Goal: Task Accomplishment & Management: Complete application form

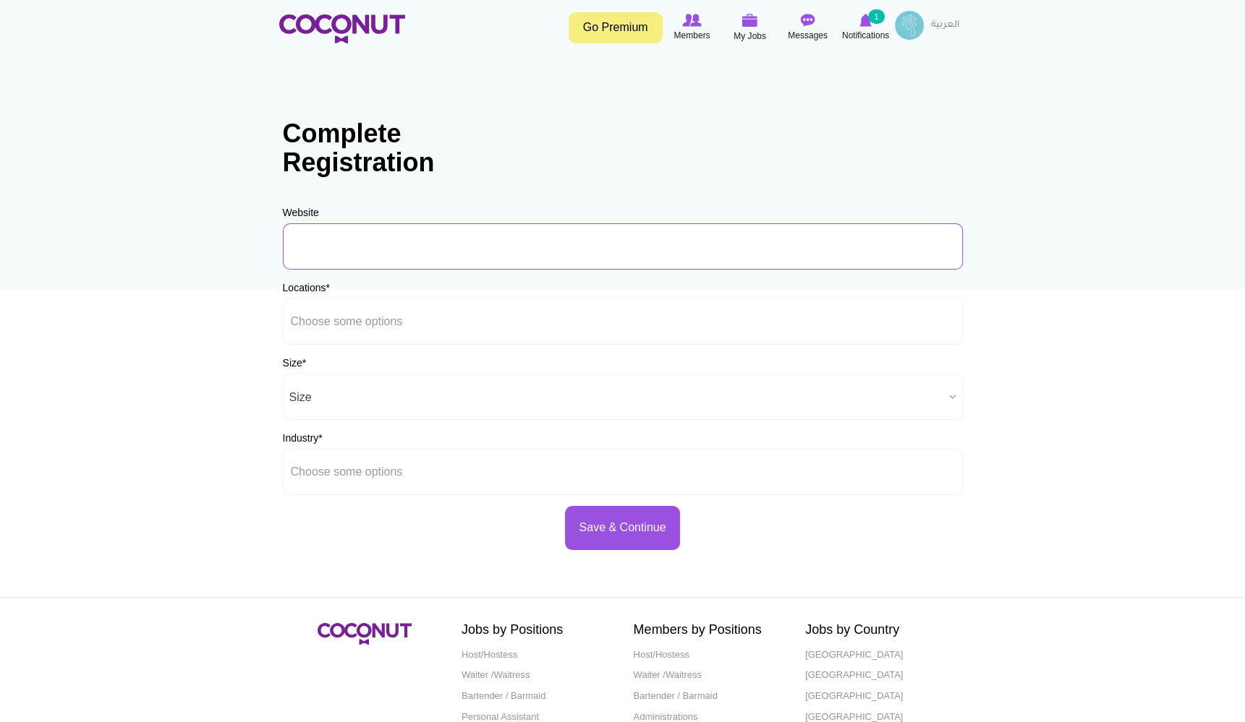
click at [344, 249] on input "URL" at bounding box center [623, 246] width 680 height 46
type input "L"
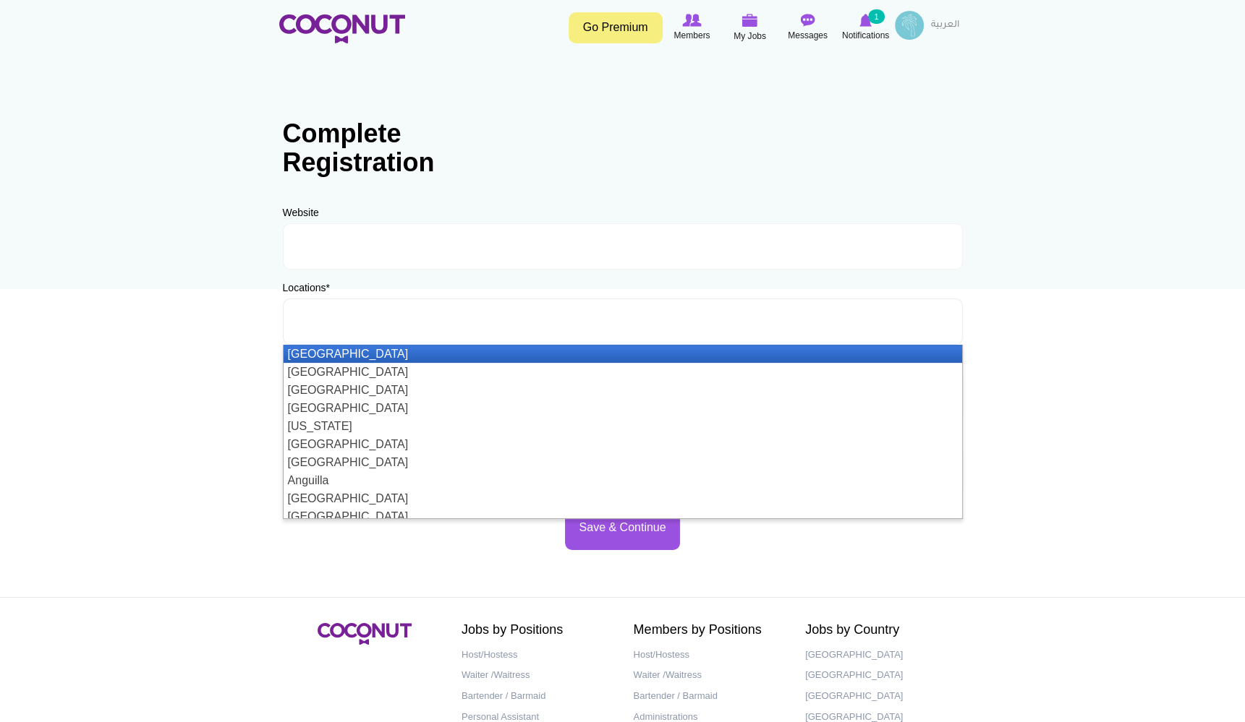
click at [338, 326] on input "text" at bounding box center [356, 321] width 130 height 13
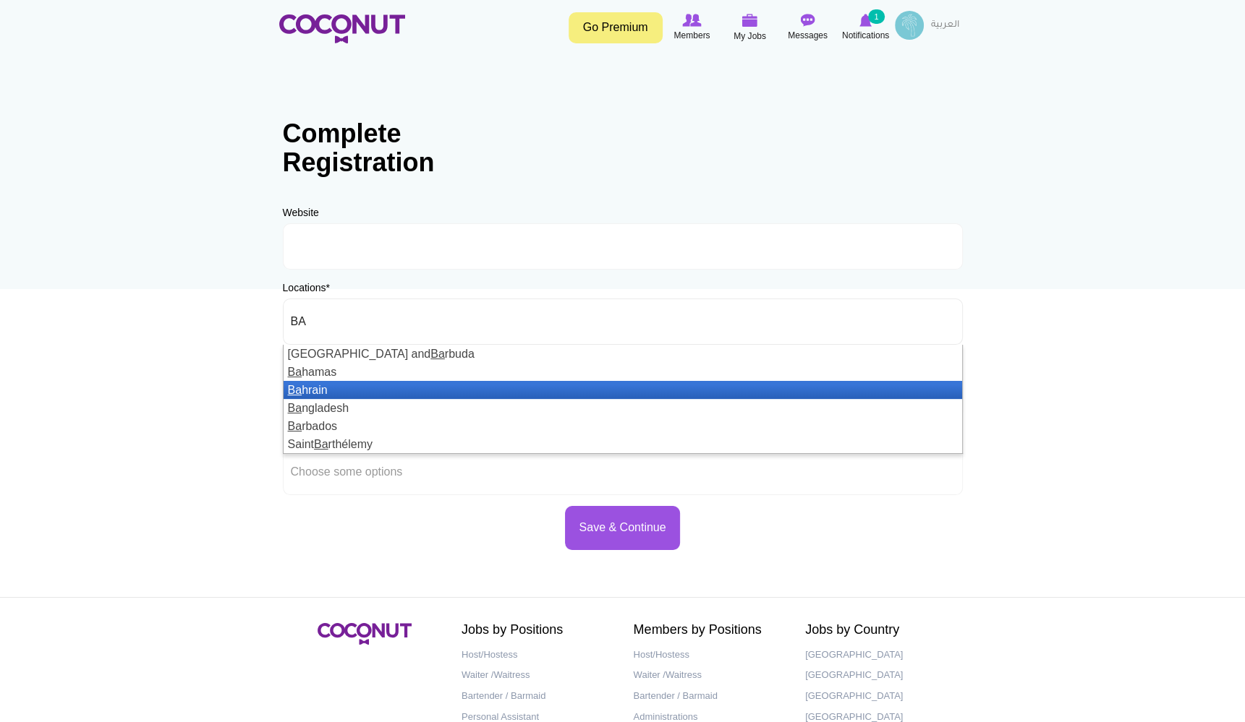
type input "BA"
click at [311, 383] on li "Ba hrain" at bounding box center [622, 390] width 678 height 18
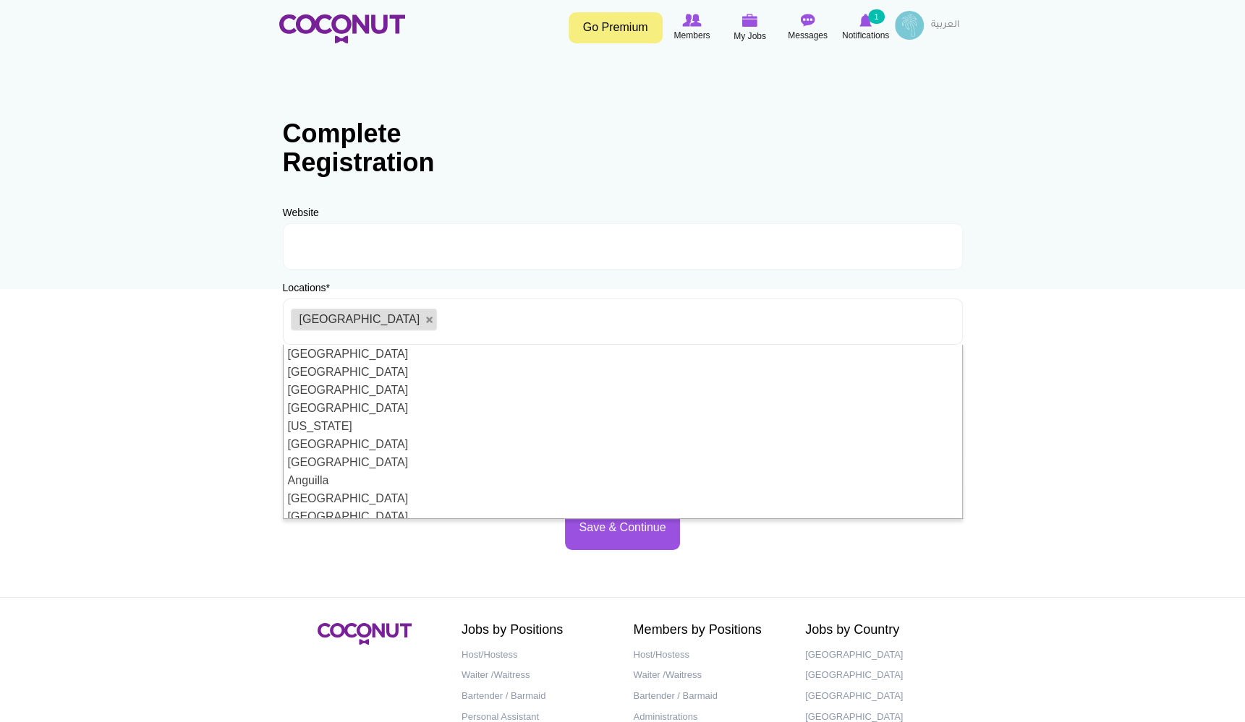
click at [224, 388] on body "Toggle navigation Go Premium Members My Jobs Post a Job Messages Notifications …" at bounding box center [622, 415] width 1245 height 831
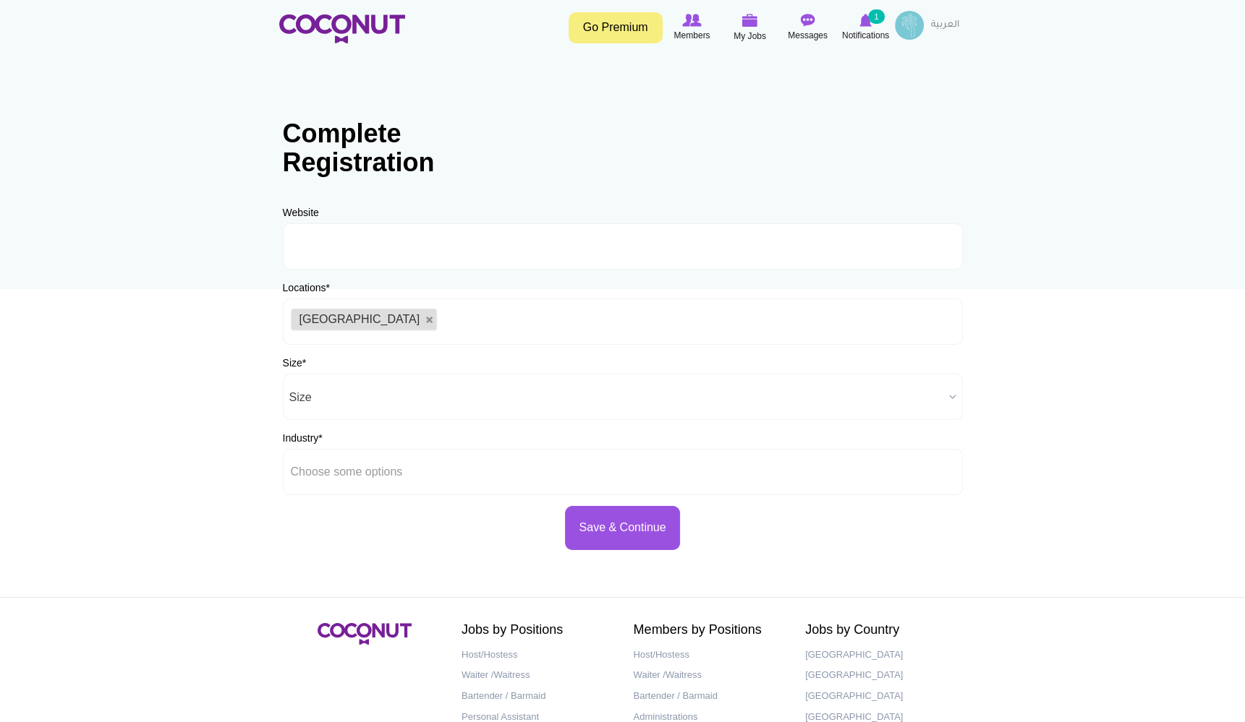
click at [324, 401] on span "Size" at bounding box center [616, 398] width 654 height 46
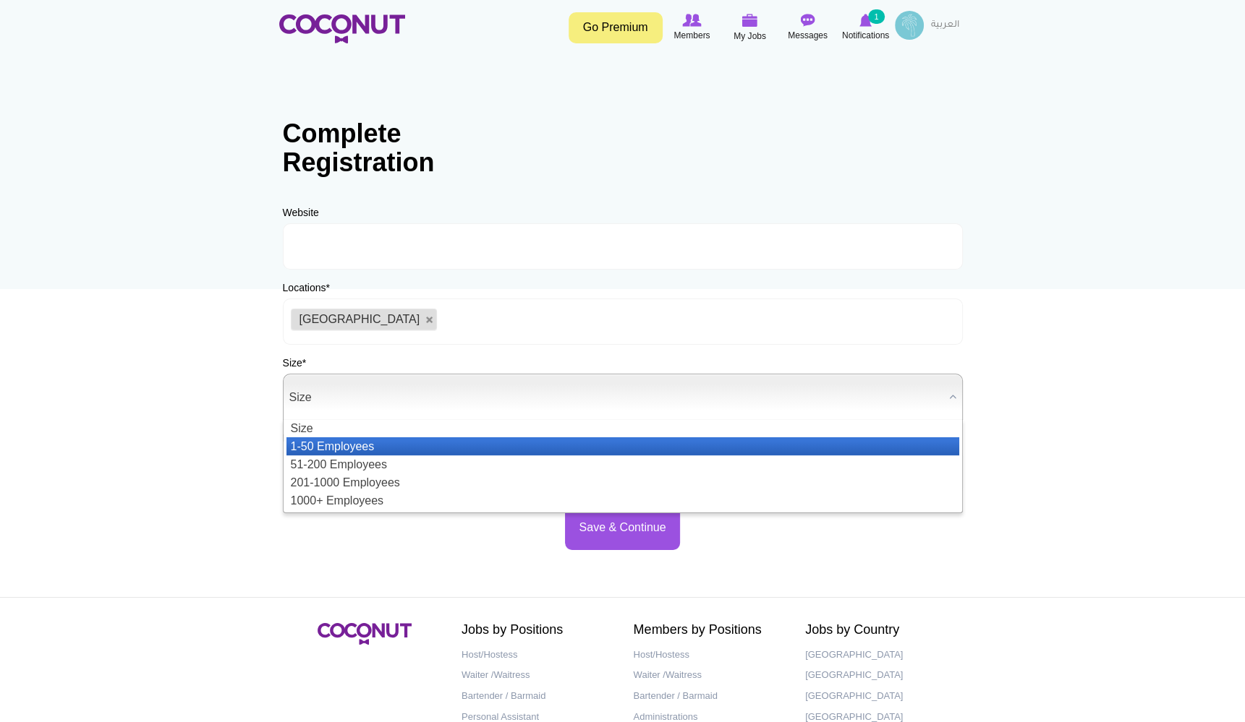
click at [333, 443] on li "1-50 Employees" at bounding box center [622, 447] width 673 height 18
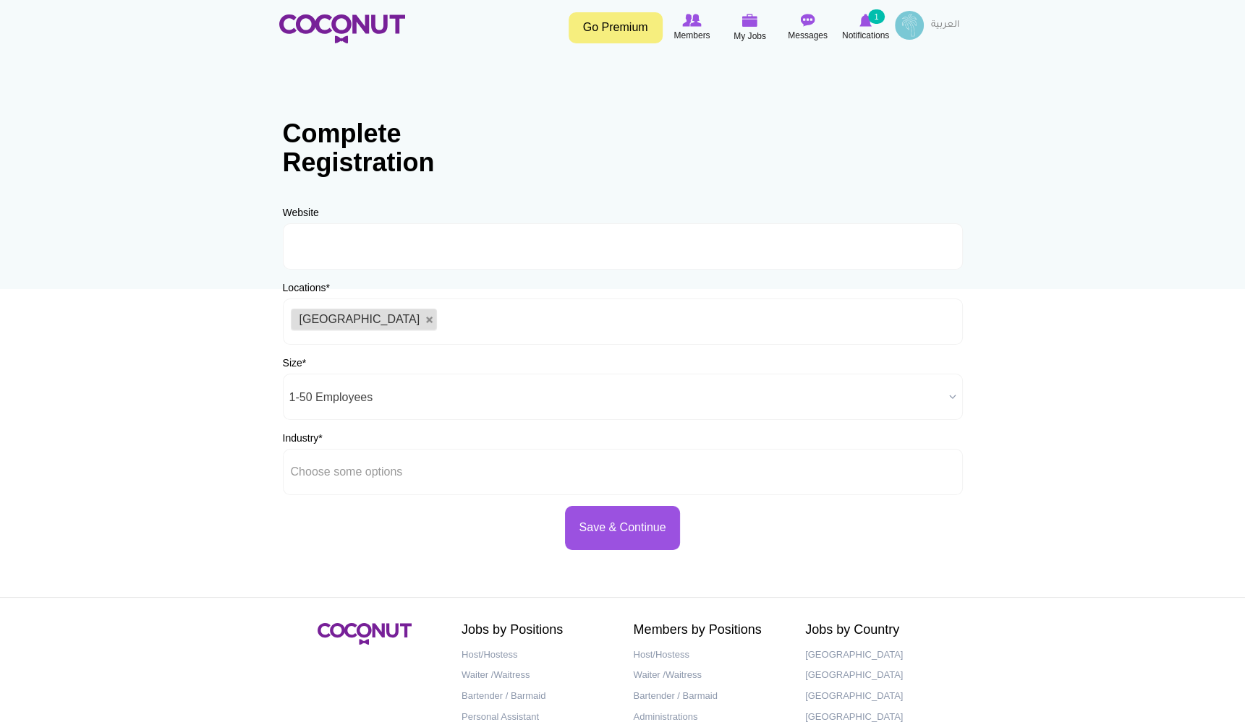
click at [318, 440] on label "Industry *" at bounding box center [303, 438] width 40 height 14
click at [0, 0] on select "Airlines Entertainment Events Fashion Film Production Fitness Hospitality Real …" at bounding box center [0, 0] width 0 height 0
type input "Choose some options"
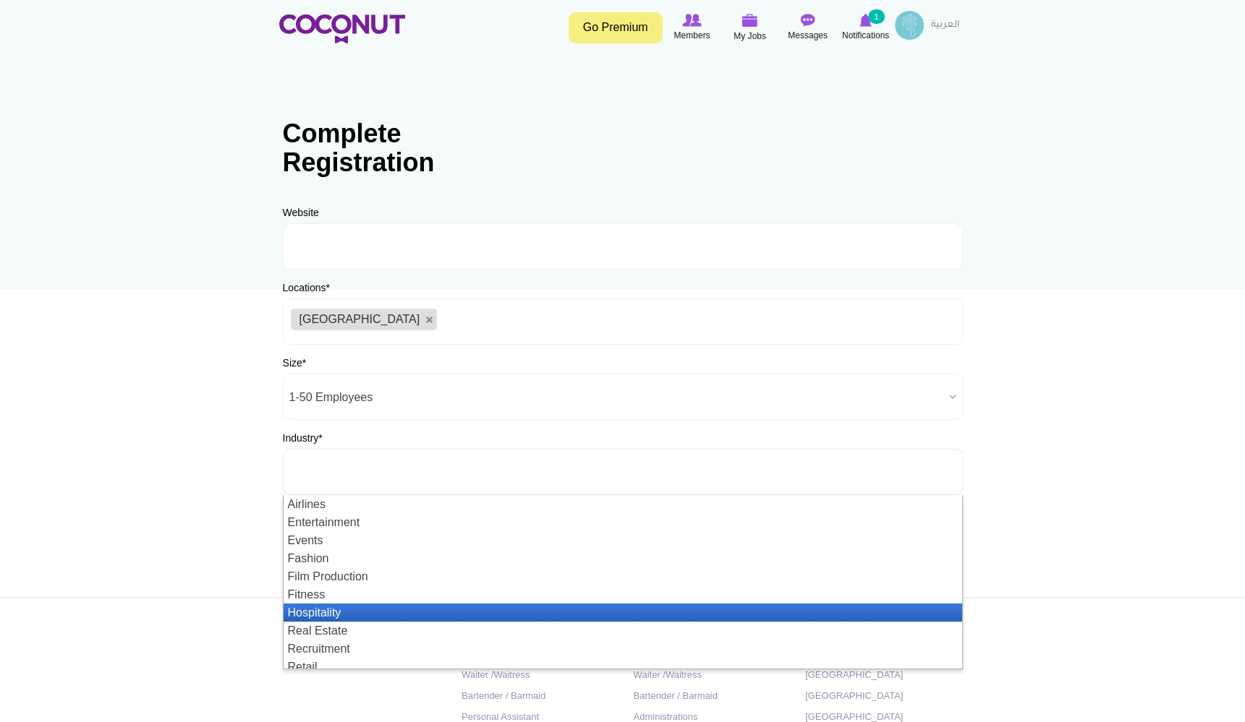
click at [327, 609] on li "Hospitality" at bounding box center [622, 613] width 678 height 18
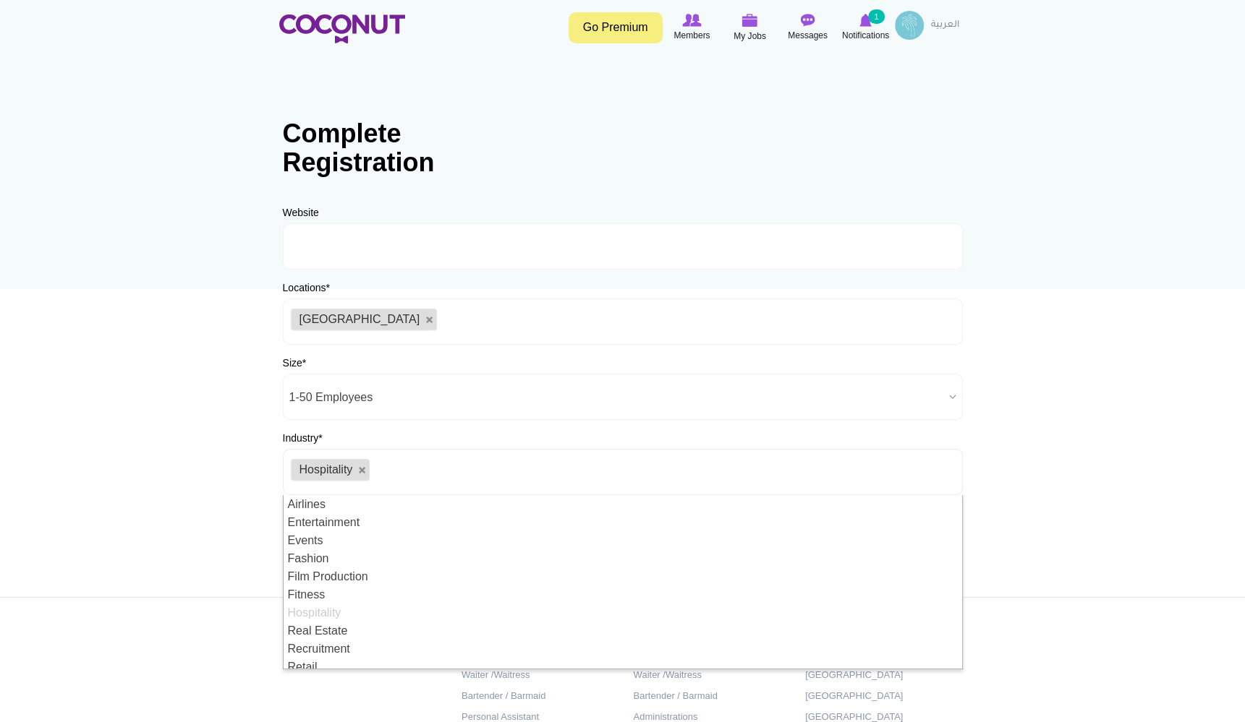
click at [262, 505] on section "Company Details profile for Life Global 82% of Job positions are filled within …" at bounding box center [622, 312] width 730 height 503
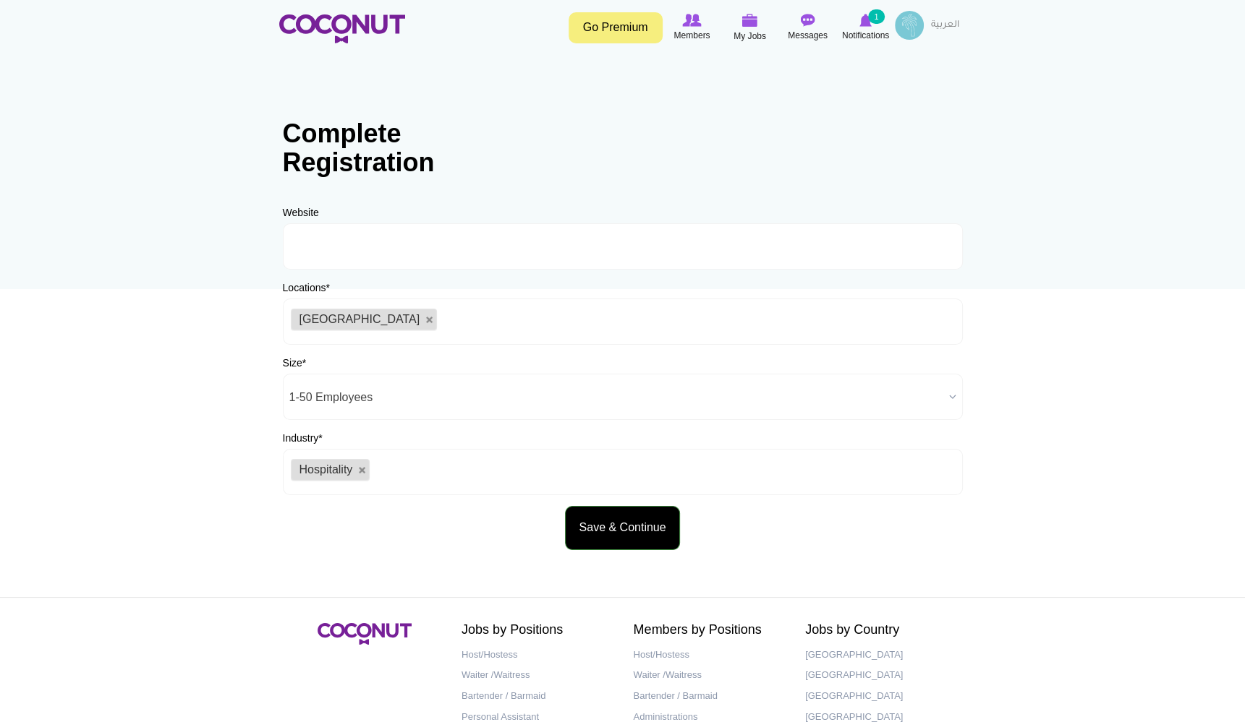
click at [613, 527] on button "Save & Continue" at bounding box center [622, 528] width 114 height 44
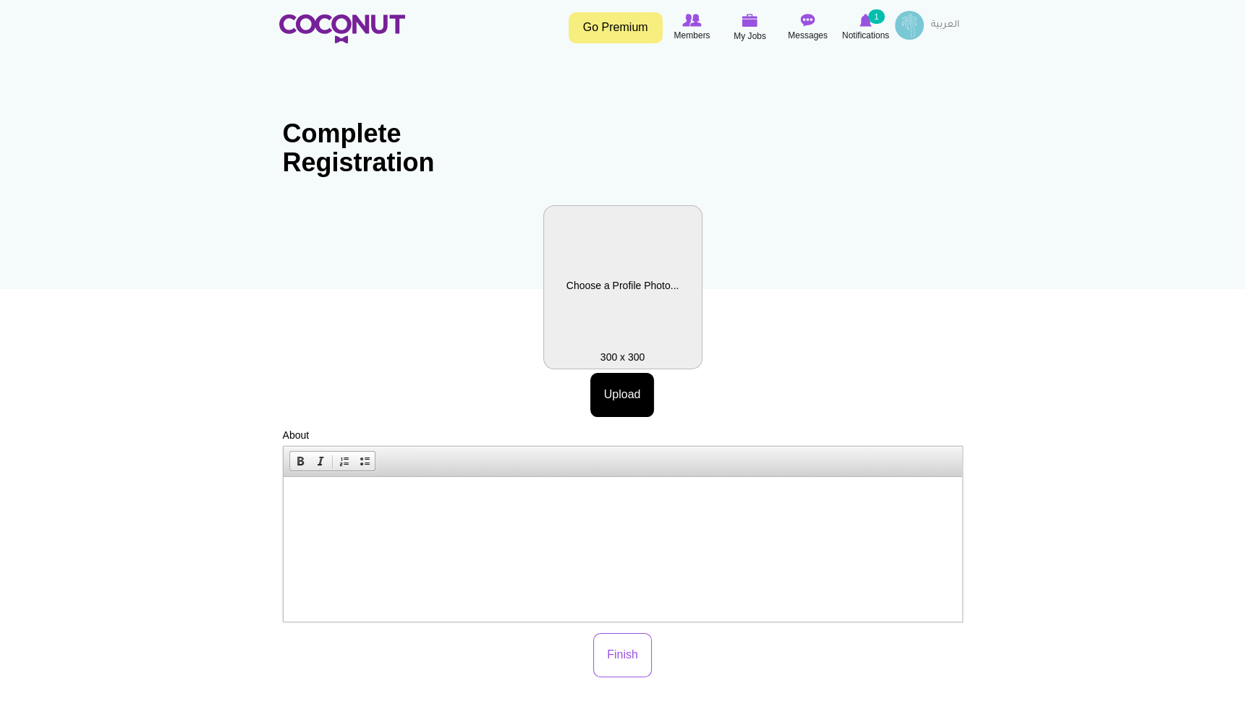
click at [625, 293] on label "Profile Picture" at bounding box center [622, 287] width 159 height 164
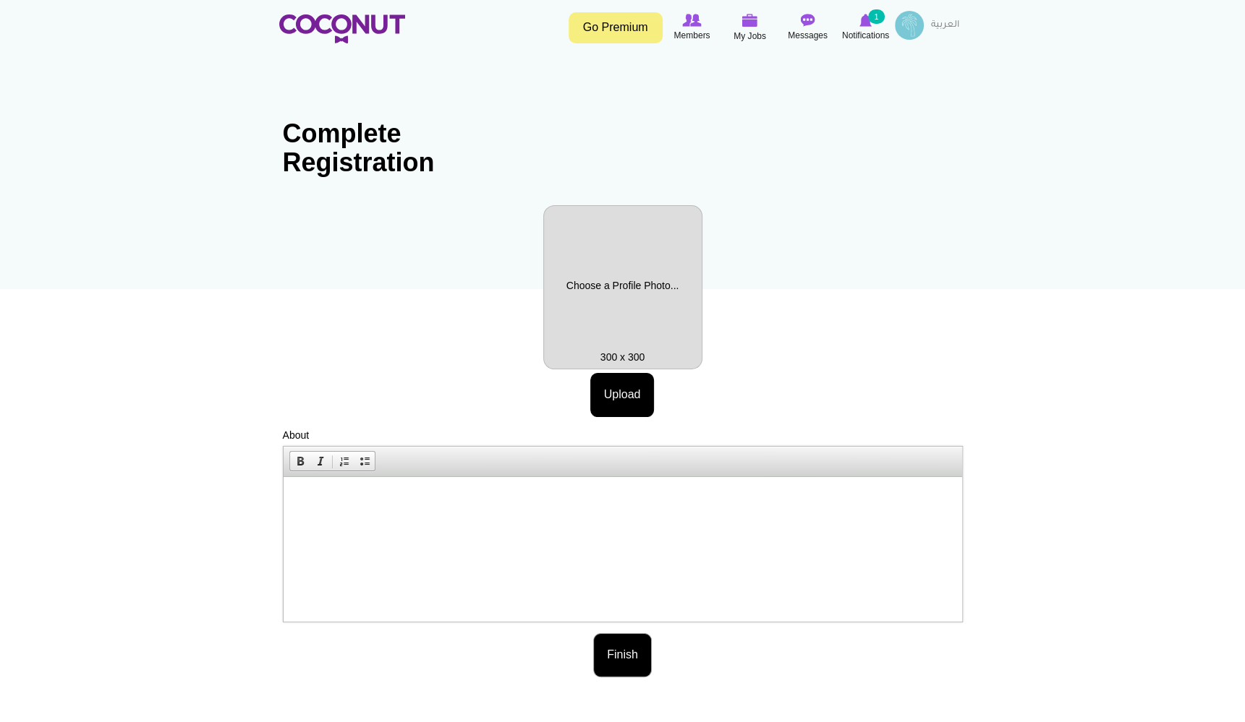
click at [627, 653] on button "Finish" at bounding box center [622, 655] width 59 height 44
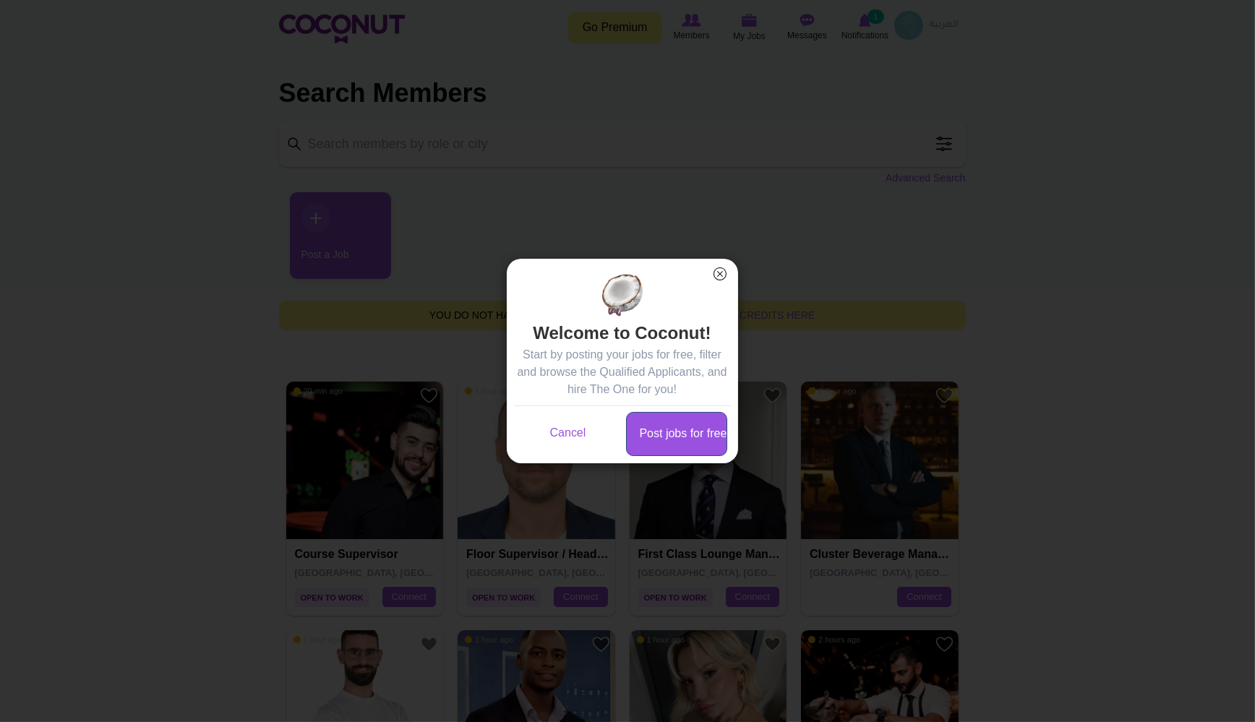
click at [677, 433] on link "Post jobs for free" at bounding box center [676, 434] width 101 height 44
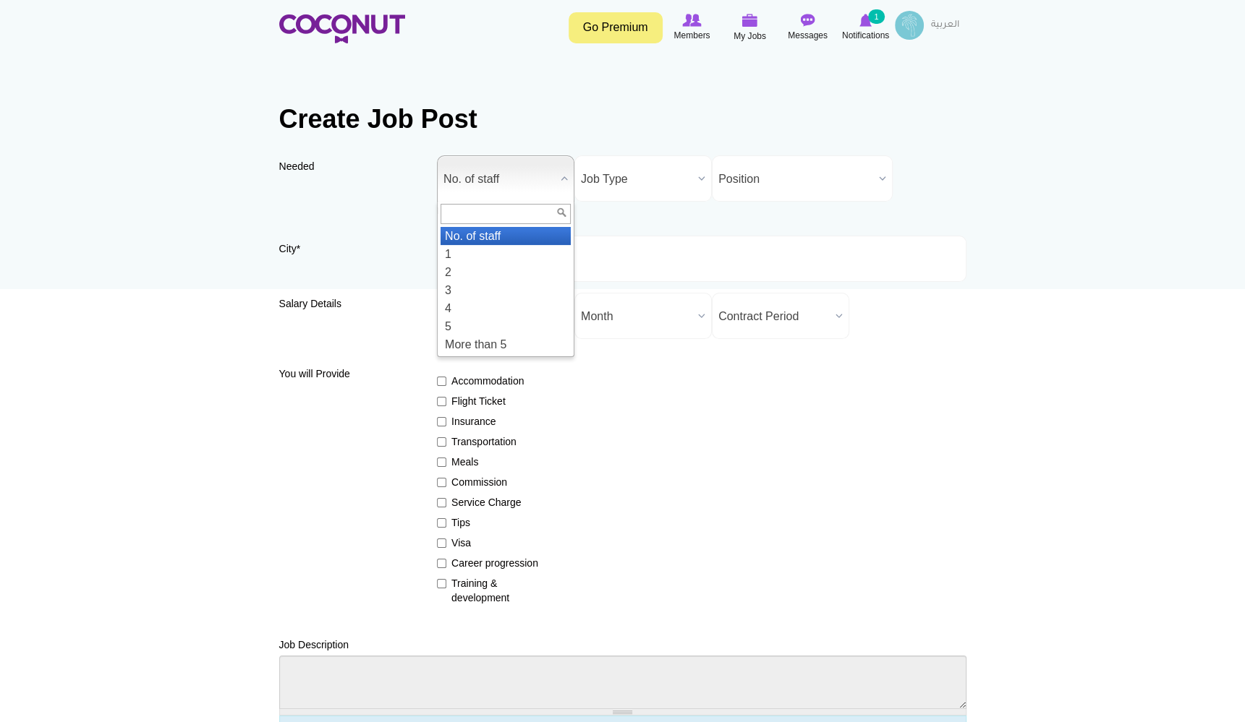
click at [490, 176] on span "No. of staff" at bounding box center [498, 179] width 111 height 46
click at [473, 269] on li "2" at bounding box center [505, 272] width 130 height 18
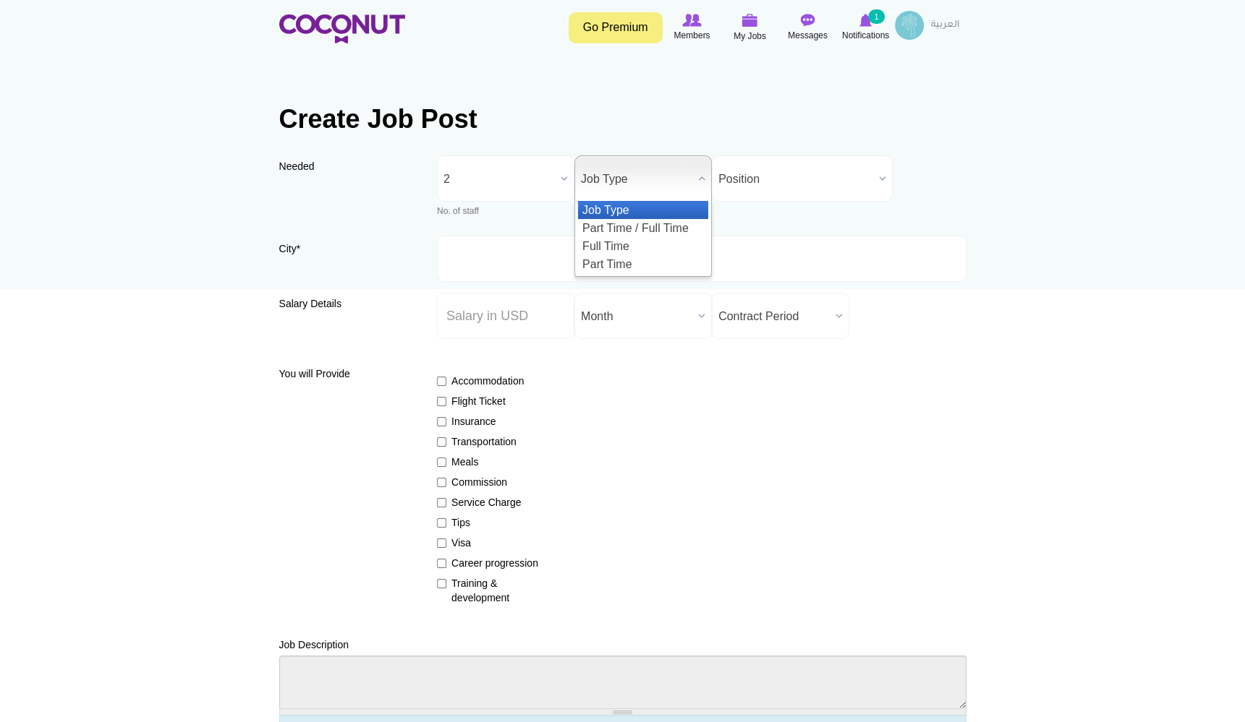
click at [612, 179] on span "Job Type" at bounding box center [636, 179] width 111 height 46
click at [615, 241] on li "Full Time" at bounding box center [643, 246] width 130 height 18
click at [764, 176] on span "Position" at bounding box center [795, 179] width 155 height 46
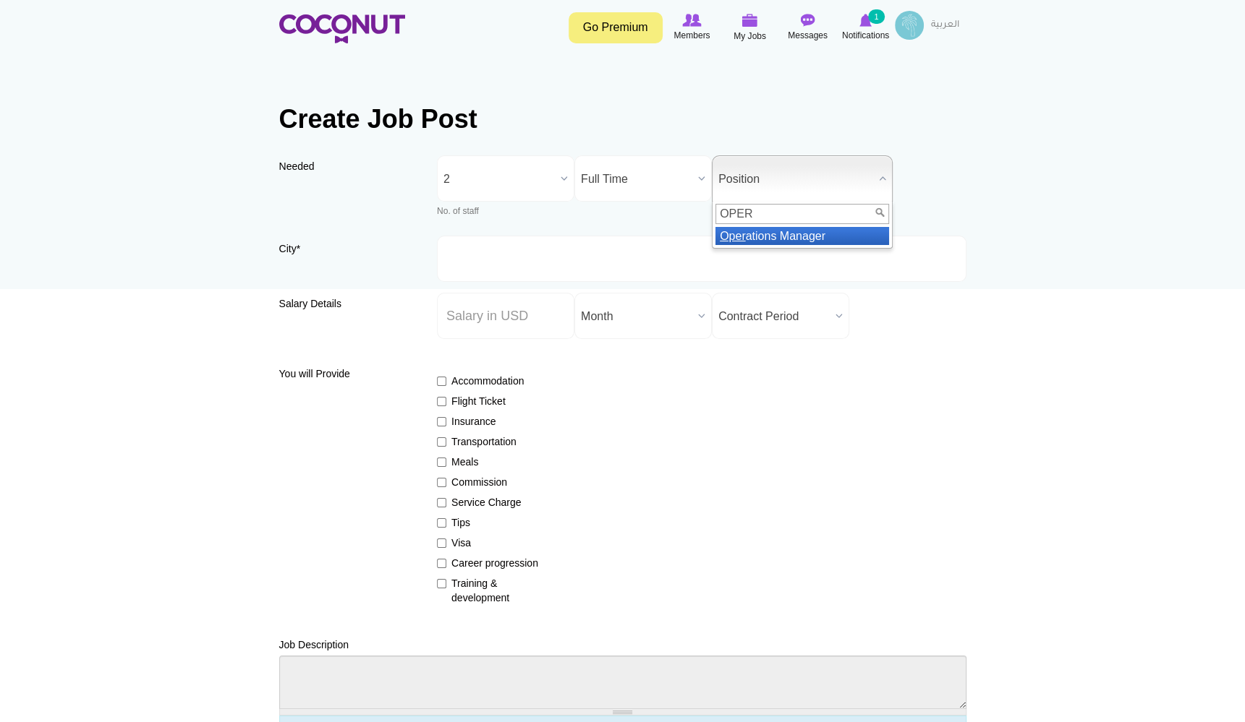
type input "OPER"
click at [763, 233] on li "Oper ations Manager" at bounding box center [802, 236] width 174 height 18
click at [304, 247] on label "City *" at bounding box center [347, 254] width 137 height 25
click at [437, 247] on input "City *" at bounding box center [701, 259] width 529 height 46
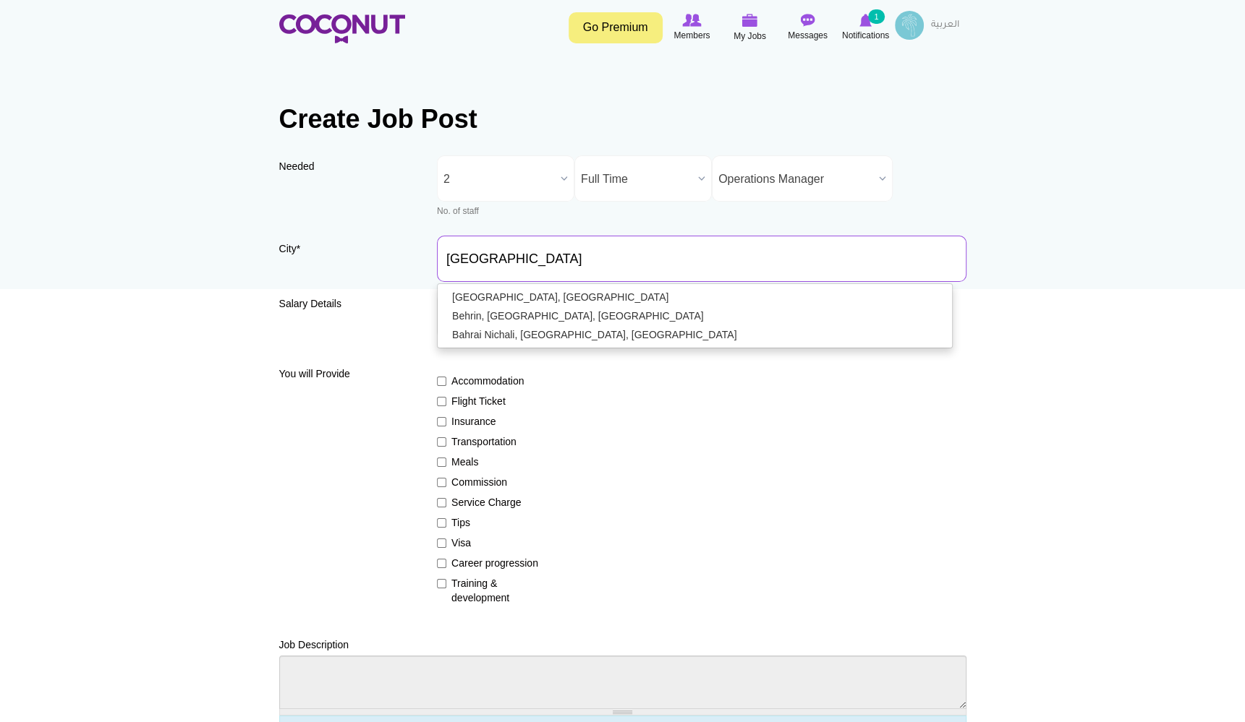
drag, startPoint x: 533, startPoint y: 263, endPoint x: 438, endPoint y: 260, distance: 94.8
click at [438, 260] on input "BAHRAIN" at bounding box center [701, 259] width 529 height 46
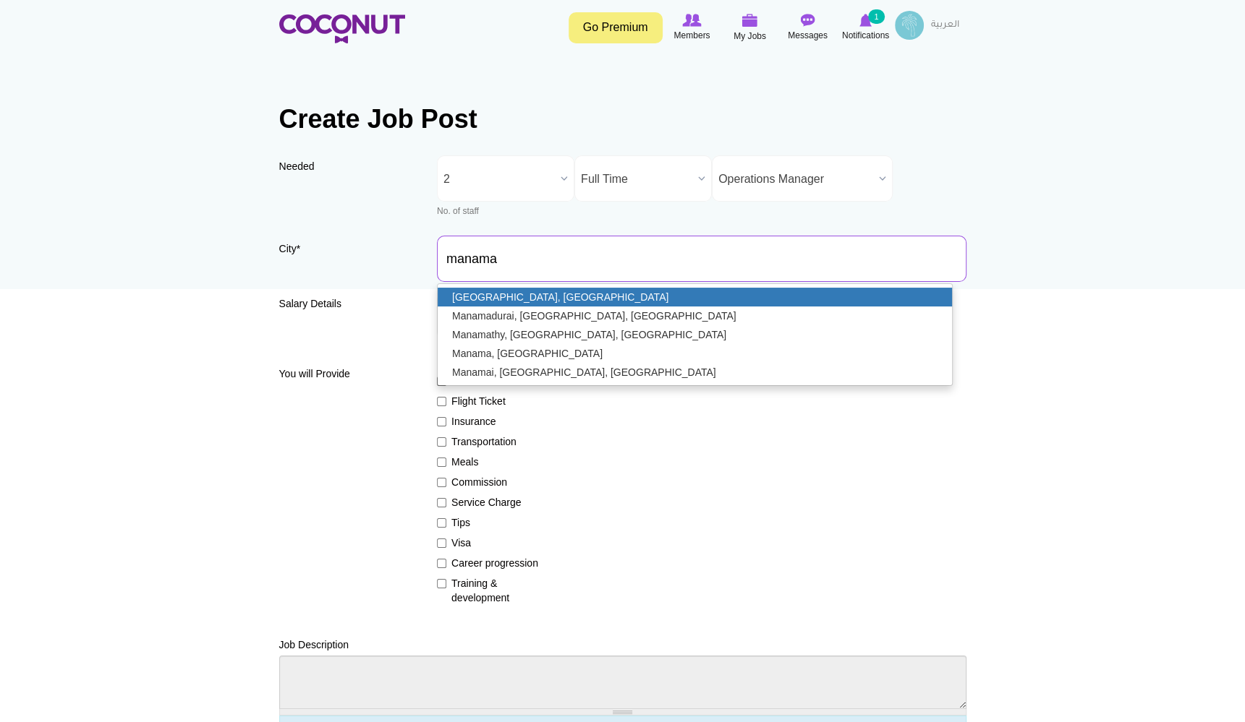
type input "Manama, Bahrain"
click at [498, 294] on link "Manama, Bahrain" at bounding box center [695, 297] width 514 height 19
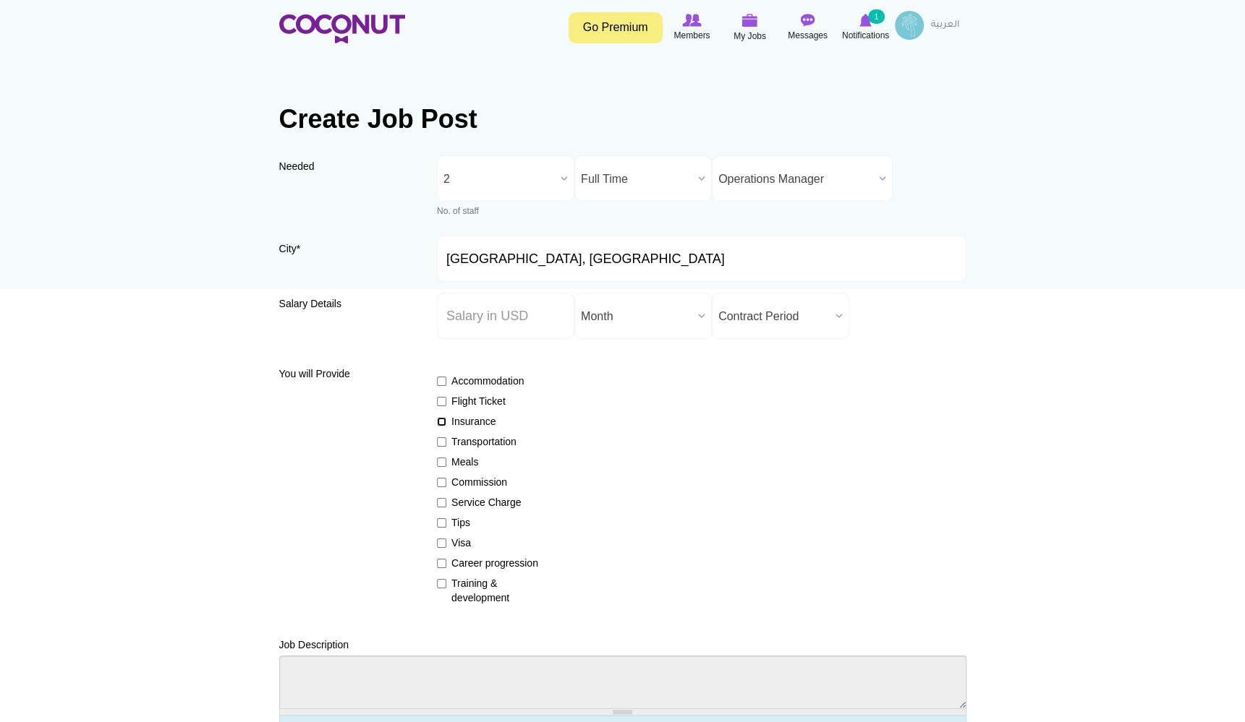
click at [443, 422] on input "Insurance" at bounding box center [441, 421] width 9 height 9
checkbox input "true"
click at [443, 542] on input "Visa" at bounding box center [441, 543] width 9 height 9
checkbox input "true"
click at [438, 582] on input "Training & development" at bounding box center [441, 583] width 9 height 9
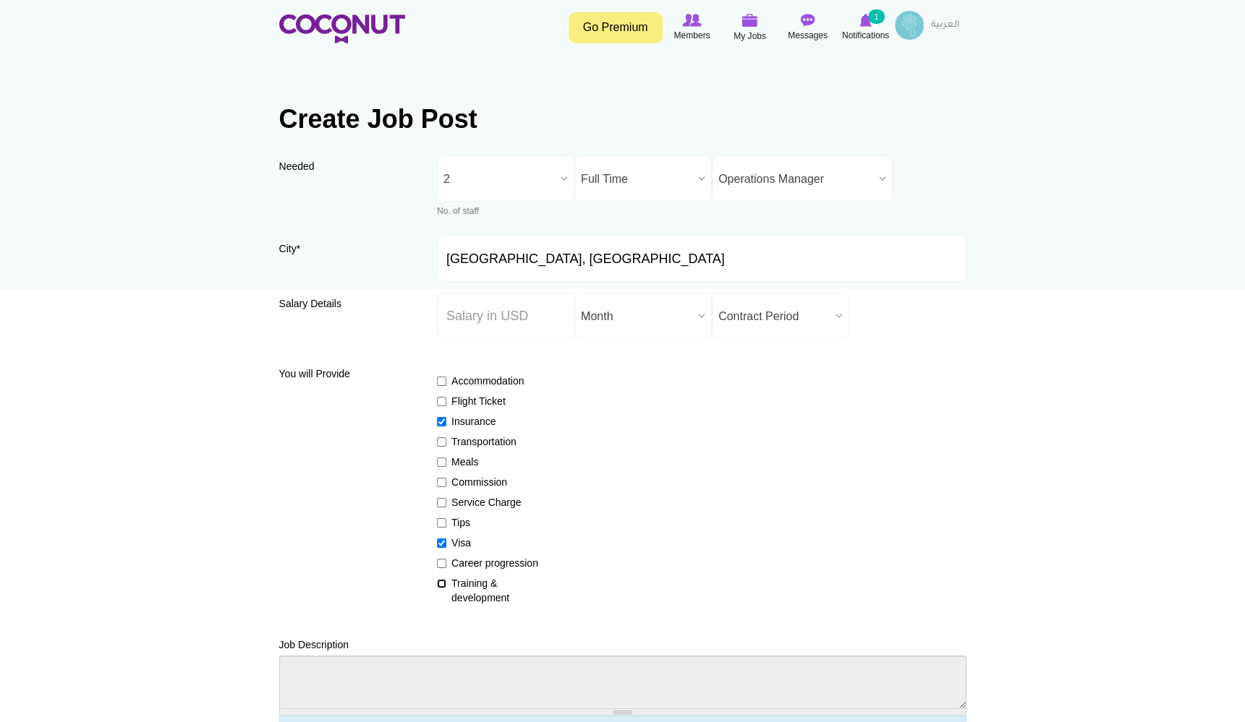
checkbox input "true"
click at [441, 563] on input "Career progression" at bounding box center [441, 563] width 9 height 9
checkbox input "true"
click at [443, 398] on input "Flight Ticket" at bounding box center [441, 401] width 9 height 9
checkbox input "true"
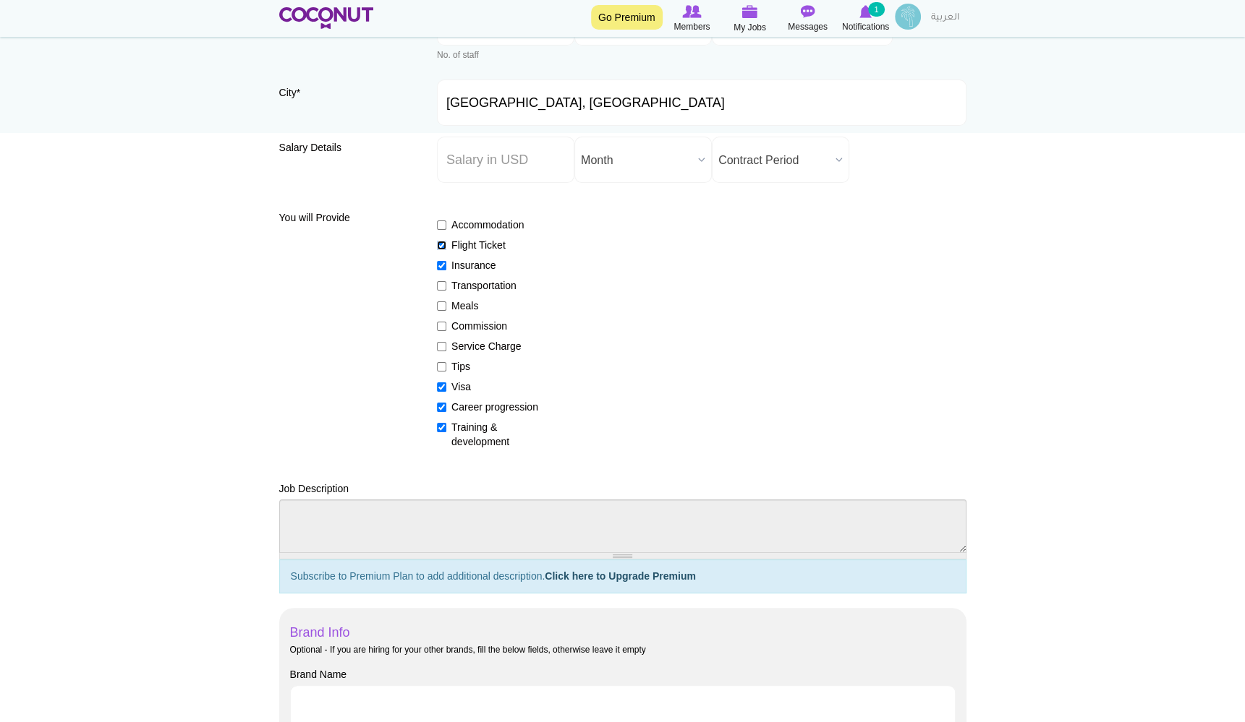
scroll to position [155, 0]
click at [448, 223] on label "Accommodation" at bounding box center [490, 226] width 106 height 14
click at [446, 223] on input "Accommodation" at bounding box center [441, 226] width 9 height 9
checkbox input "true"
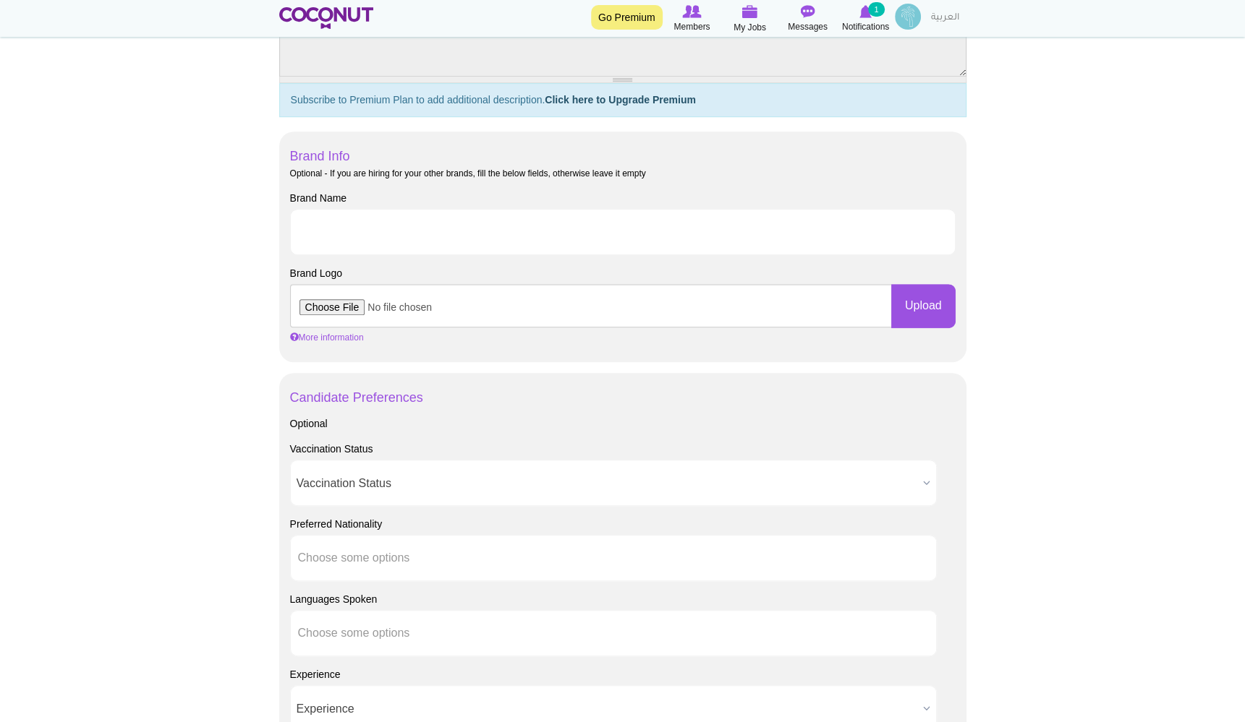
scroll to position [634, 0]
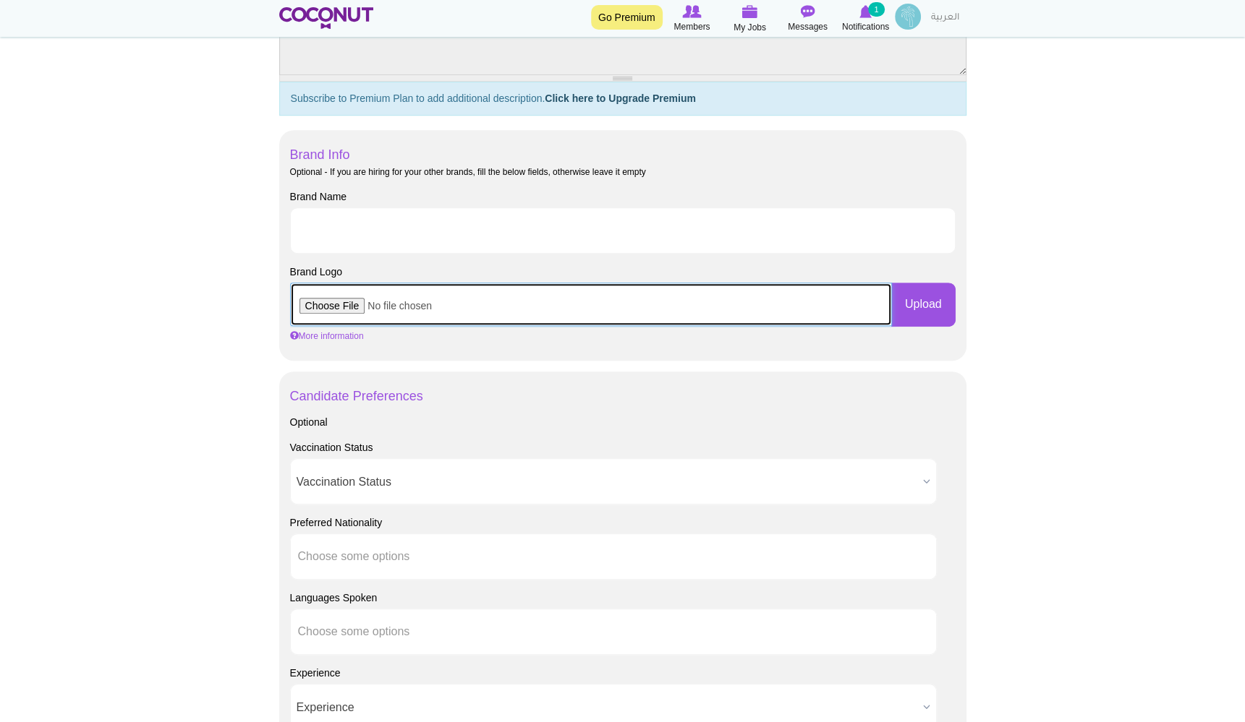
click at [333, 311] on input "file" at bounding box center [591, 304] width 602 height 43
type input "C:\fakepath\Logo High Resolution PDF (2).pdf"
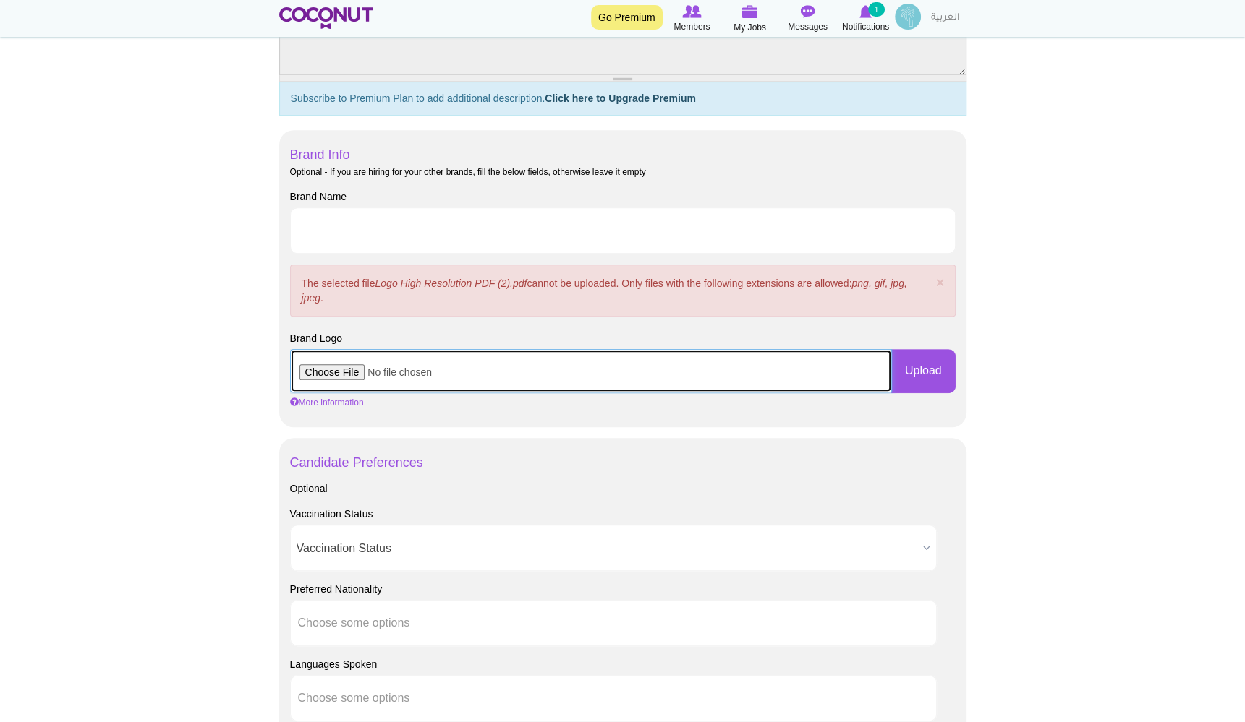
click at [354, 364] on input "file" at bounding box center [591, 370] width 602 height 43
type input "C:\fakepath\LOGO_LIVELIFE.png"
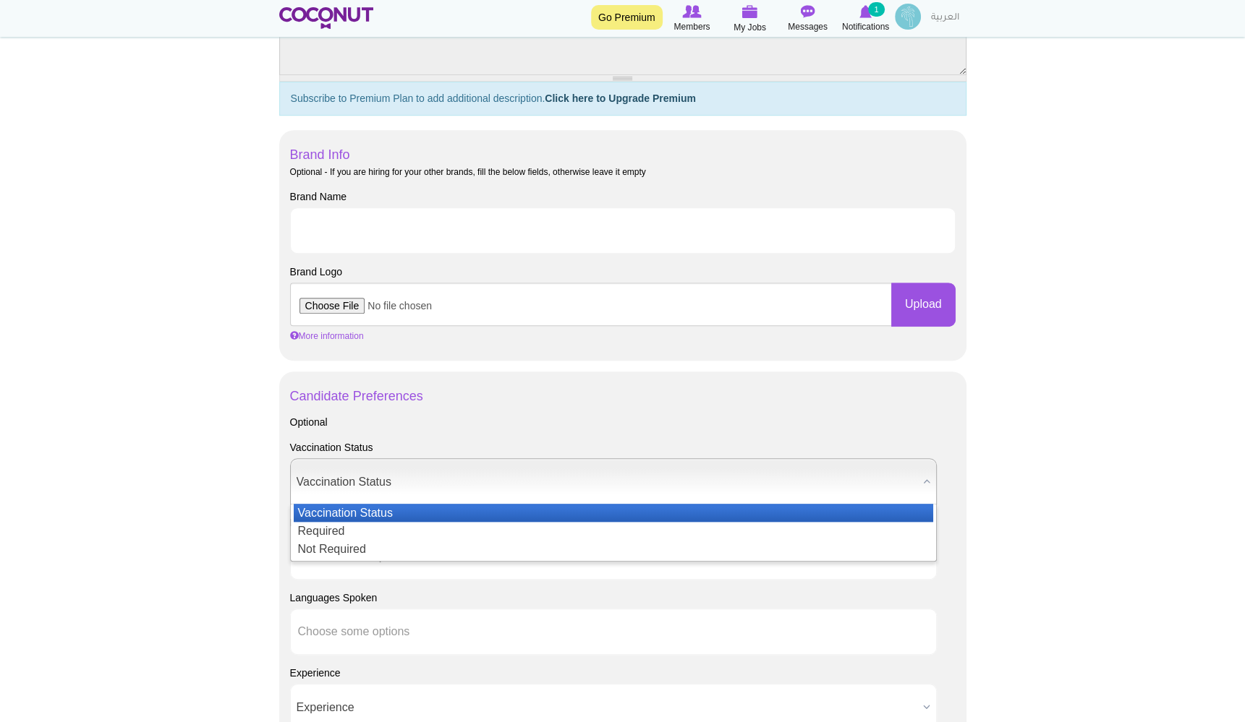
click at [391, 482] on span "Vaccination Status" at bounding box center [606, 482] width 620 height 46
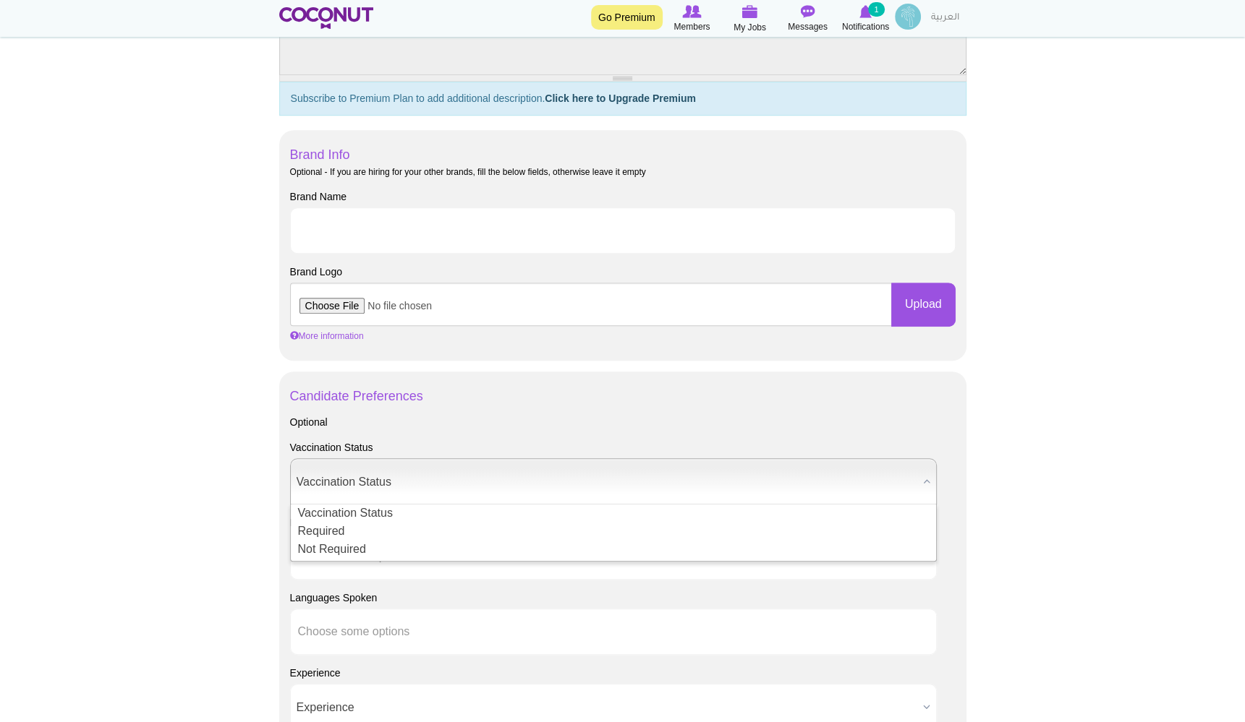
click at [444, 448] on div "Vaccination Status Vaccination Status Required Not Required Vaccination Status …" at bounding box center [622, 472] width 665 height 64
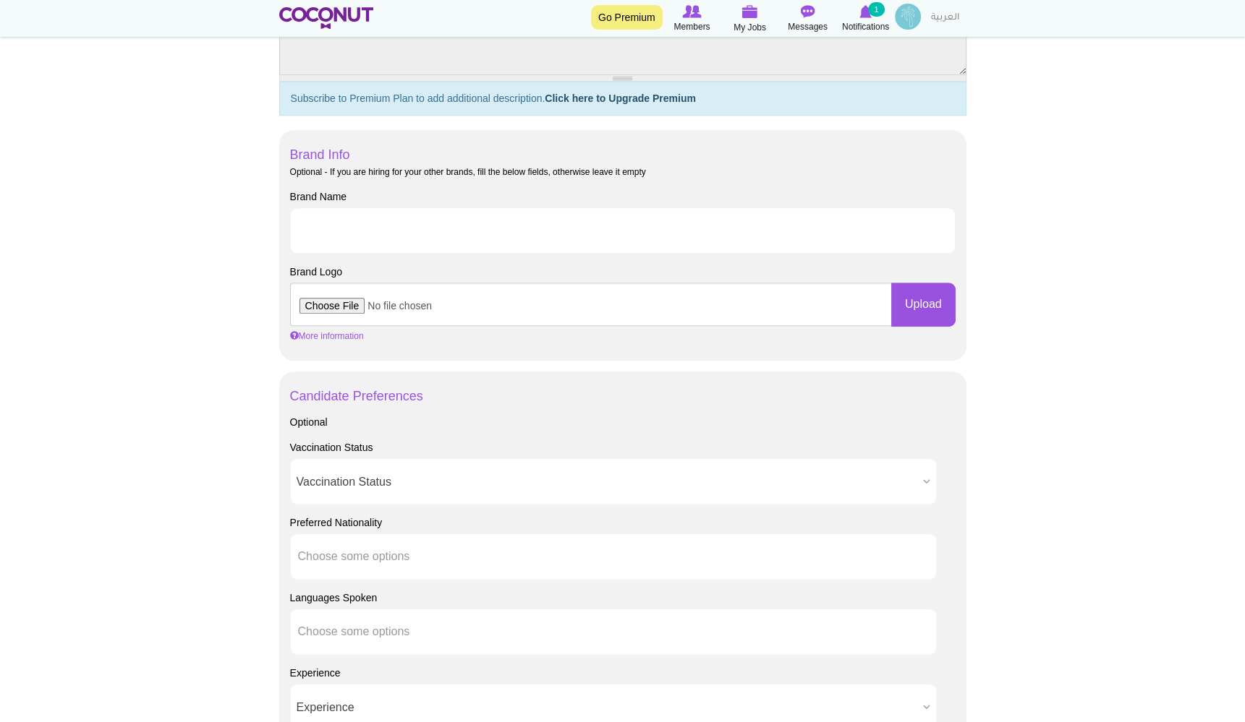
click at [370, 477] on span "Vaccination Status" at bounding box center [606, 482] width 620 height 46
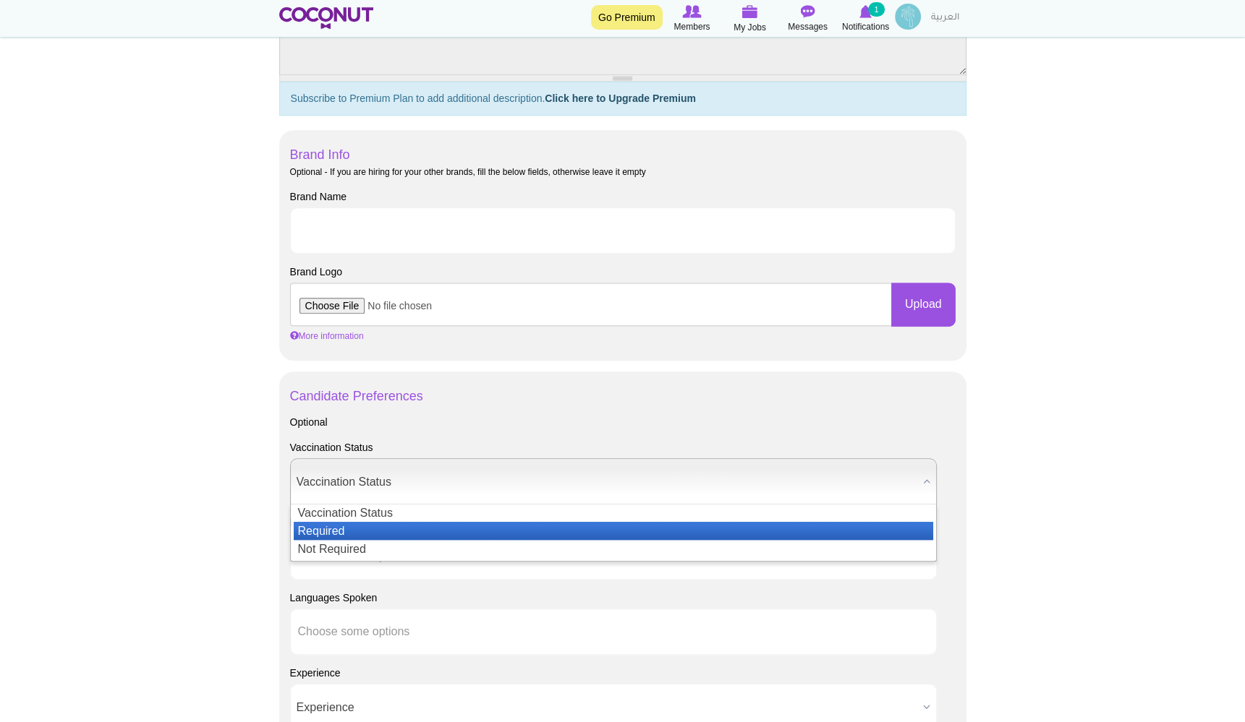
click at [339, 527] on li "Required" at bounding box center [613, 531] width 639 height 18
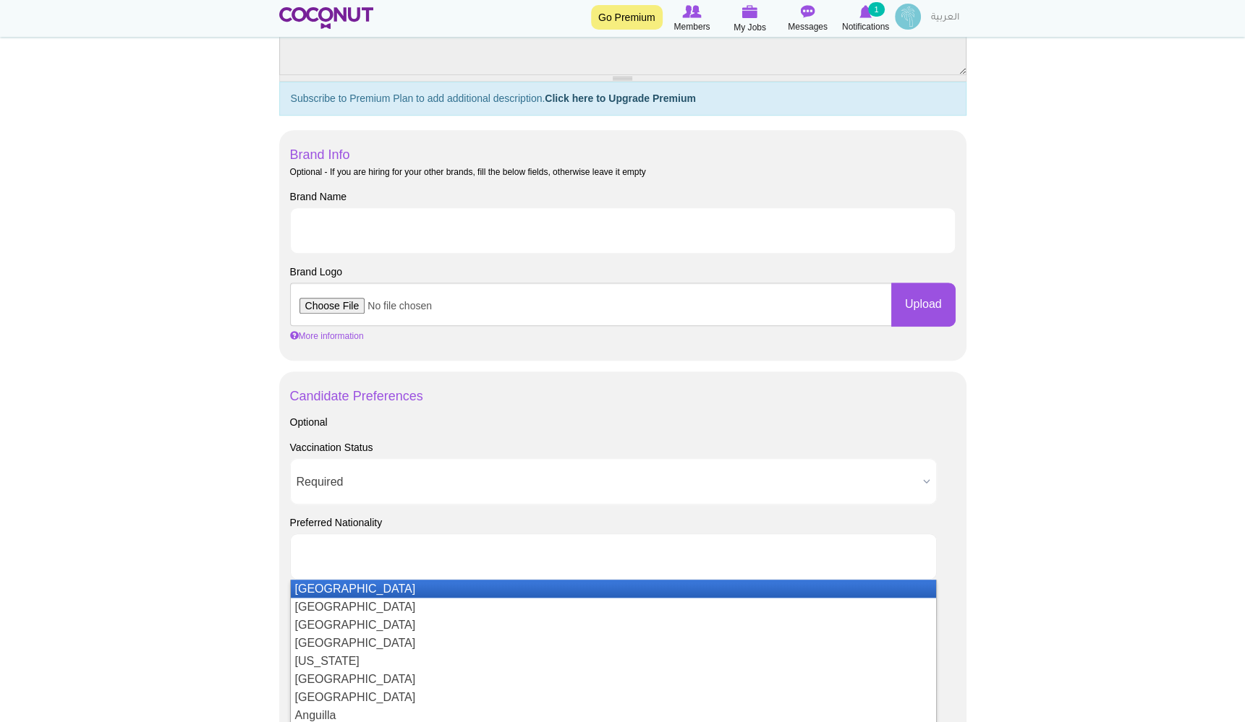
click at [386, 560] on input "text" at bounding box center [363, 556] width 130 height 13
click at [550, 517] on div "Preferred Nationality Afghanistan Aland Islands Albania Algeria American Samoa …" at bounding box center [622, 548] width 665 height 64
type input "Choose some options"
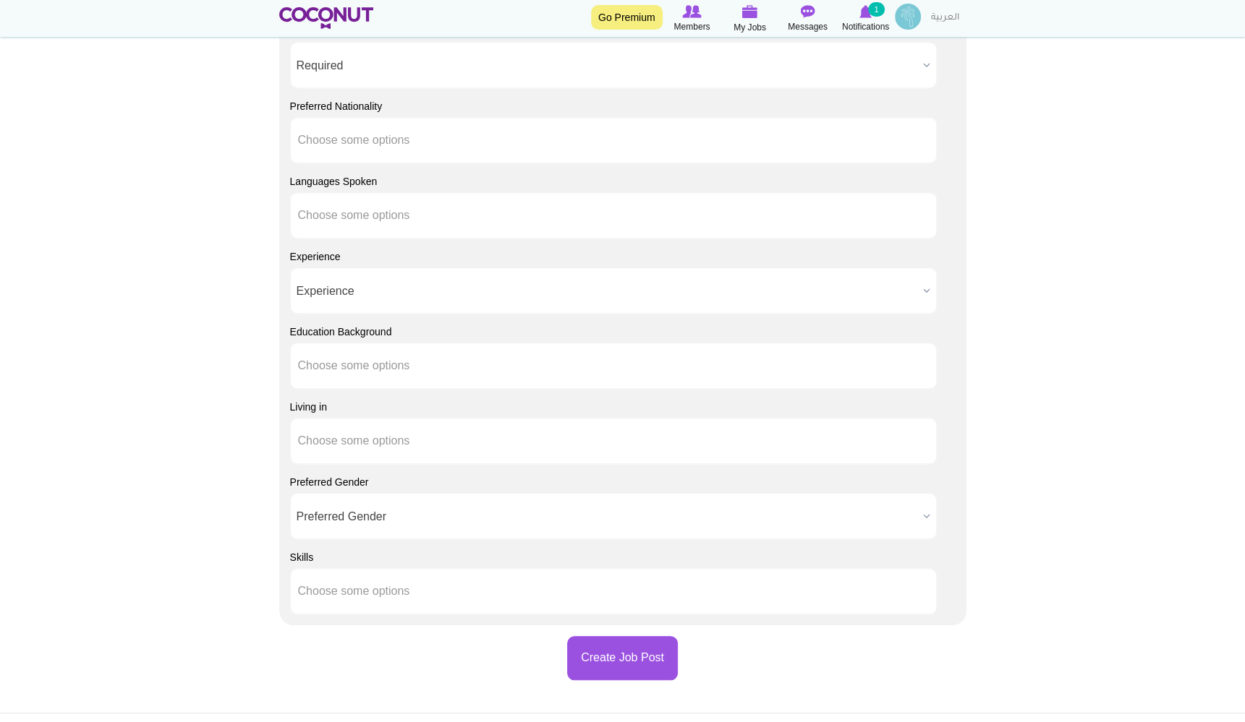
scroll to position [1117, 0]
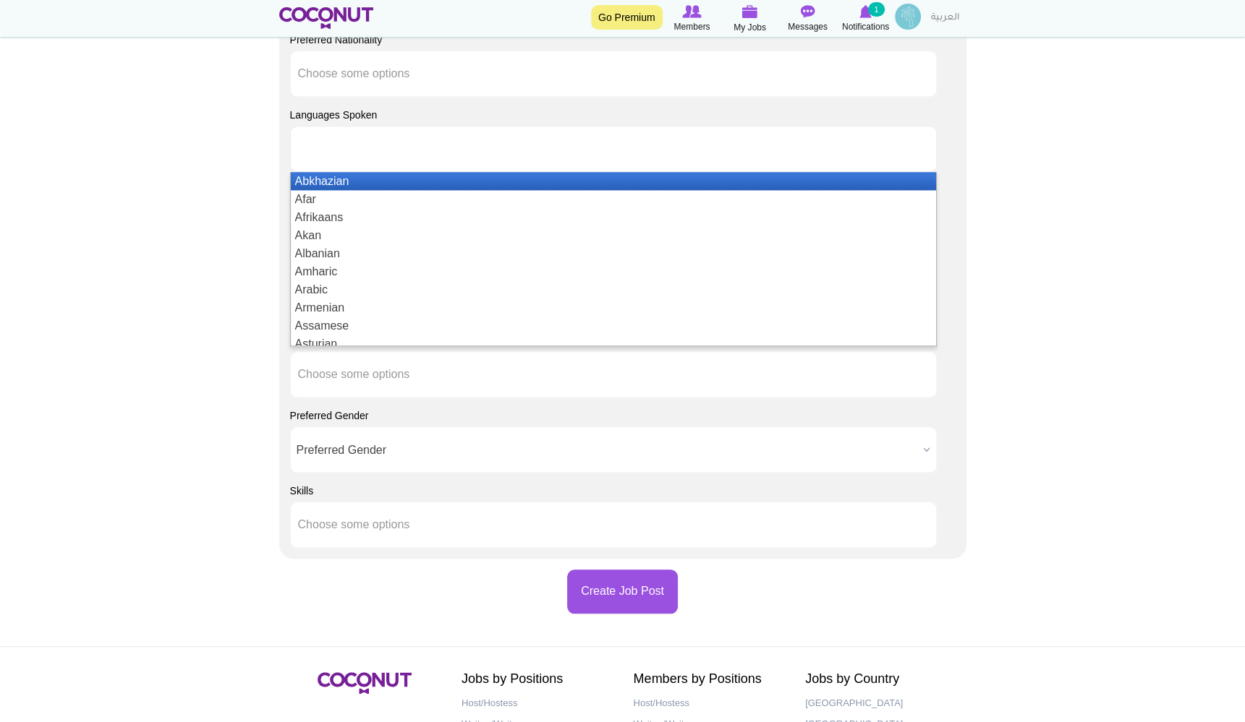
click at [347, 150] on input "text" at bounding box center [363, 148] width 130 height 13
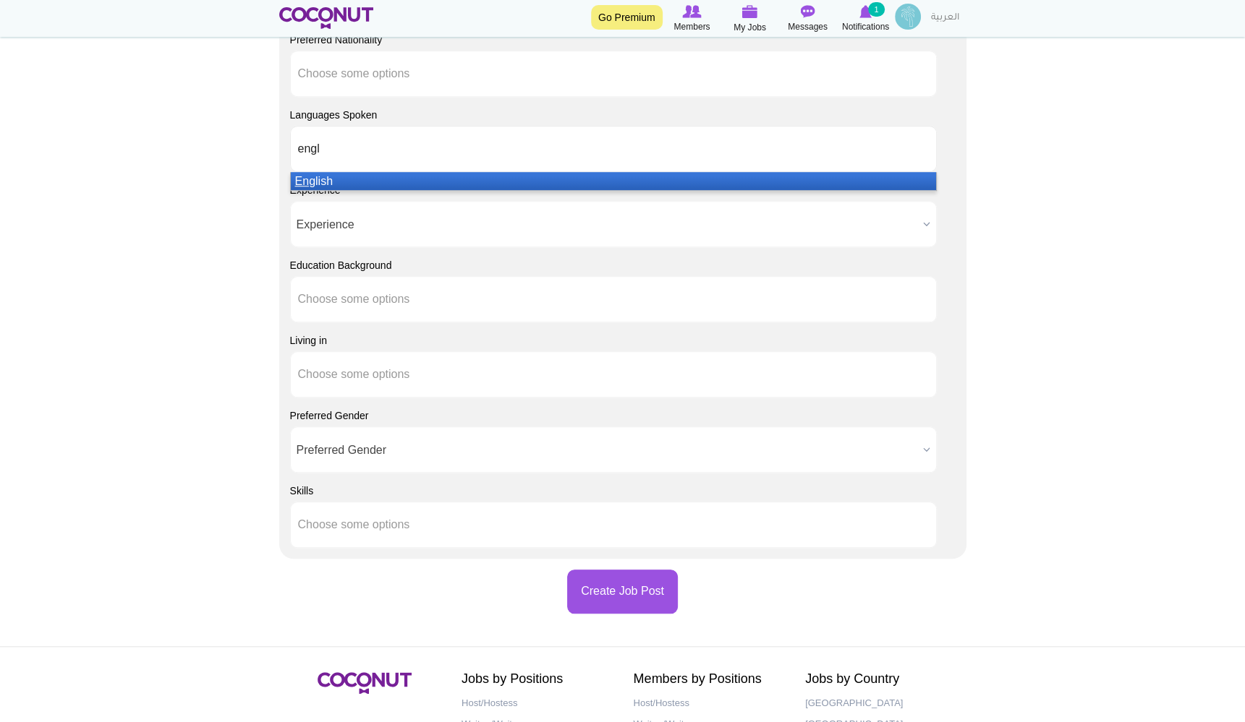
type input "engli"
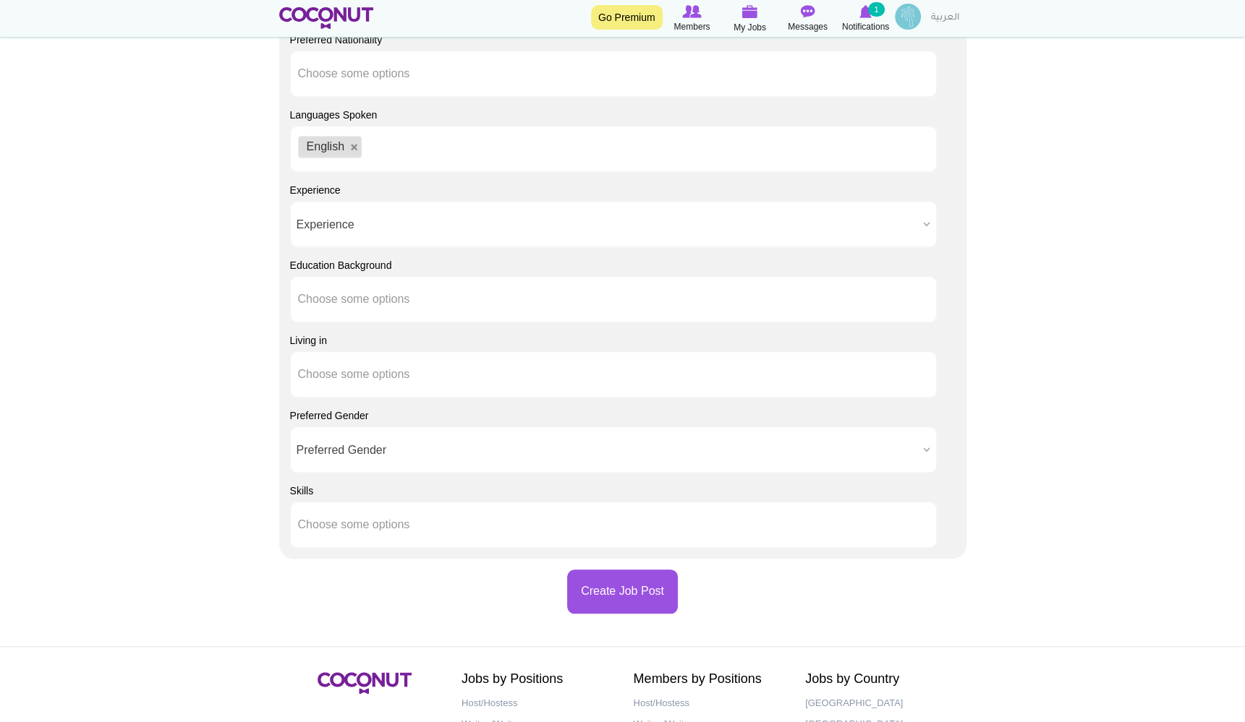
click at [325, 215] on span "Experience" at bounding box center [606, 225] width 620 height 46
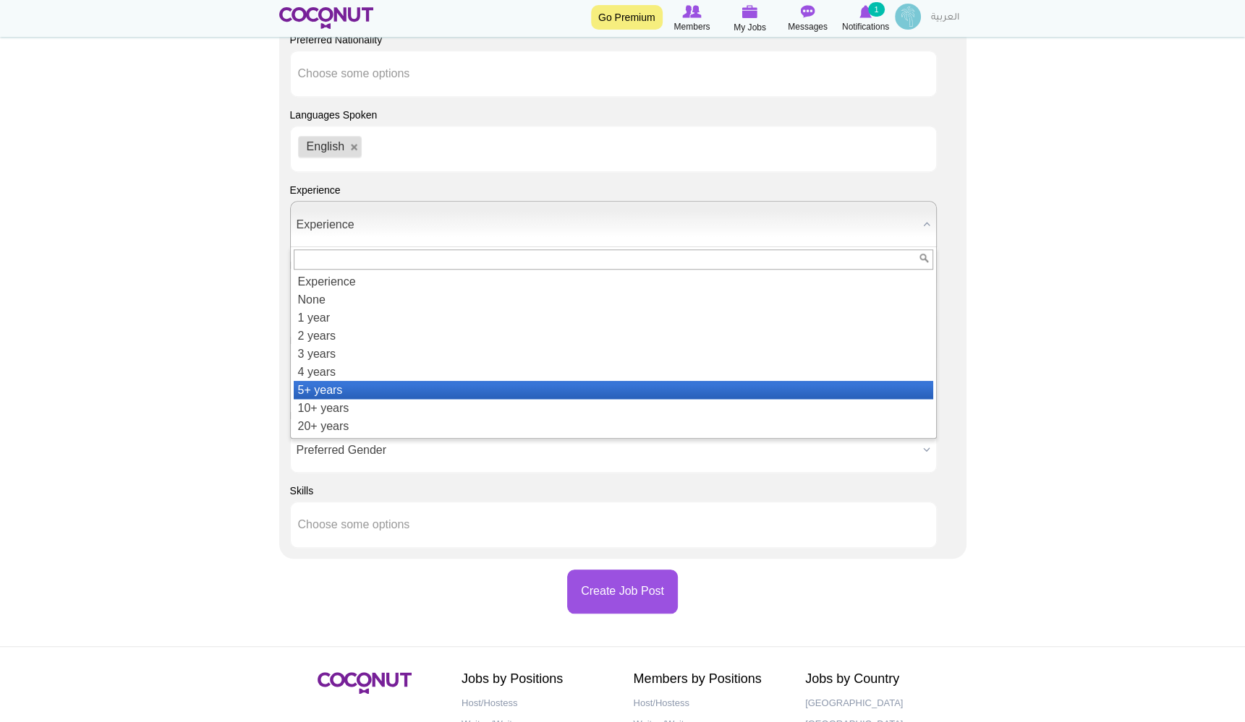
click at [341, 383] on li "5+ years" at bounding box center [613, 390] width 639 height 18
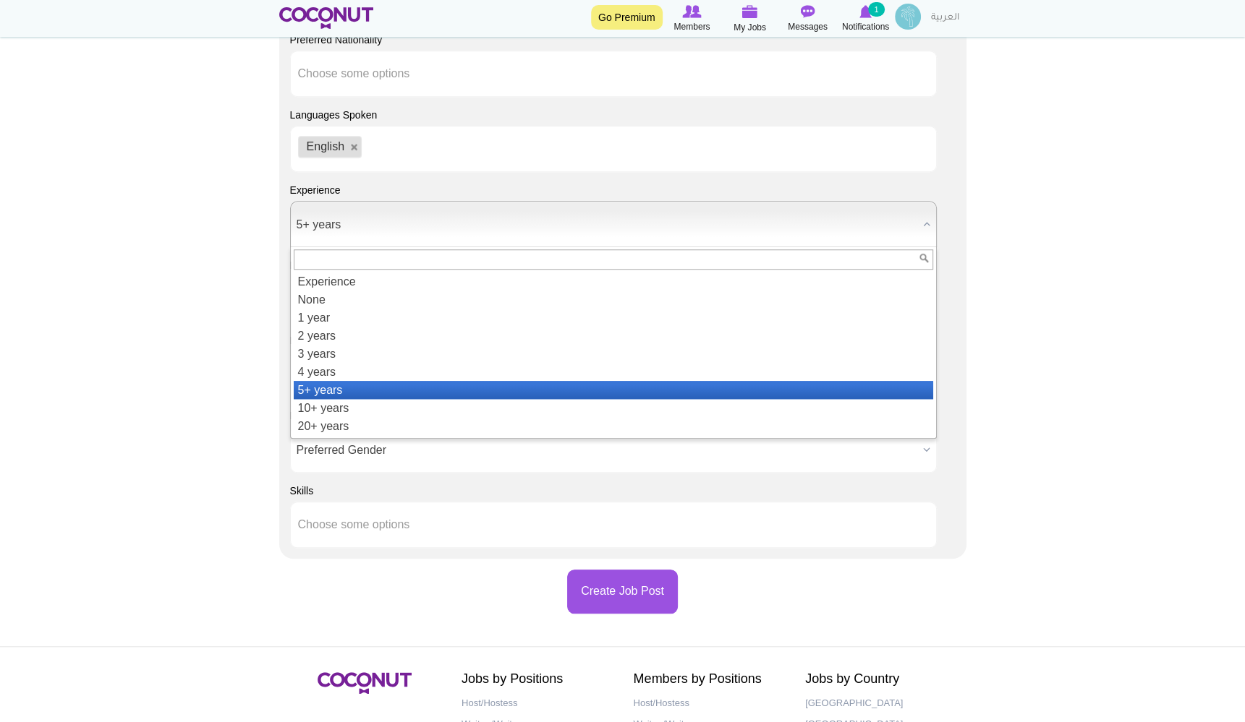
click at [330, 217] on span "5+ years" at bounding box center [606, 225] width 620 height 46
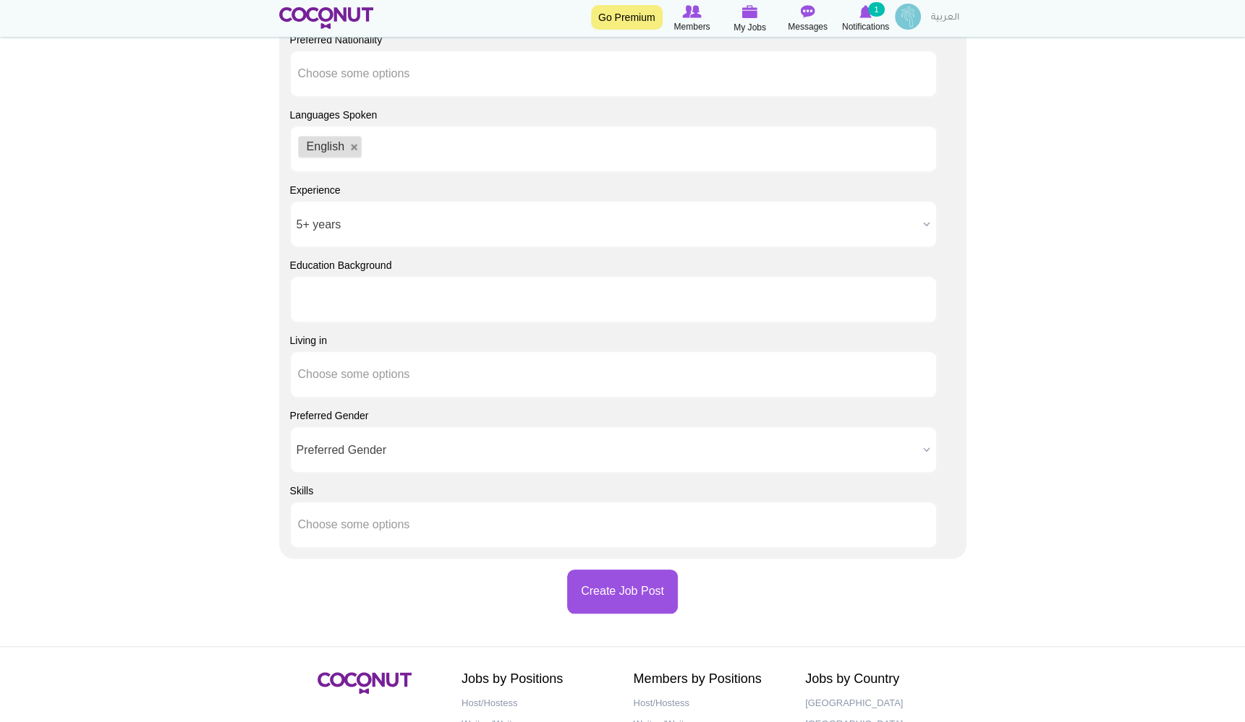
click at [347, 300] on input "text" at bounding box center [363, 299] width 130 height 13
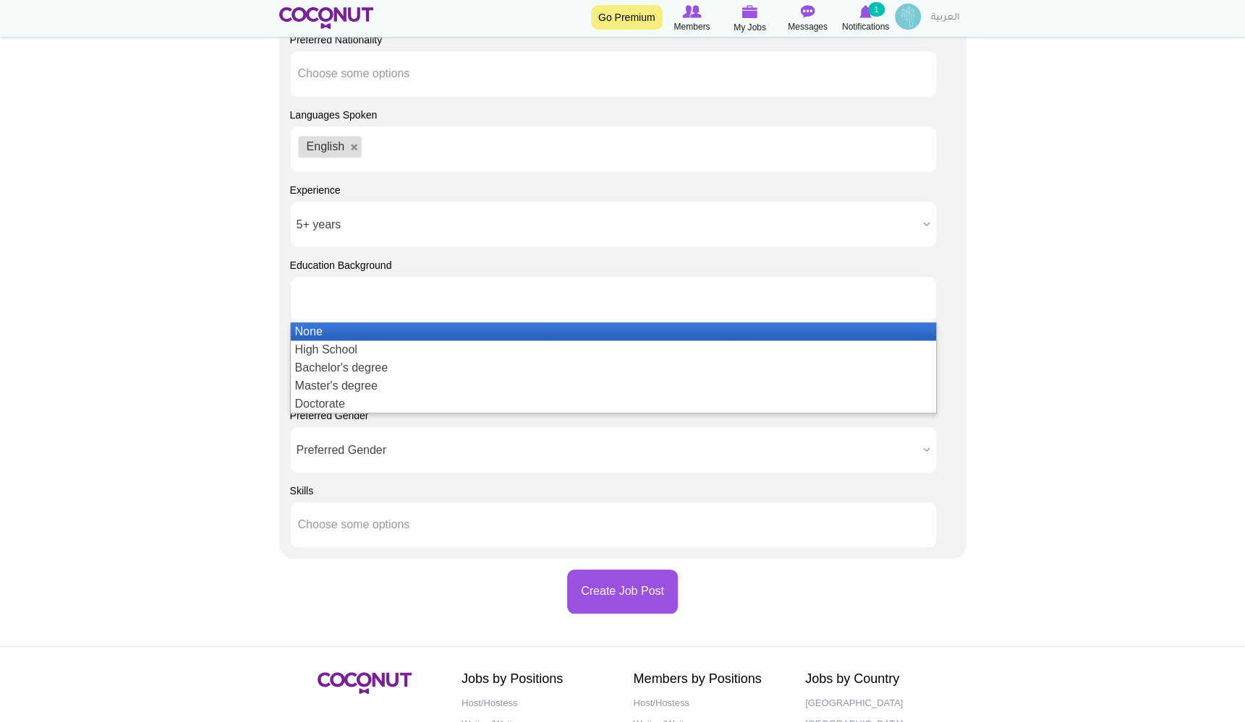
type input "Choose some options"
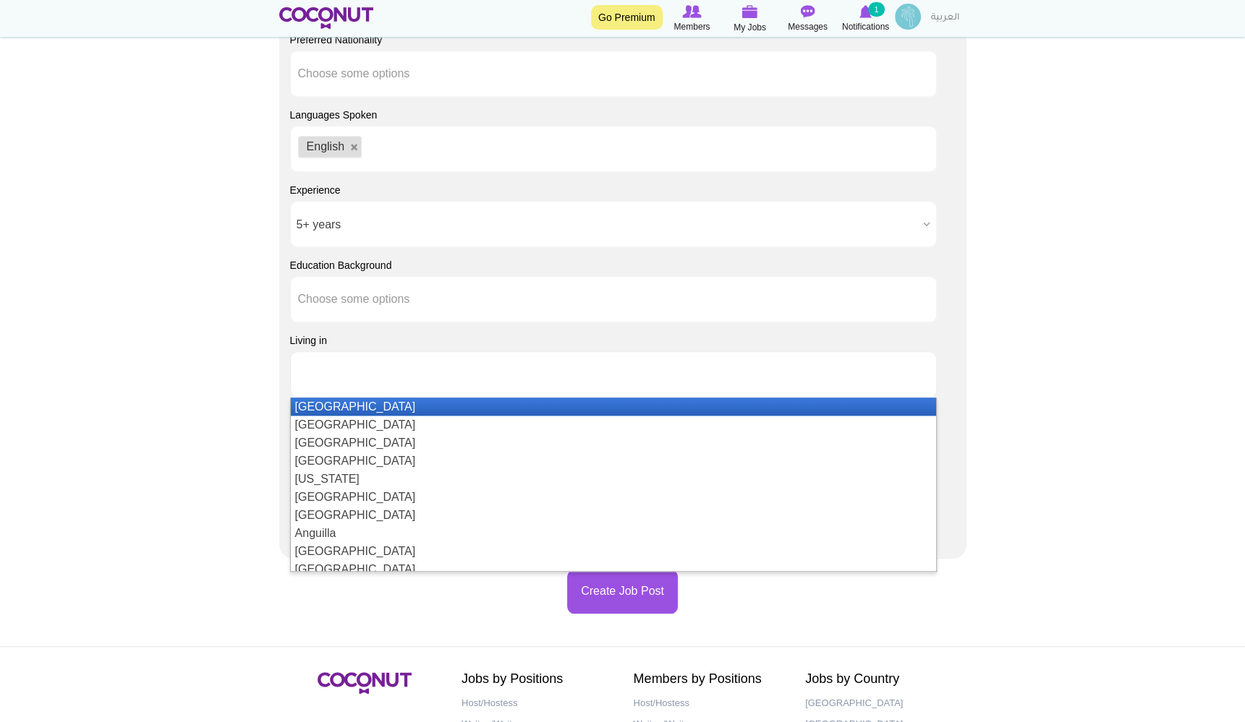
click at [335, 370] on input "text" at bounding box center [363, 374] width 130 height 13
type input "Choose some options"
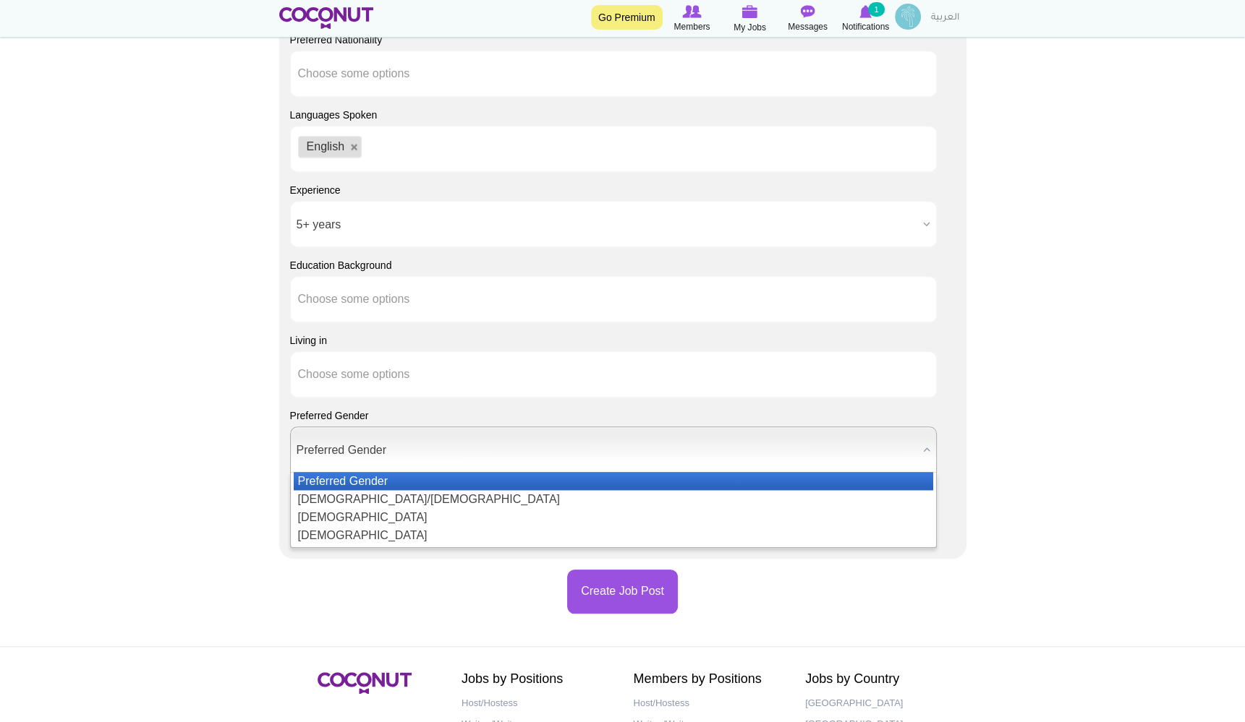
click at [351, 445] on span "Preferred Gender" at bounding box center [606, 450] width 620 height 46
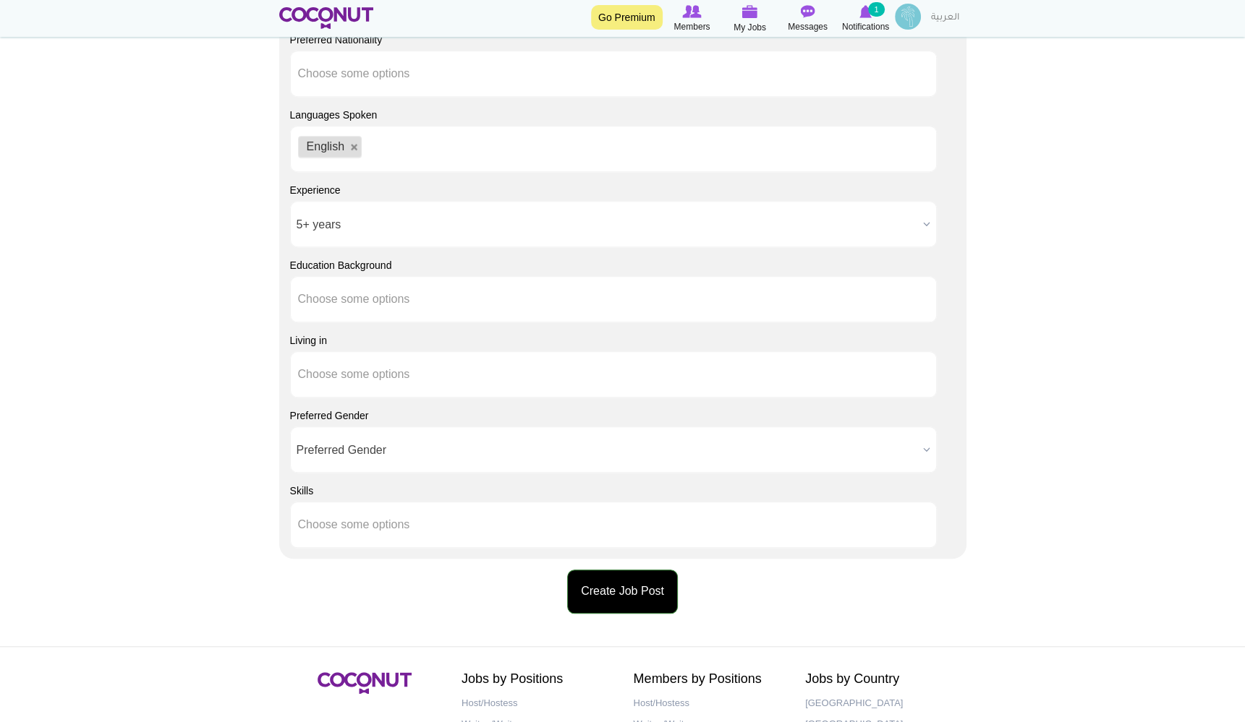
click at [633, 597] on button "Create Job Post" at bounding box center [622, 592] width 111 height 44
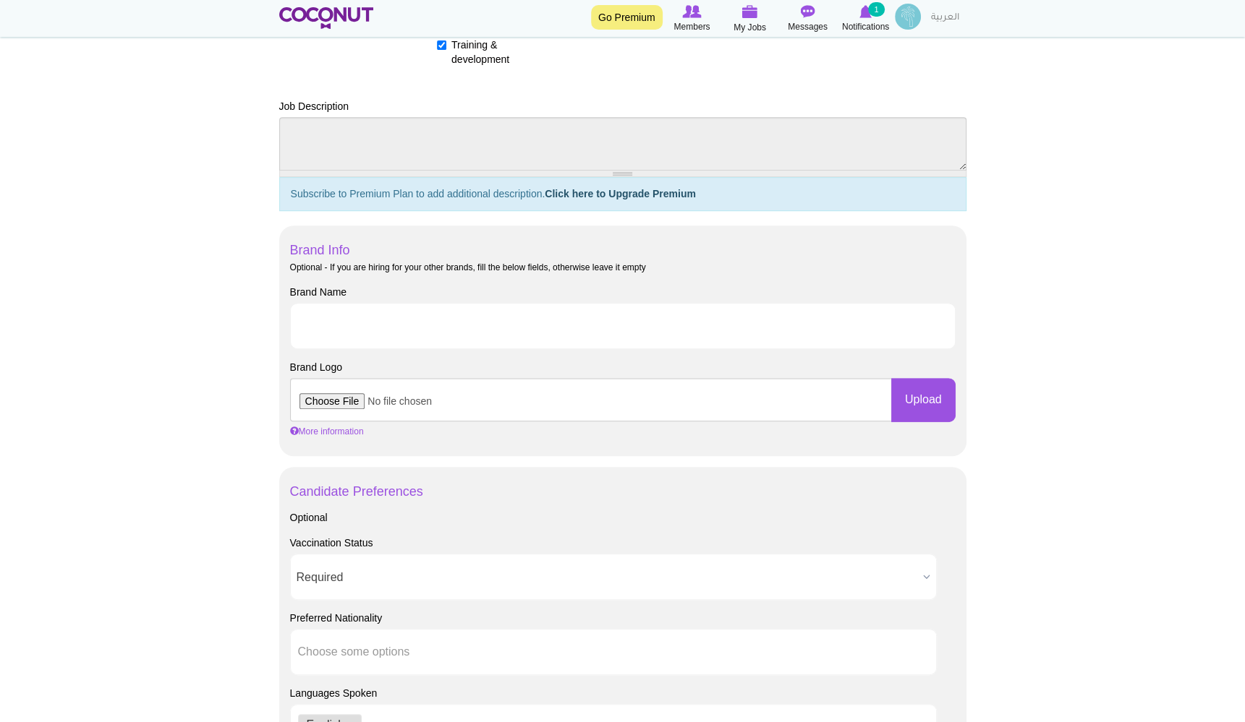
scroll to position [184, 0]
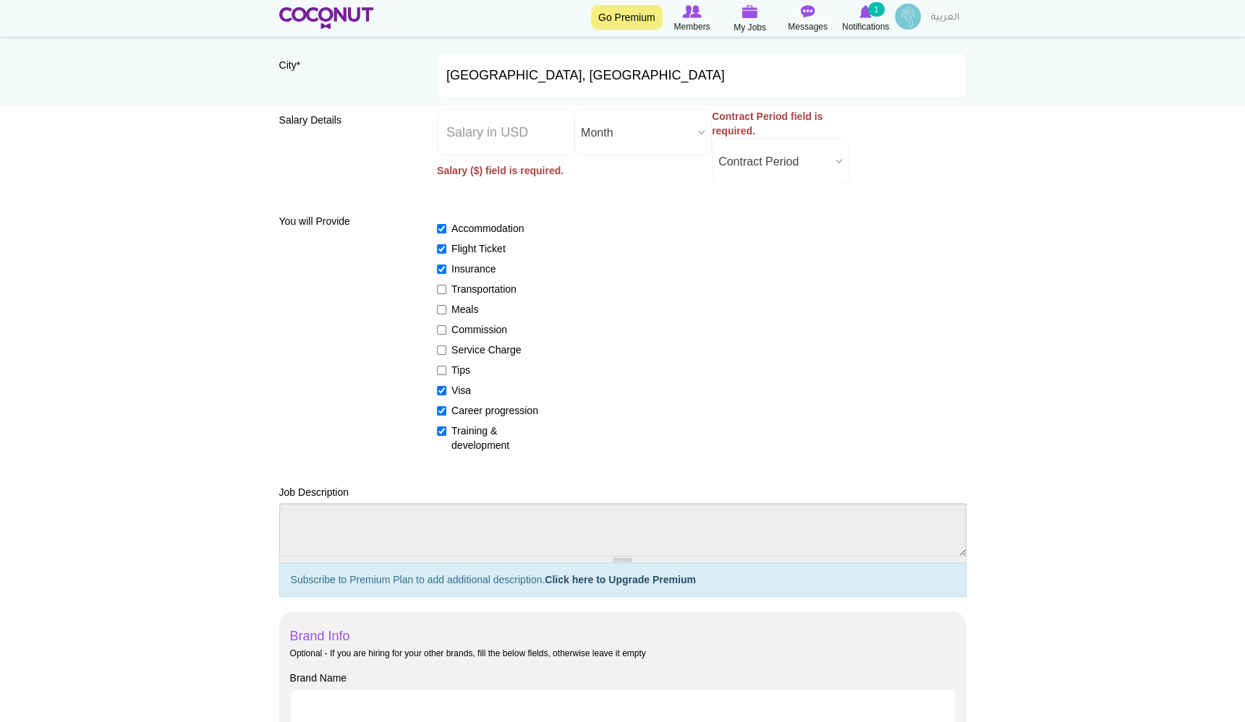
click at [795, 153] on span "Contract Period" at bounding box center [773, 162] width 111 height 46
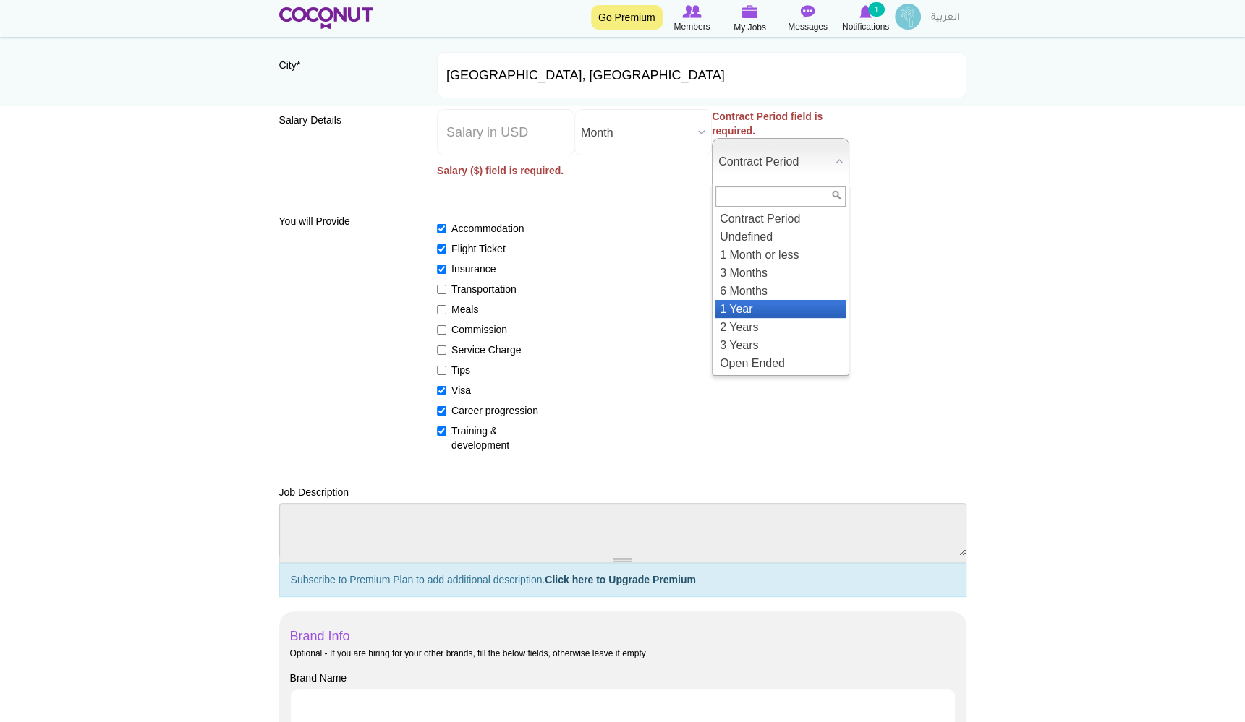
click at [766, 304] on li "1 Year" at bounding box center [780, 309] width 130 height 18
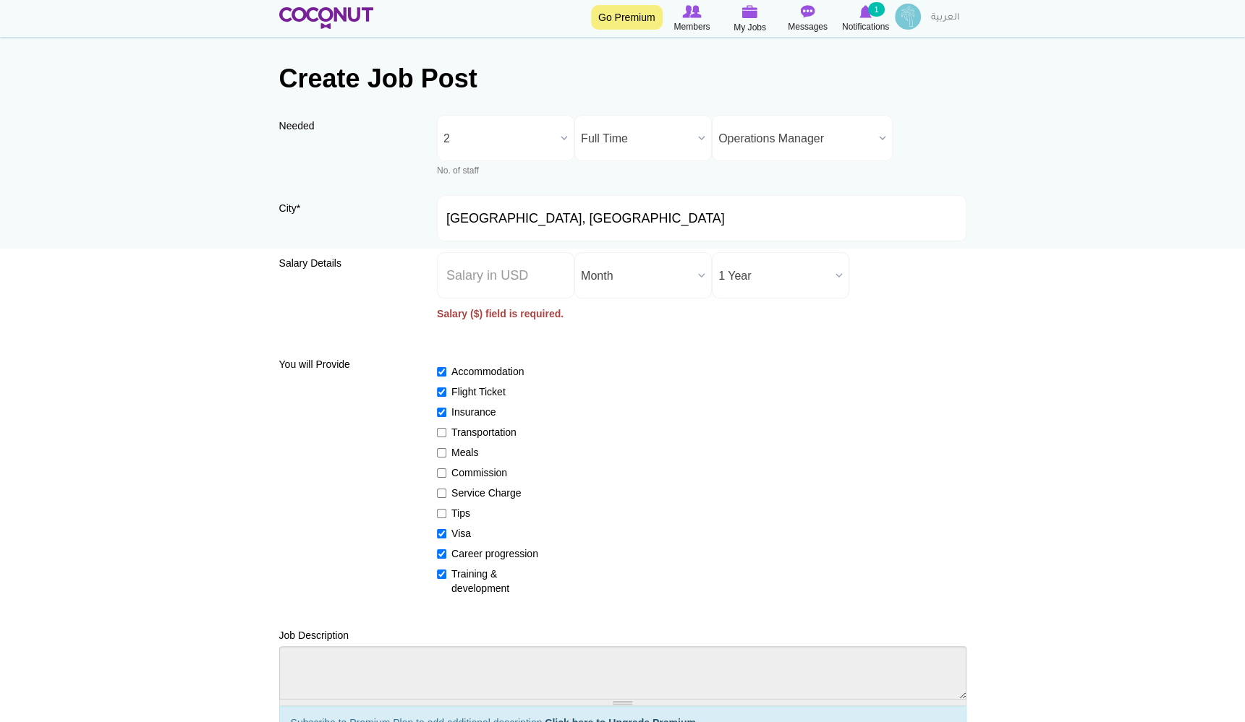
scroll to position [0, 0]
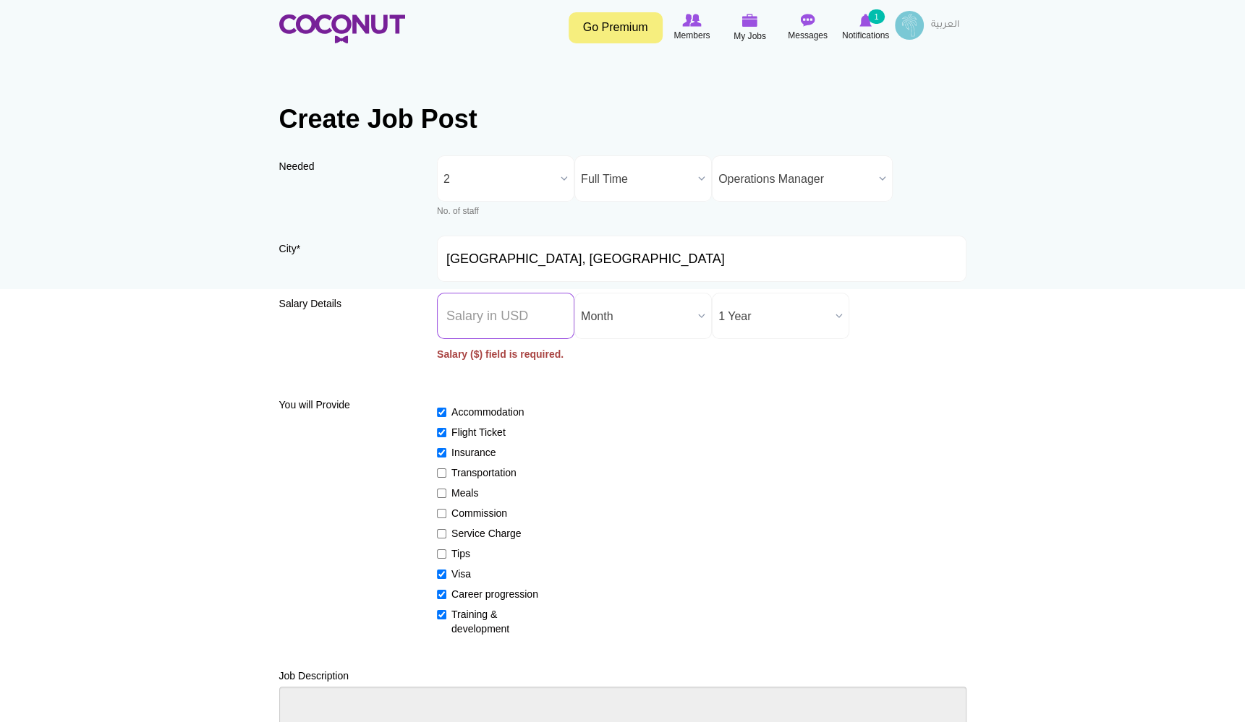
click at [508, 318] on input "Salary ($) *" at bounding box center [505, 316] width 137 height 46
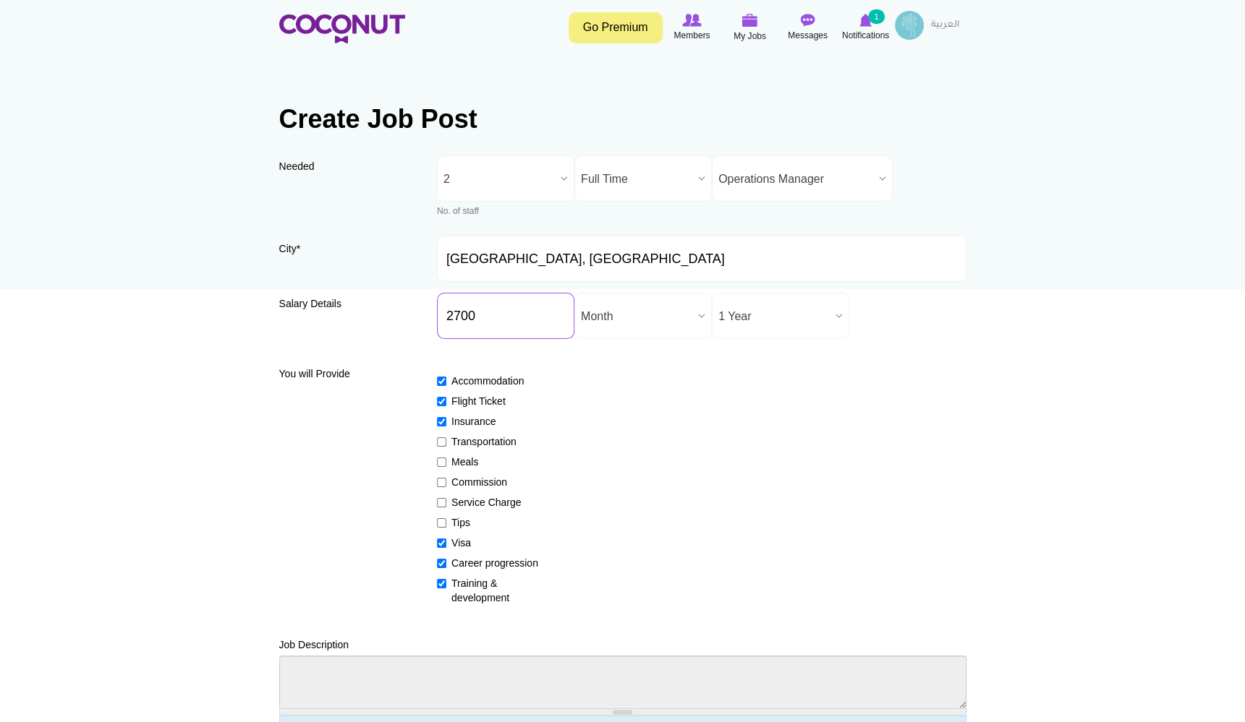
type input "2700"
click at [919, 259] on input "Manama, Bahrain" at bounding box center [701, 259] width 529 height 46
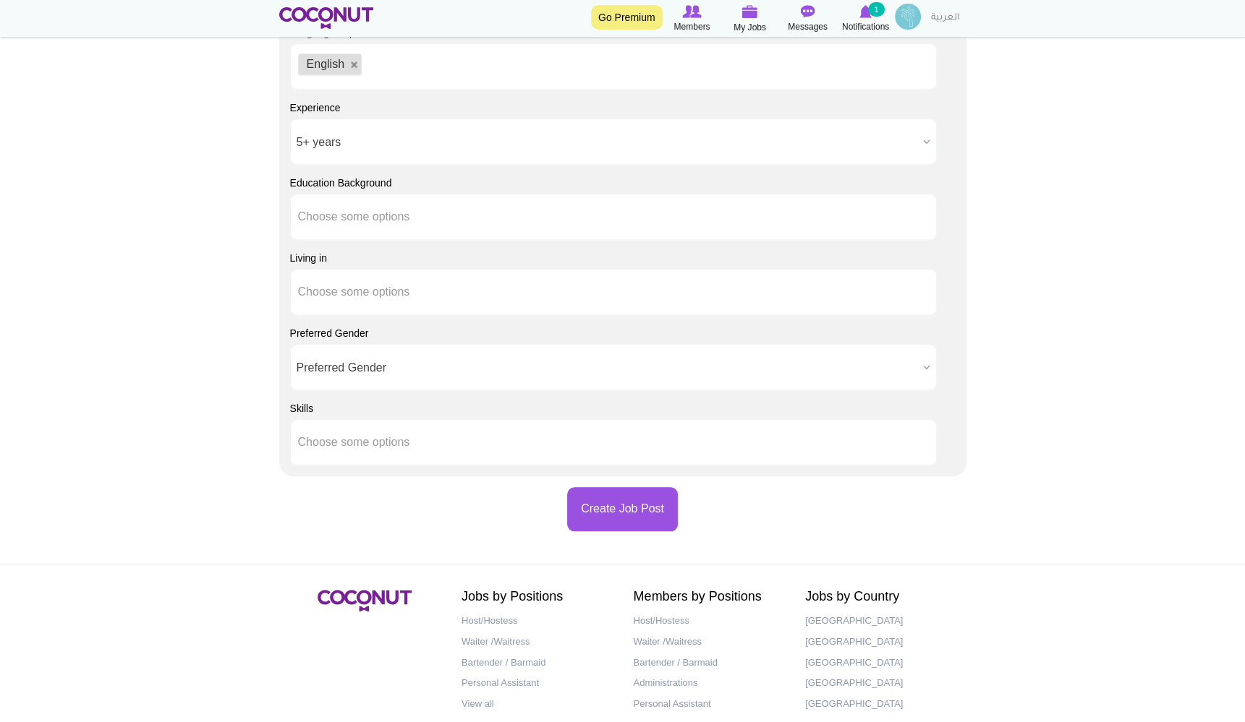
scroll to position [1206, 0]
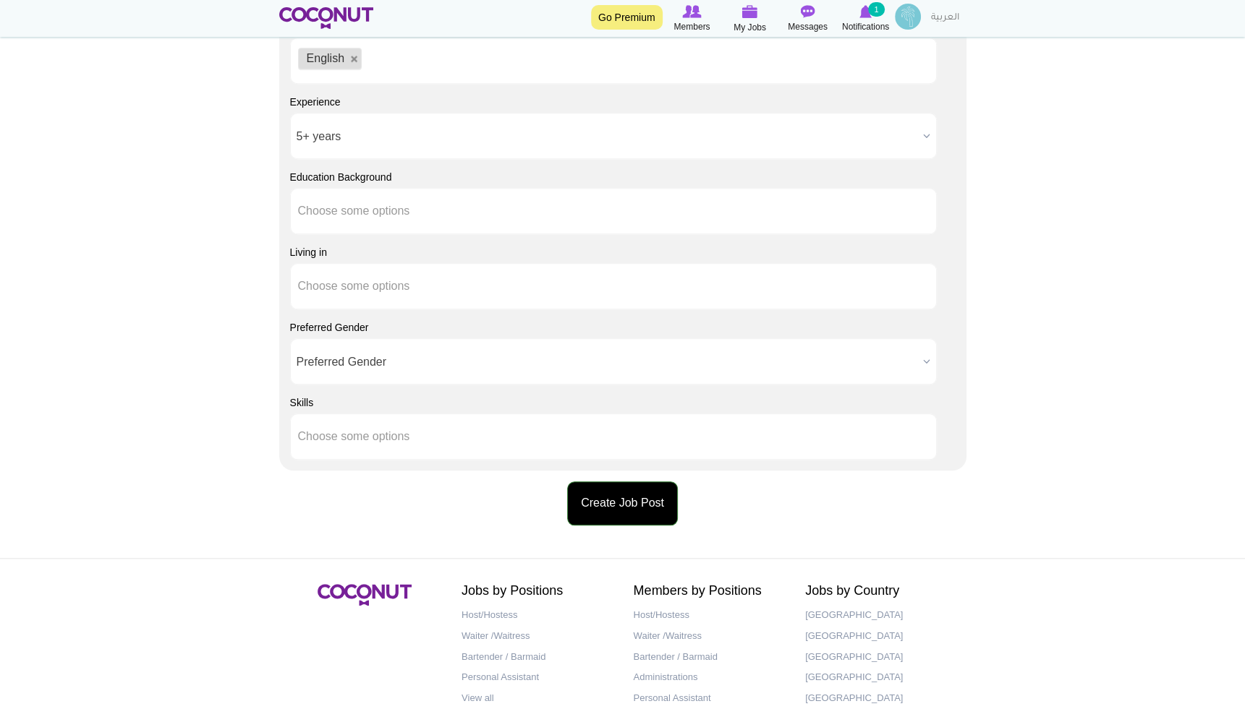
click at [628, 517] on button "Create Job Post" at bounding box center [622, 504] width 111 height 44
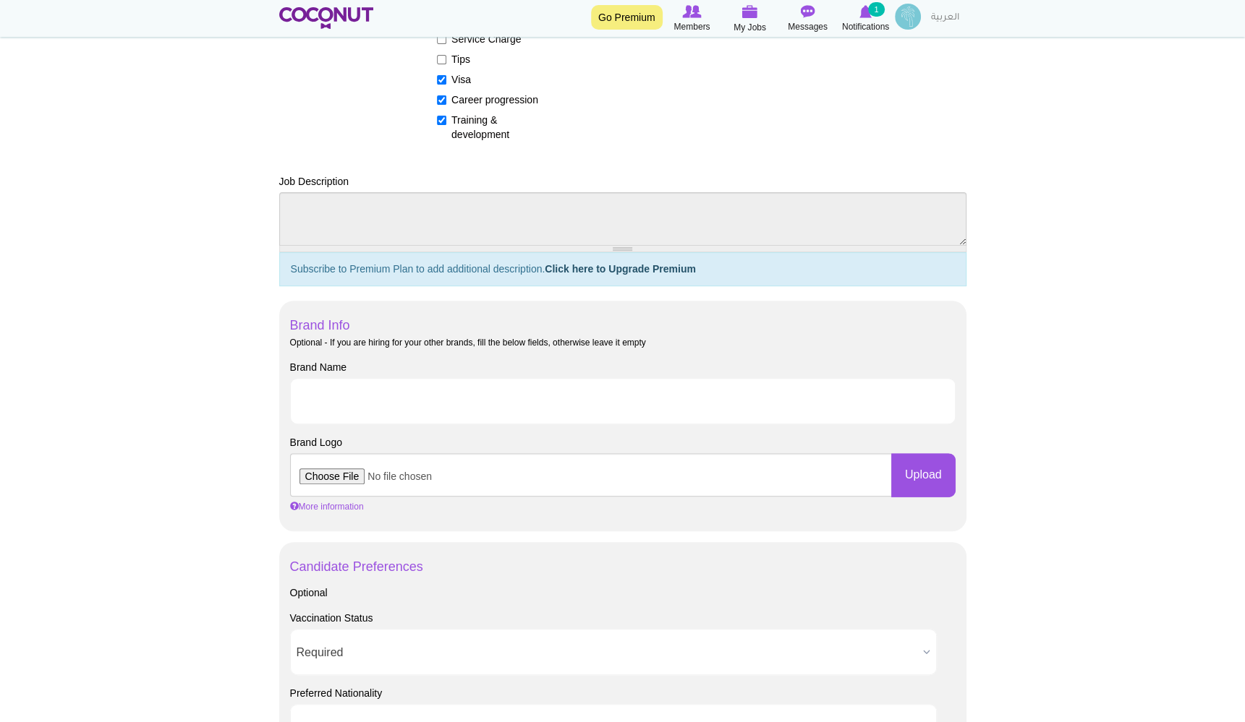
scroll to position [127, 0]
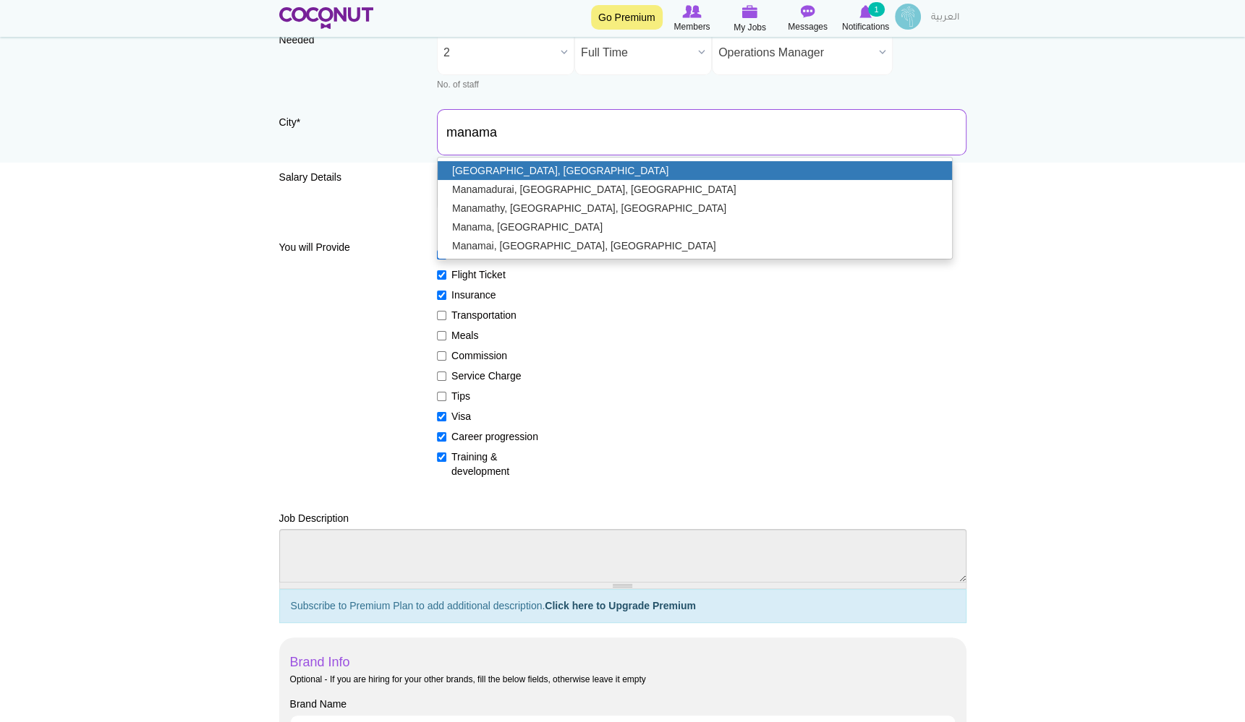
type input "[GEOGRAPHIC_DATA], [GEOGRAPHIC_DATA]"
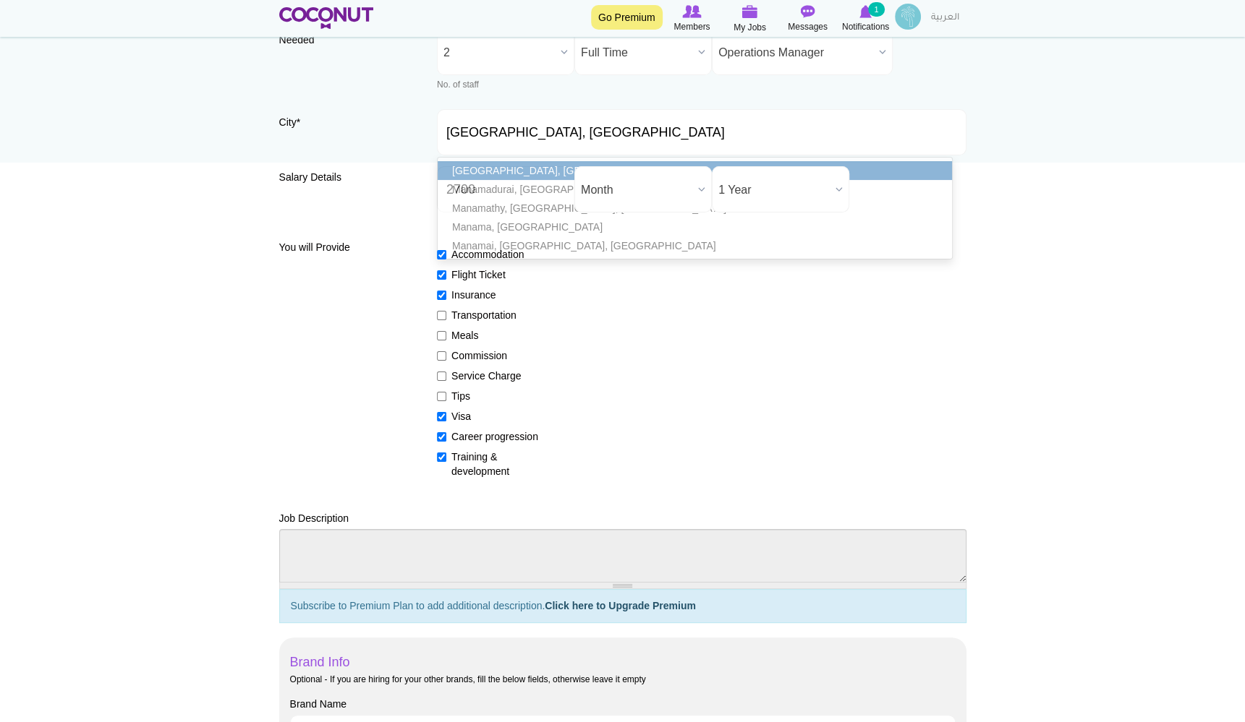
click at [492, 171] on link "[GEOGRAPHIC_DATA], [GEOGRAPHIC_DATA]" at bounding box center [695, 170] width 514 height 19
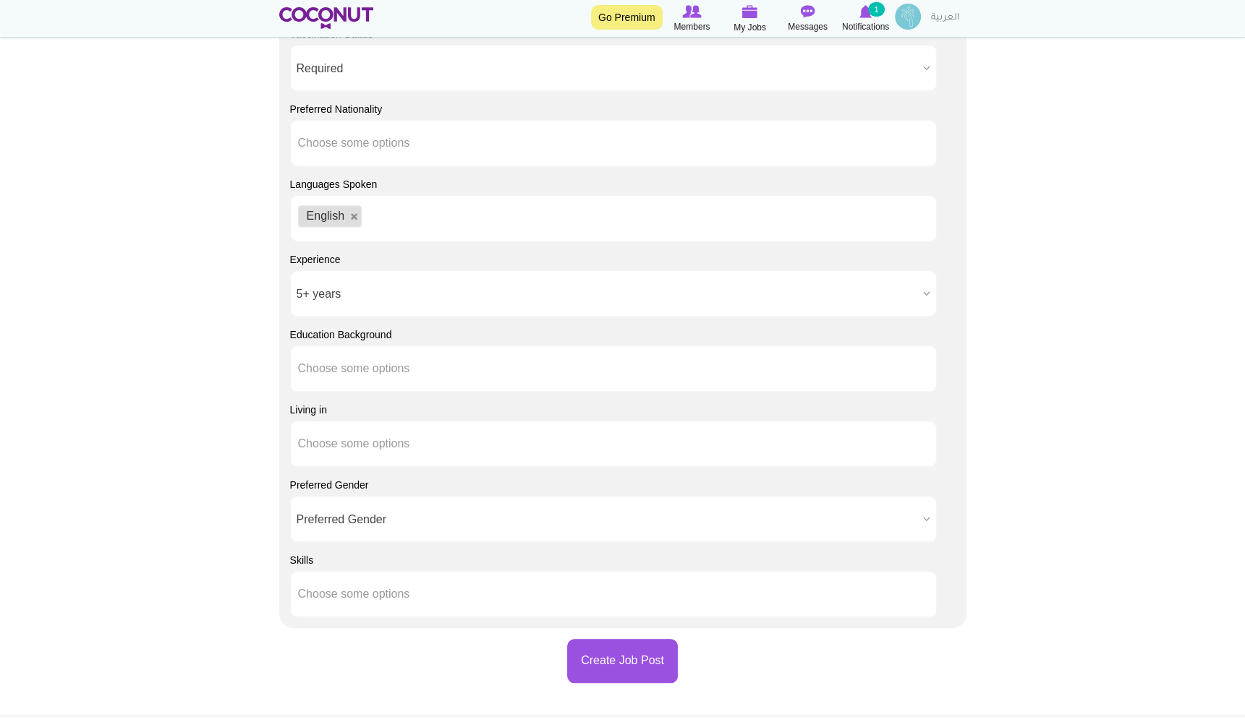
scroll to position [1062, 0]
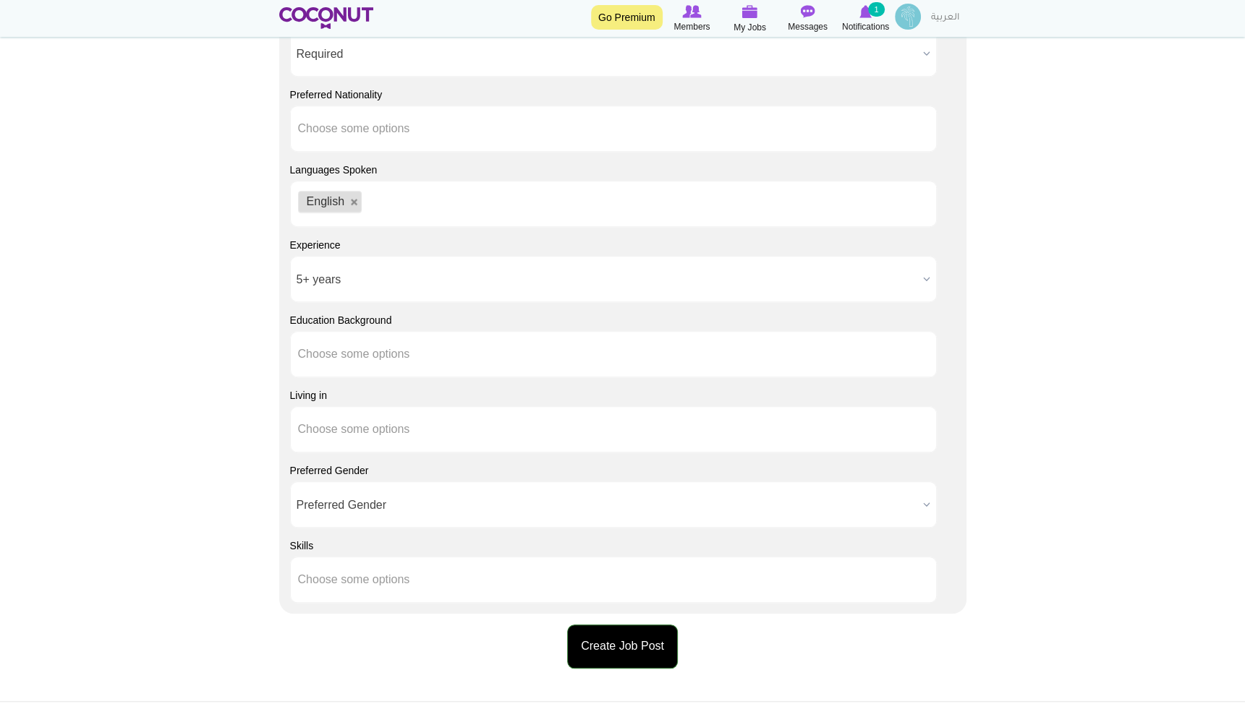
click at [597, 655] on button "Create Job Post" at bounding box center [622, 647] width 111 height 44
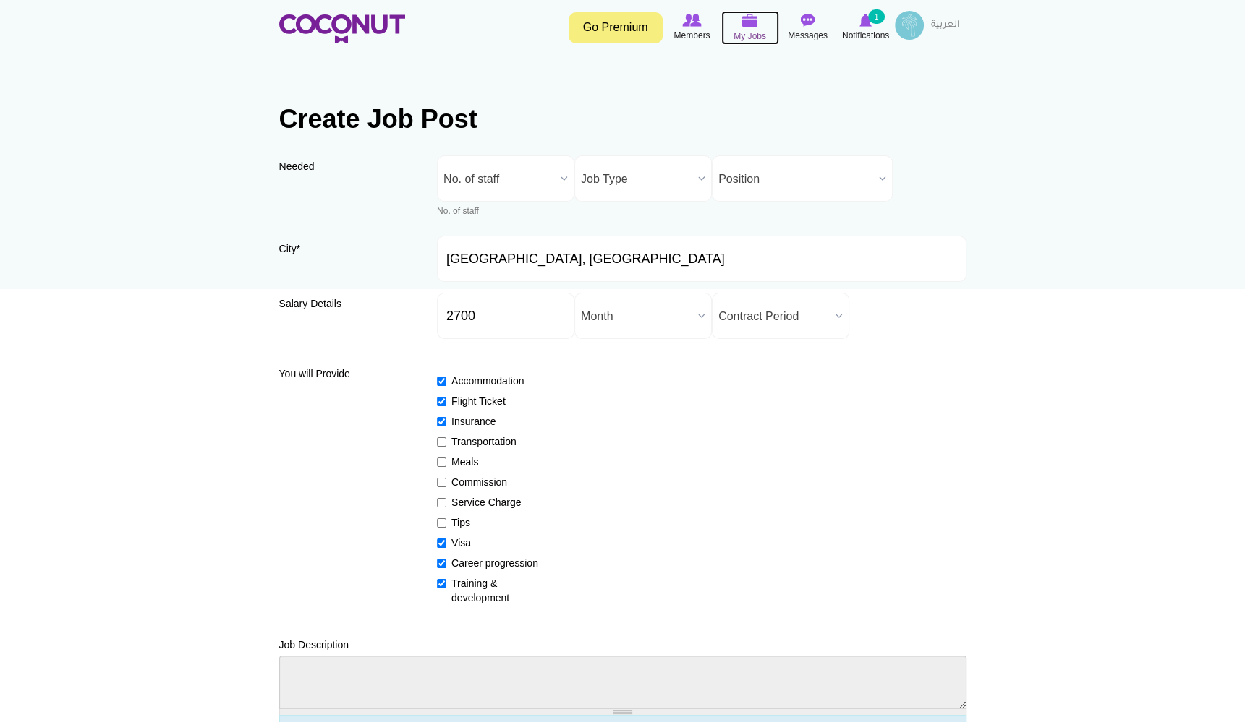
click at [750, 21] on img at bounding box center [750, 20] width 16 height 13
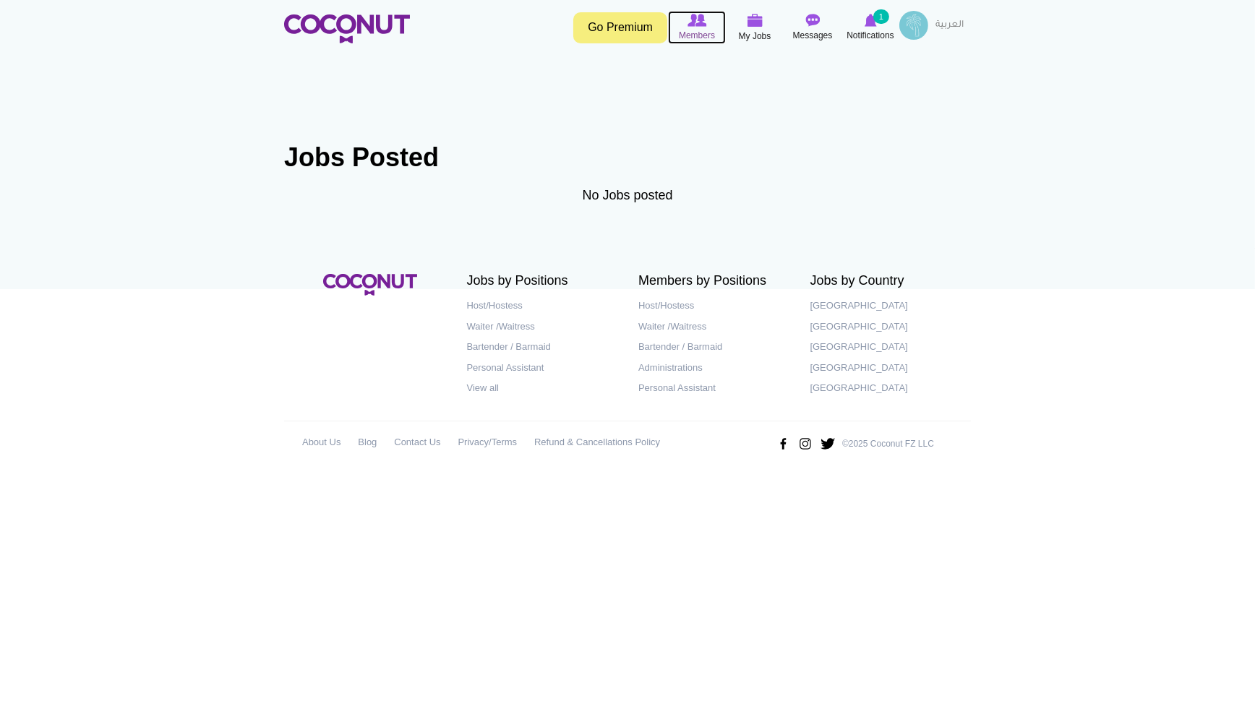
click at [687, 28] on span "Members" at bounding box center [697, 35] width 36 height 14
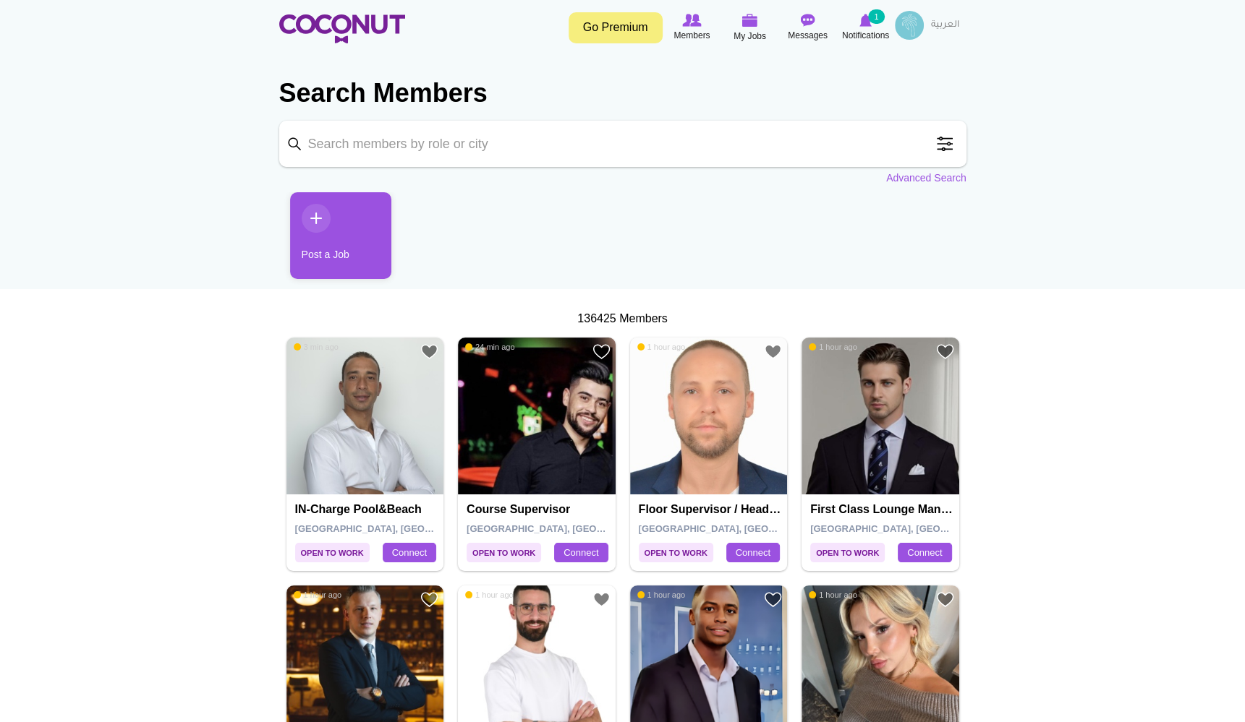
click at [443, 150] on input "Keyword" at bounding box center [622, 144] width 687 height 46
click button "Search" at bounding box center [0, 0] width 0 height 0
click at [468, 148] on input "operation managers" at bounding box center [622, 144] width 687 height 46
click at [294, 145] on input "operation managers" at bounding box center [622, 144] width 687 height 46
click at [715, 260] on ul "Post a Job" at bounding box center [622, 241] width 687 height 98
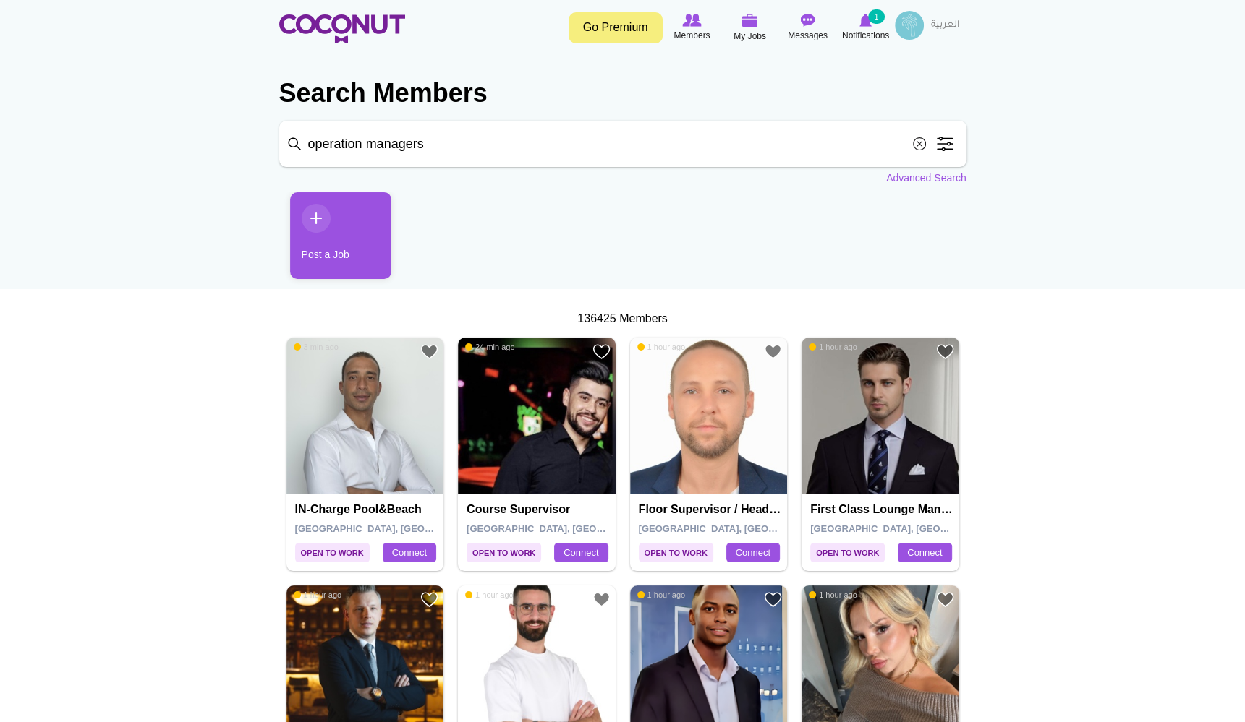
click at [834, 145] on input "operation managers" at bounding box center [622, 144] width 687 height 46
type input "operation manager"
click button "Search" at bounding box center [0, 0] width 0 height 0
click at [919, 170] on section "Search Members Keyword operation manager Search Position Waiter/Waitress (36358…" at bounding box center [622, 123] width 687 height 124
click at [942, 147] on span at bounding box center [944, 143] width 29 height 29
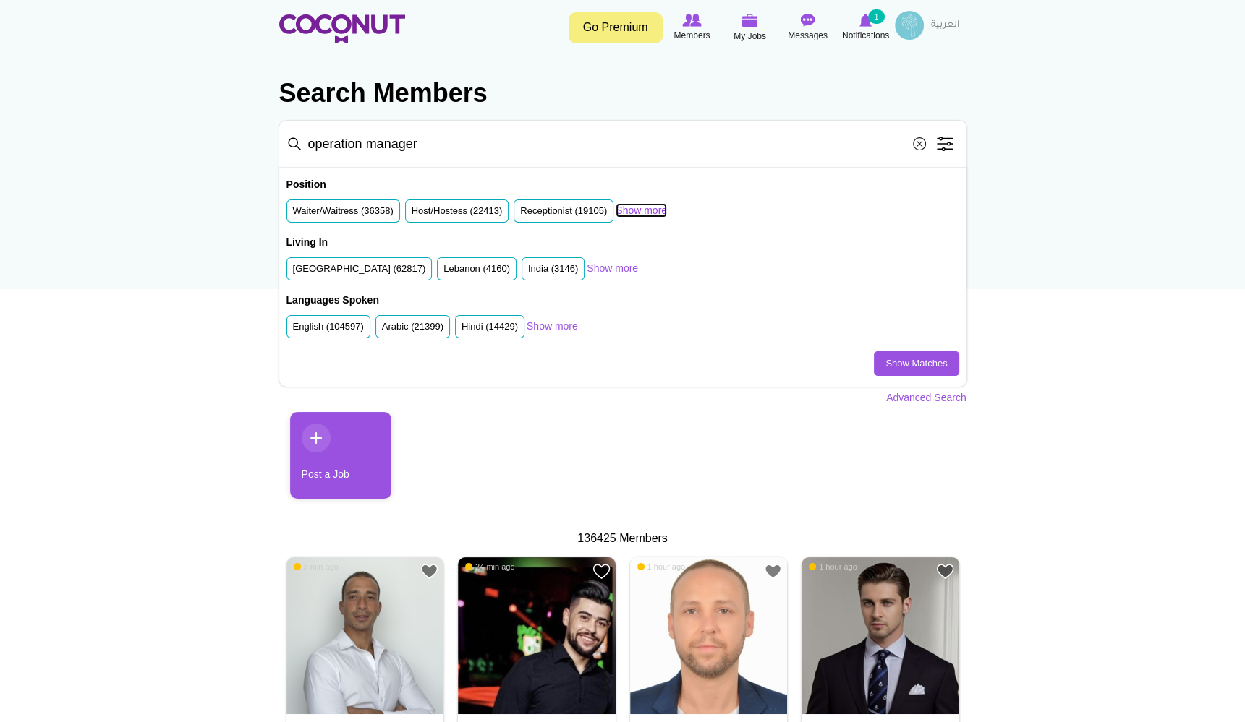
click at [628, 208] on link "Show more" at bounding box center [640, 210] width 51 height 14
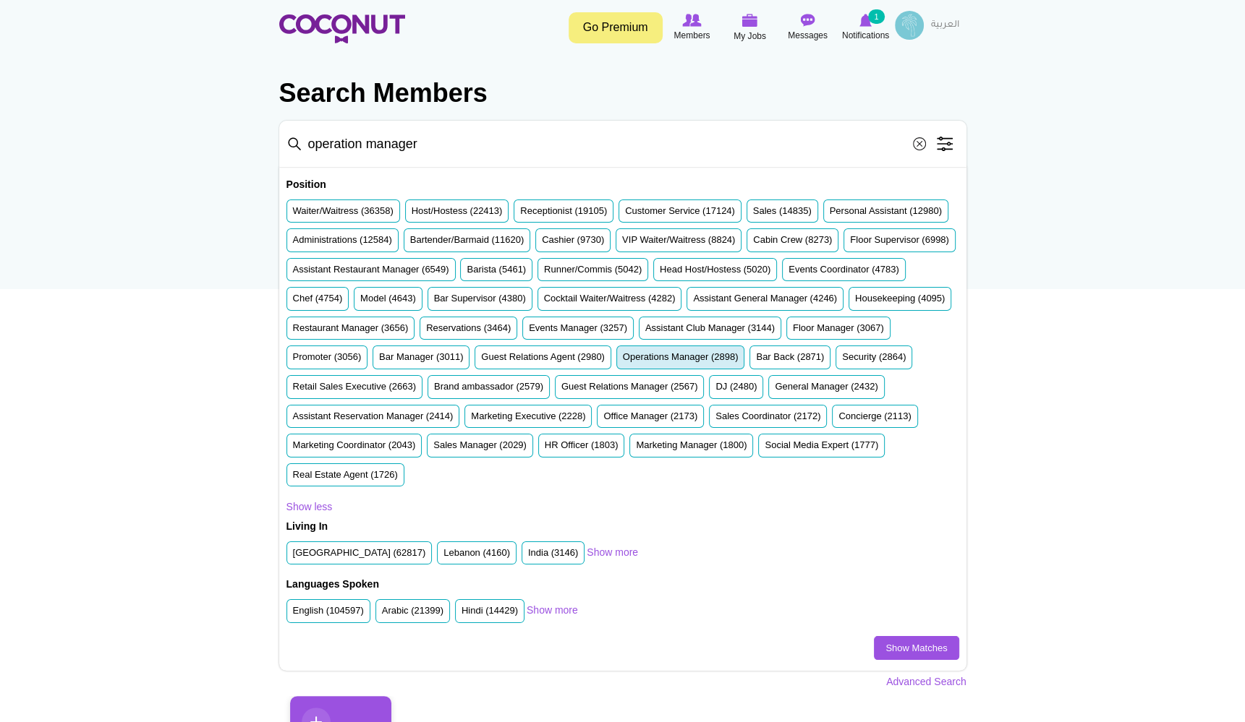
click at [623, 364] on label "Operations Manager (2898)" at bounding box center [681, 358] width 116 height 14
click at [623, 360] on input "Operations Manager (2898)" at bounding box center [623, 360] width 0 height 0
click at [610, 546] on link "Show more" at bounding box center [611, 552] width 51 height 14
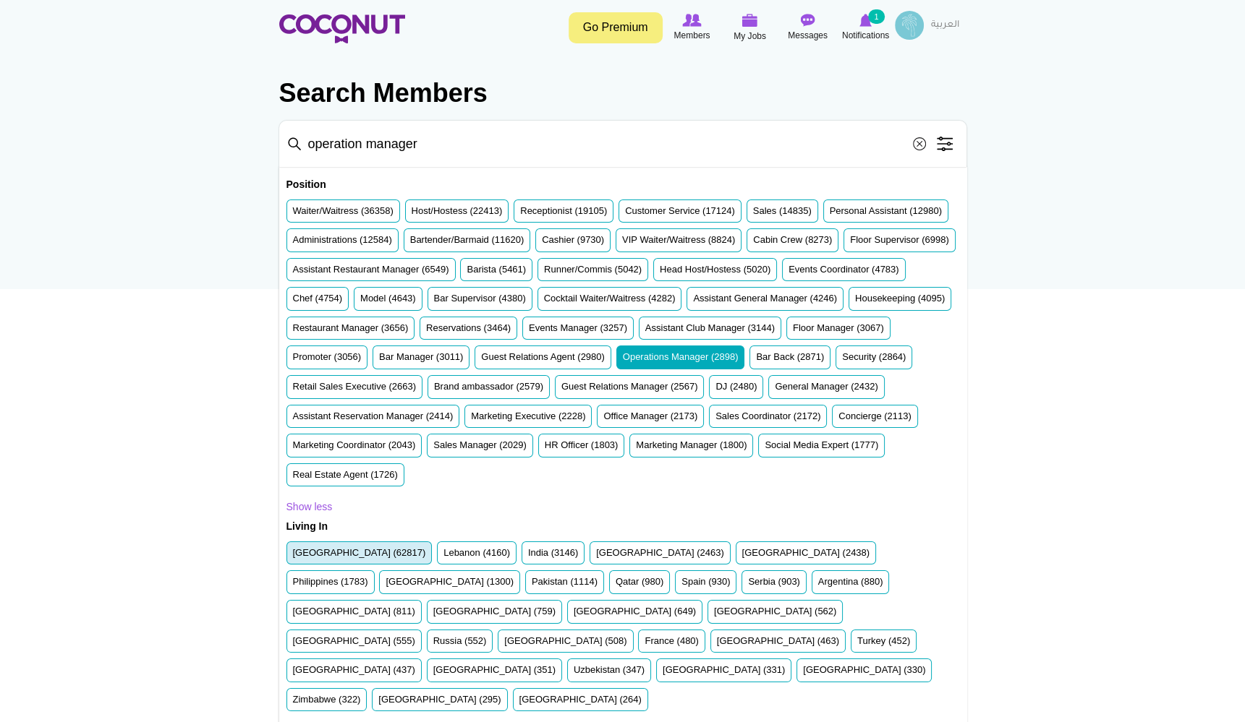
click at [380, 547] on label "United Arab Emirates (62817)" at bounding box center [359, 554] width 133 height 14
click at [293, 556] on input "United Arab Emirates (62817)" at bounding box center [293, 556] width 0 height 0
click at [415, 664] on label "Bahrain (437)" at bounding box center [354, 671] width 122 height 14
click at [293, 673] on input "Bahrain (437)" at bounding box center [293, 673] width 0 height 0
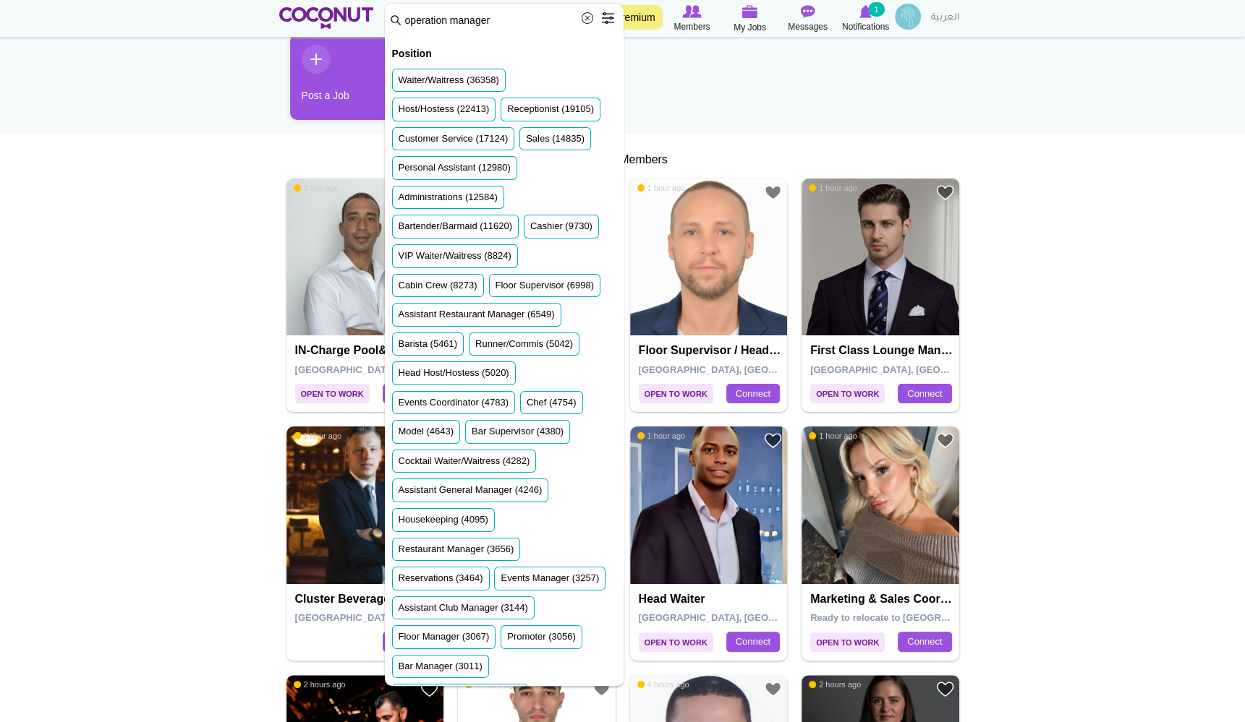
scroll to position [154, 0]
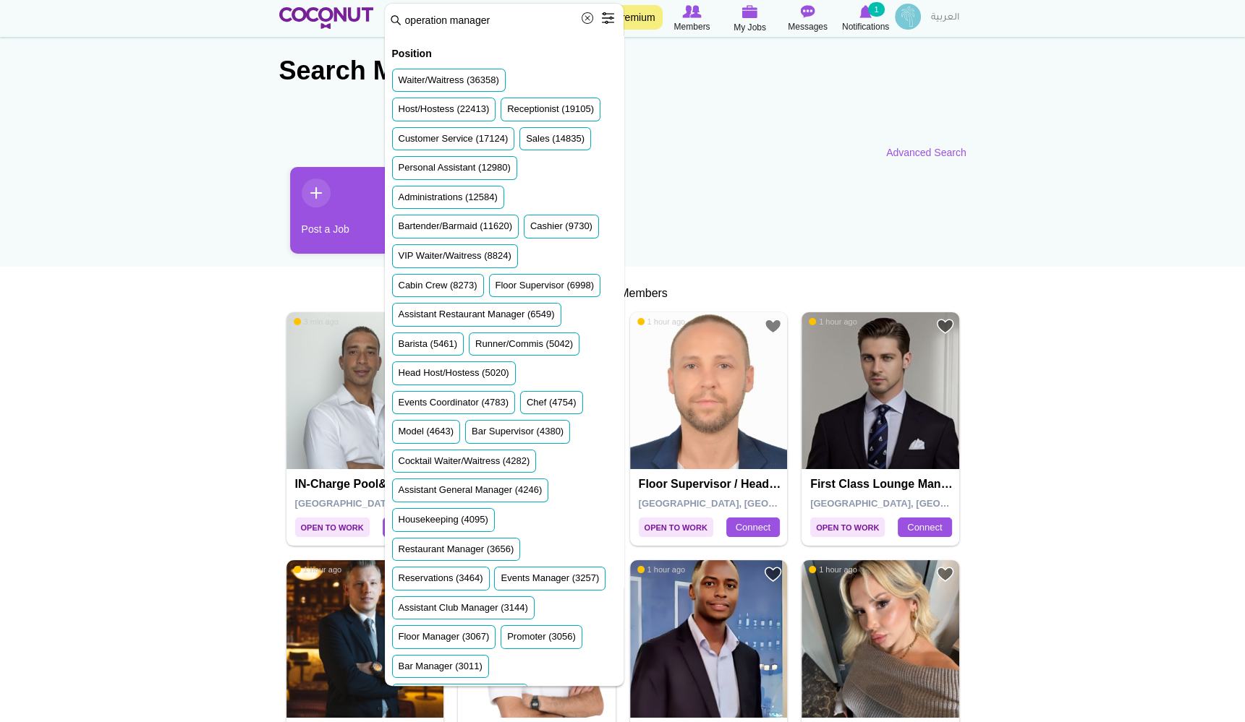
scroll to position [29, 0]
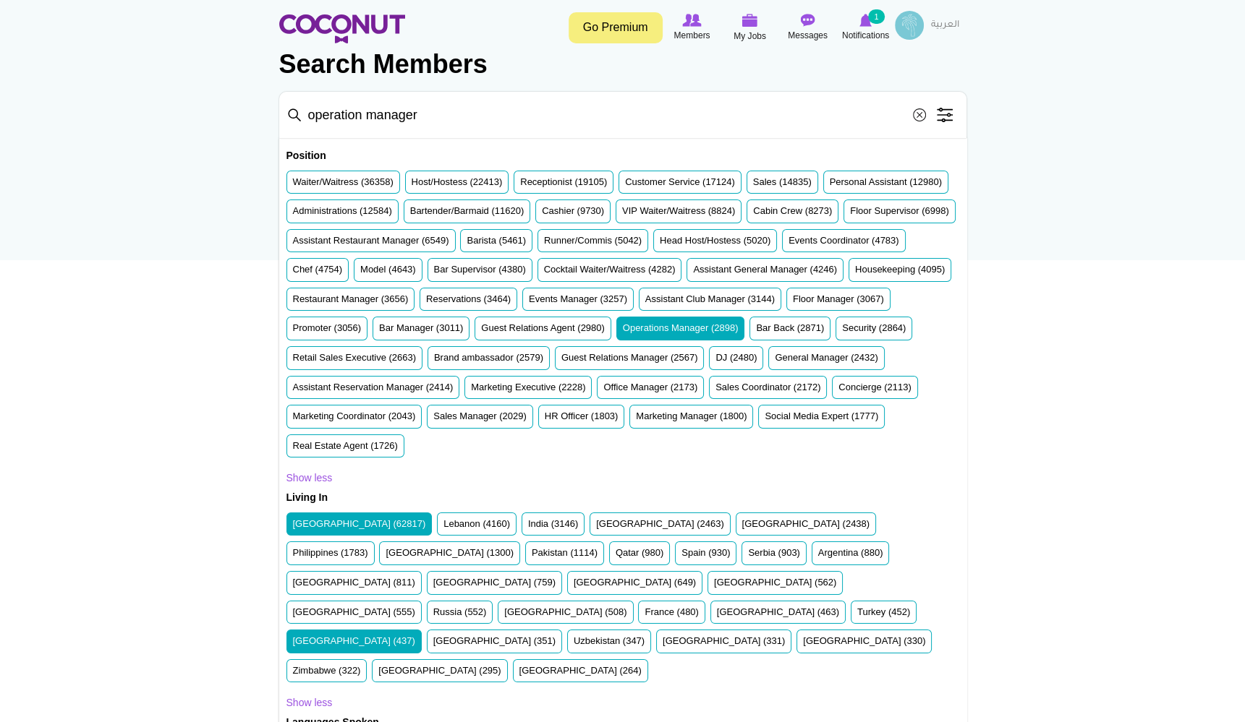
scroll to position [0, 0]
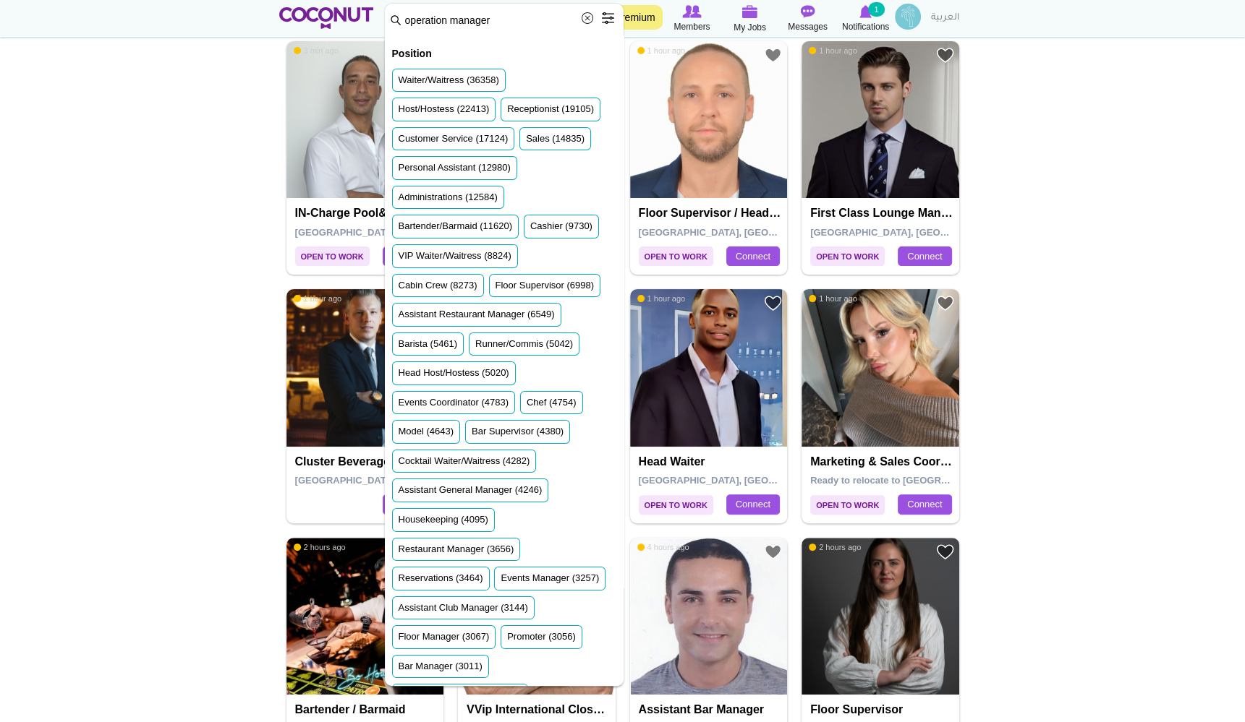
scroll to position [299, 0]
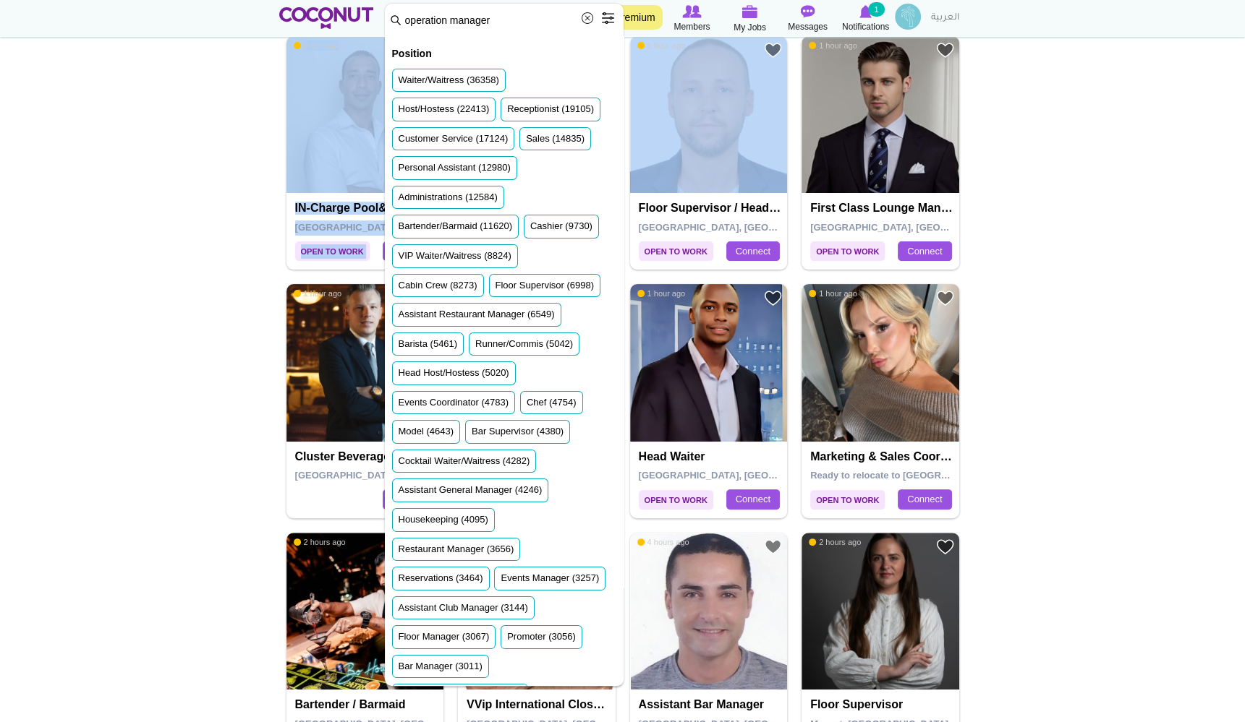
drag, startPoint x: 623, startPoint y: 157, endPoint x: 621, endPoint y: 362, distance: 205.4
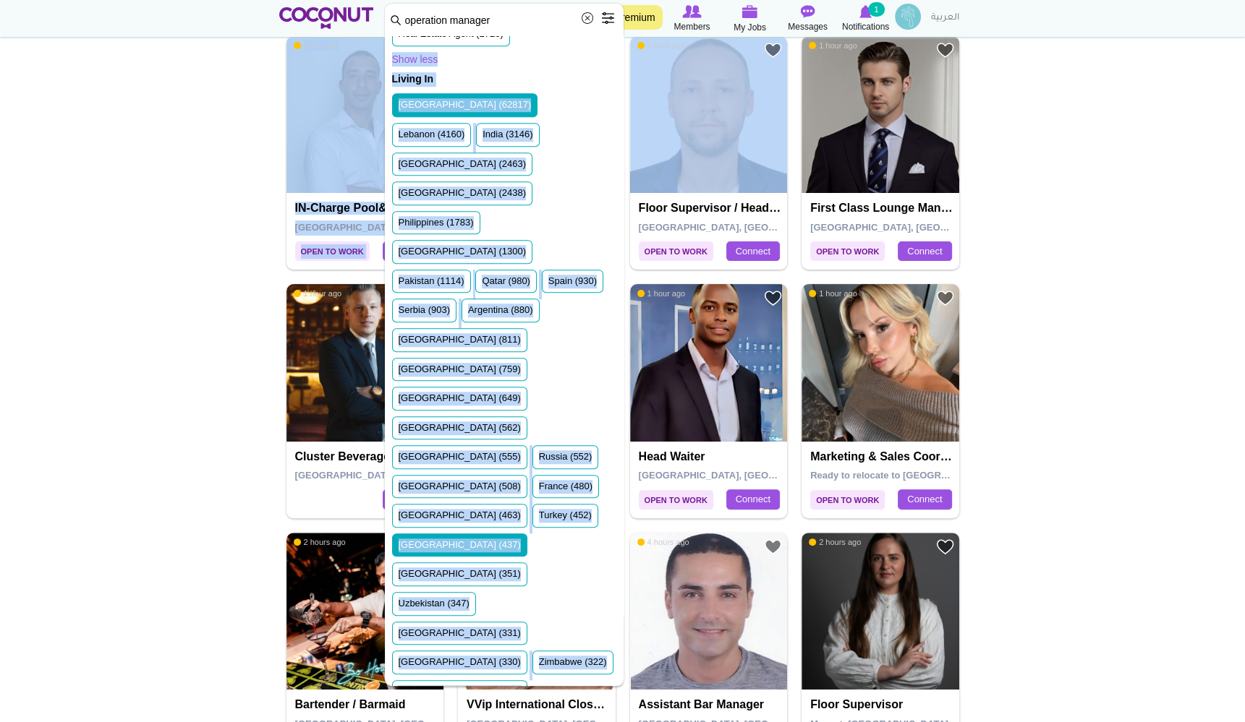
scroll to position [1085, 0]
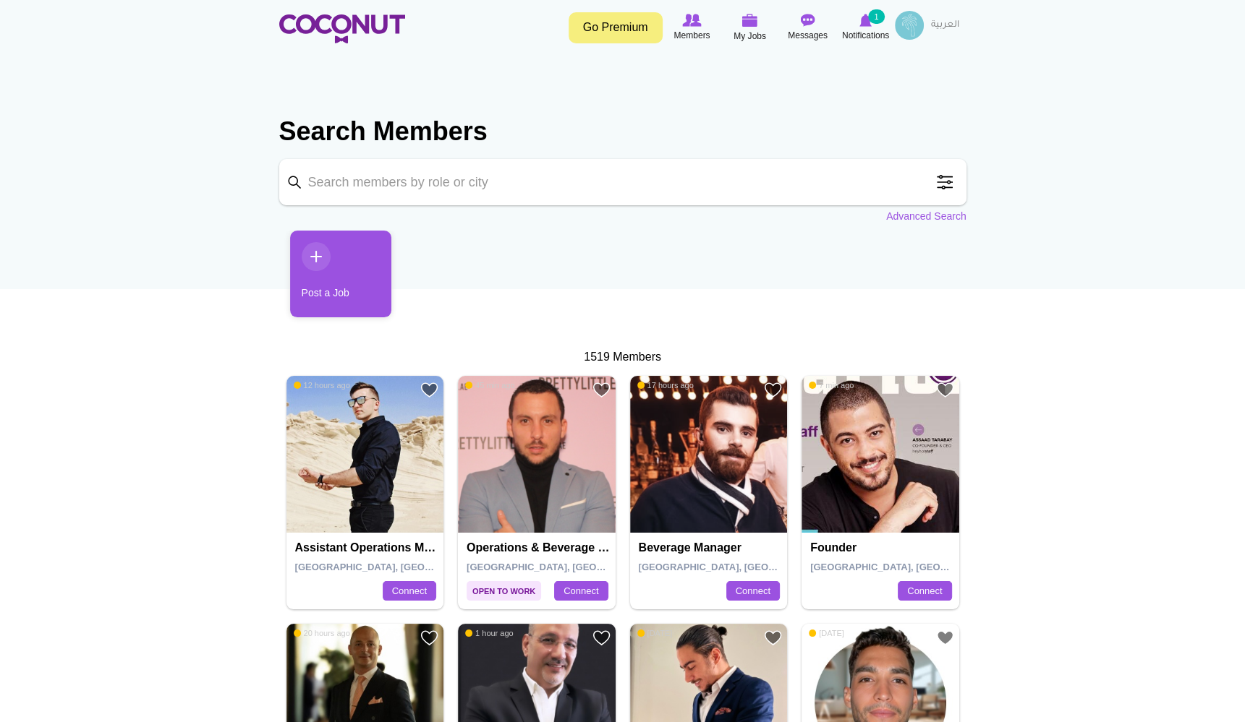
click at [947, 188] on span at bounding box center [944, 182] width 29 height 29
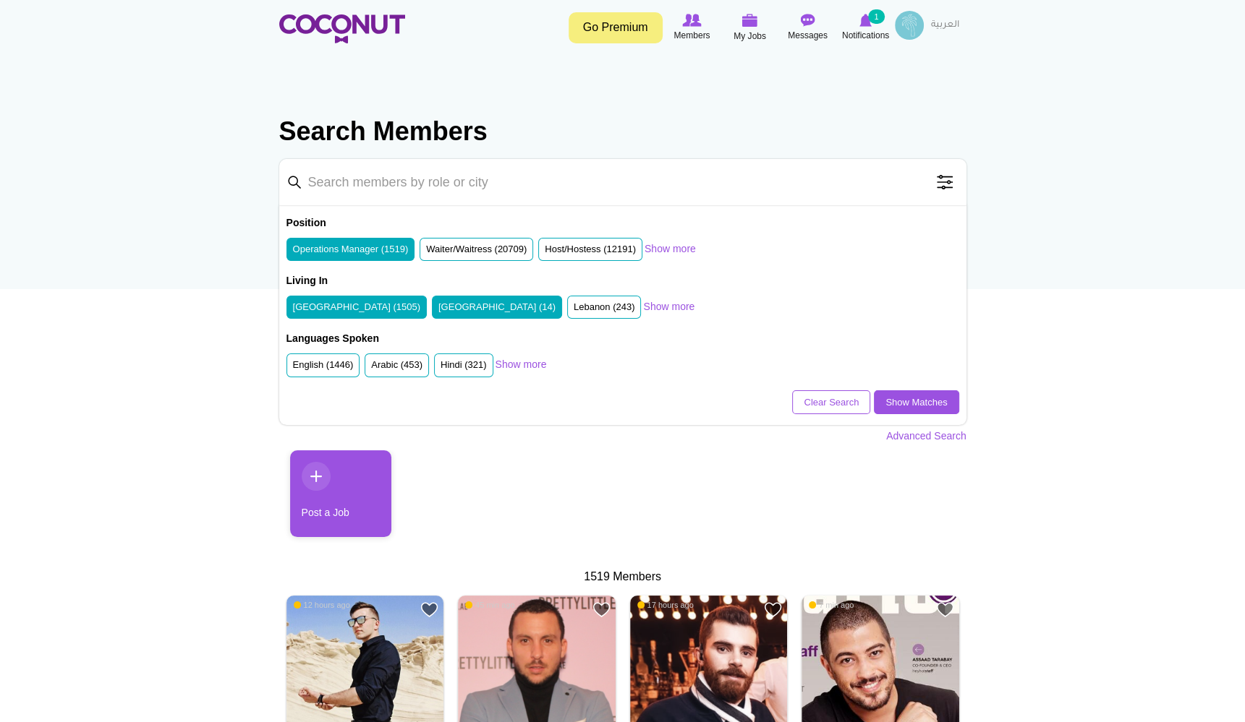
click at [373, 305] on label "[GEOGRAPHIC_DATA] (1505)" at bounding box center [357, 308] width 128 height 14
click at [293, 310] on input "[GEOGRAPHIC_DATA] (1505)" at bounding box center [293, 310] width 0 height 0
click at [901, 395] on link "Show Matches" at bounding box center [916, 403] width 85 height 25
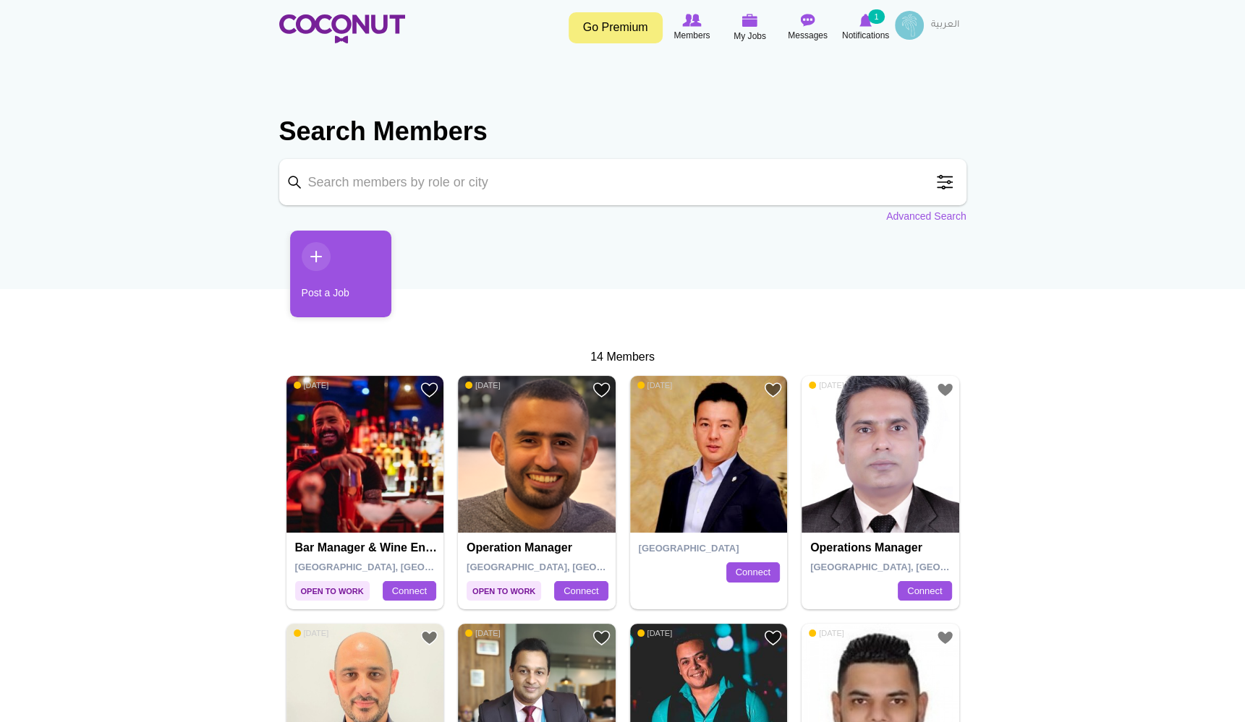
click at [946, 187] on span at bounding box center [944, 182] width 29 height 29
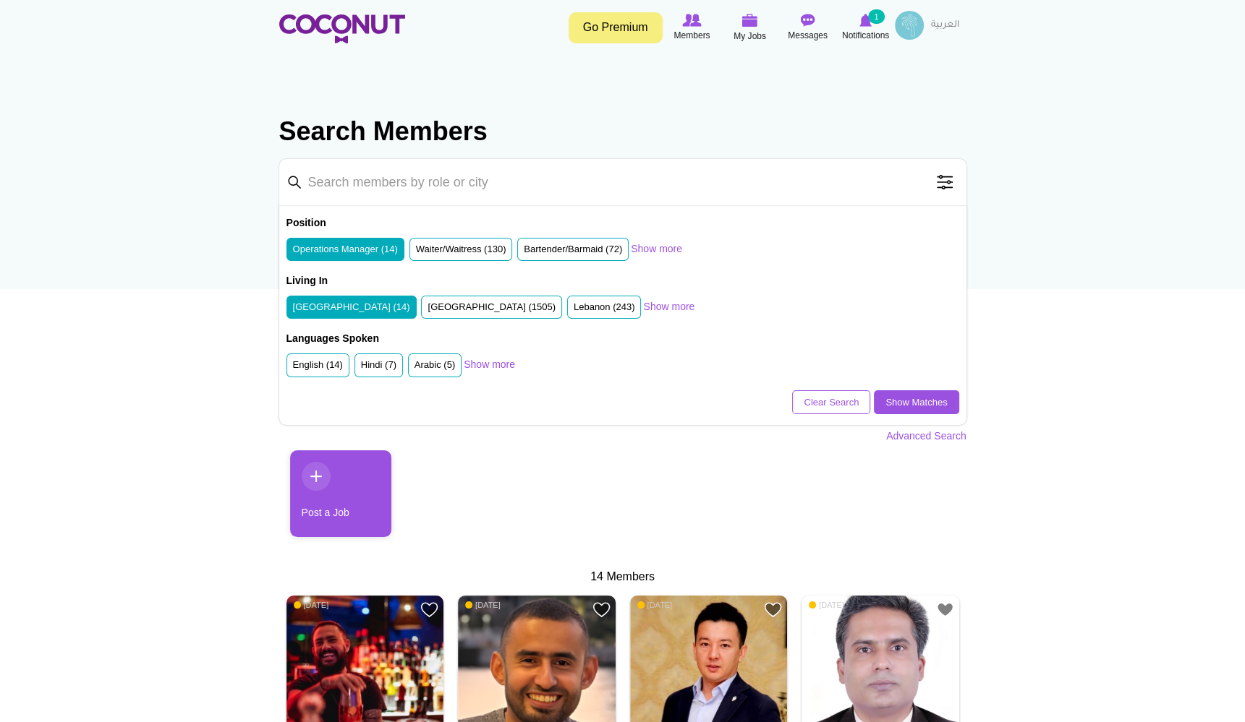
click at [321, 307] on label "Bahrain (14)" at bounding box center [351, 308] width 117 height 14
click at [293, 310] on input "Bahrain (14)" at bounding box center [293, 310] width 0 height 0
click at [427, 303] on label "United Arab Emirates (1505)" at bounding box center [491, 308] width 128 height 14
click at [427, 310] on input "United Arab Emirates (1505)" at bounding box center [427, 310] width 0 height 0
click at [915, 397] on link "Show Matches" at bounding box center [916, 403] width 85 height 25
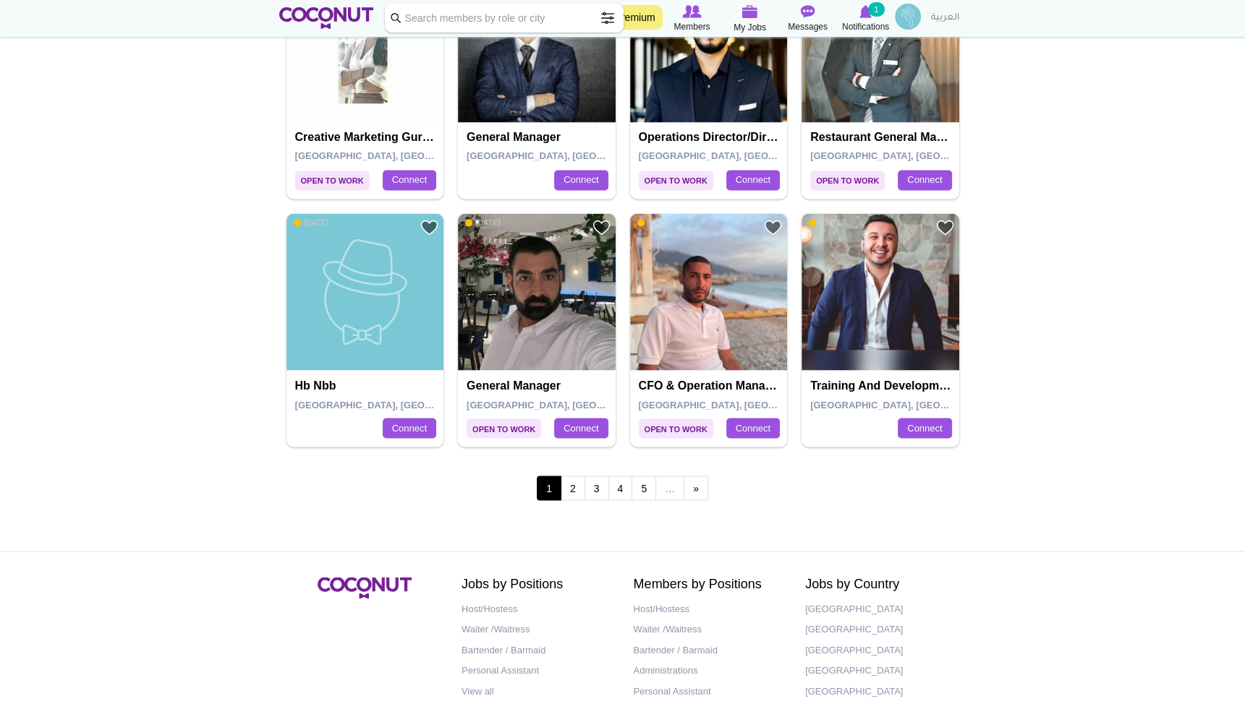
scroll to position [2403, 0]
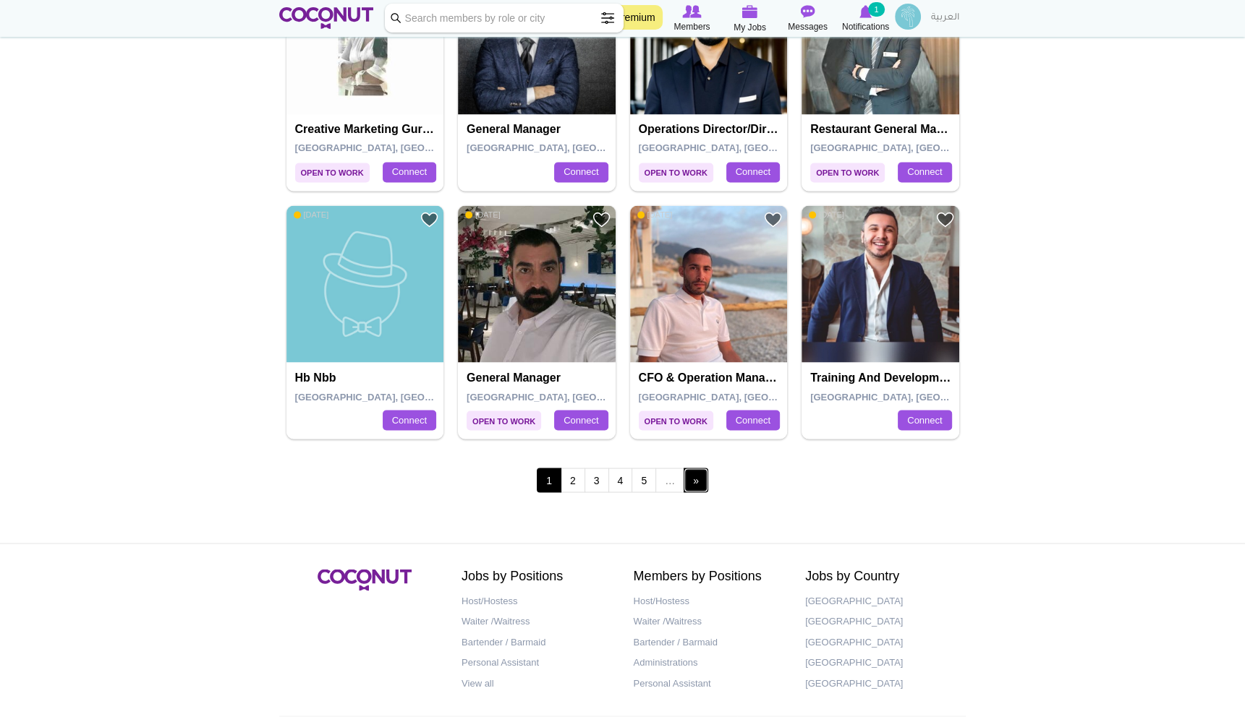
click at [694, 478] on link "next ›" at bounding box center [695, 480] width 25 height 25
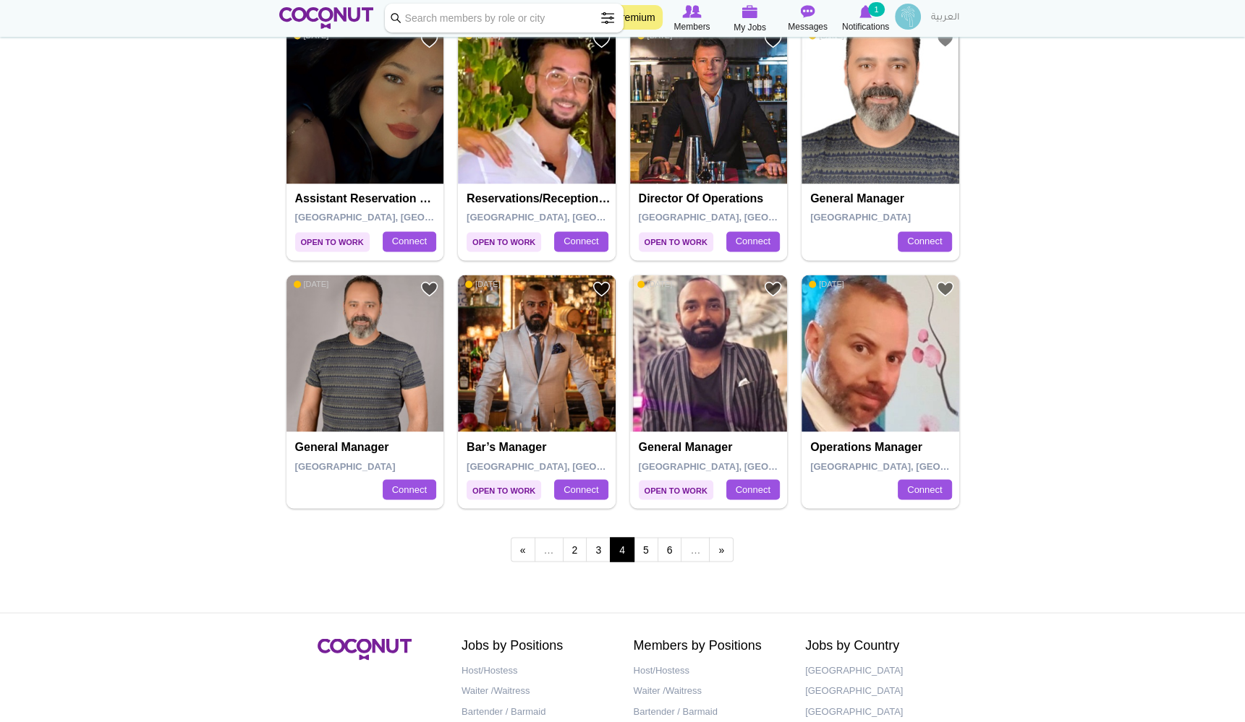
scroll to position [2362, 0]
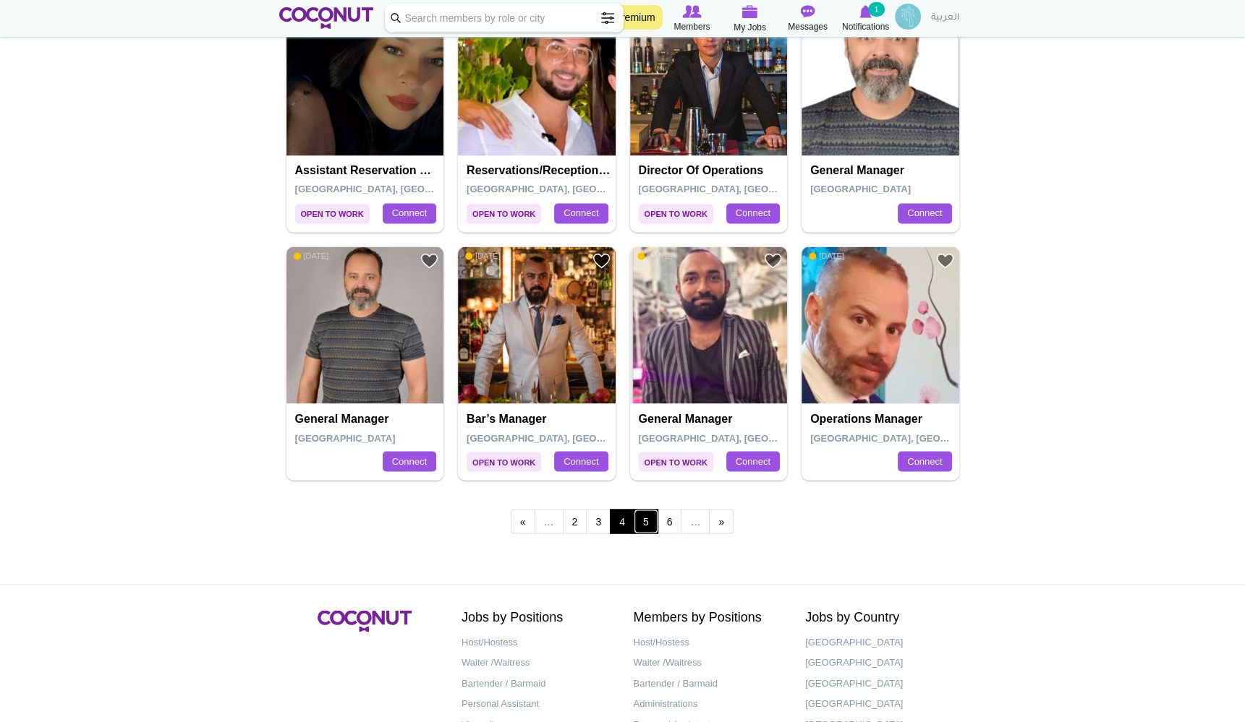
click at [642, 525] on link "5" at bounding box center [645, 521] width 25 height 25
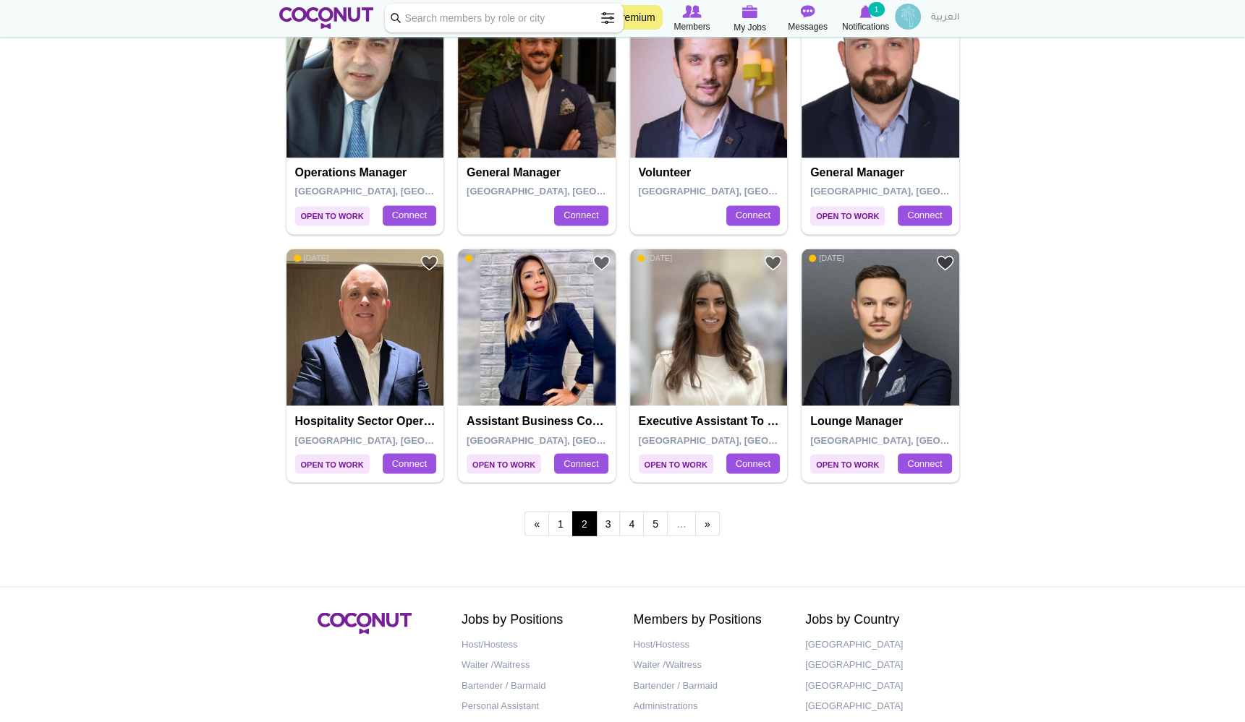
scroll to position [2363, 0]
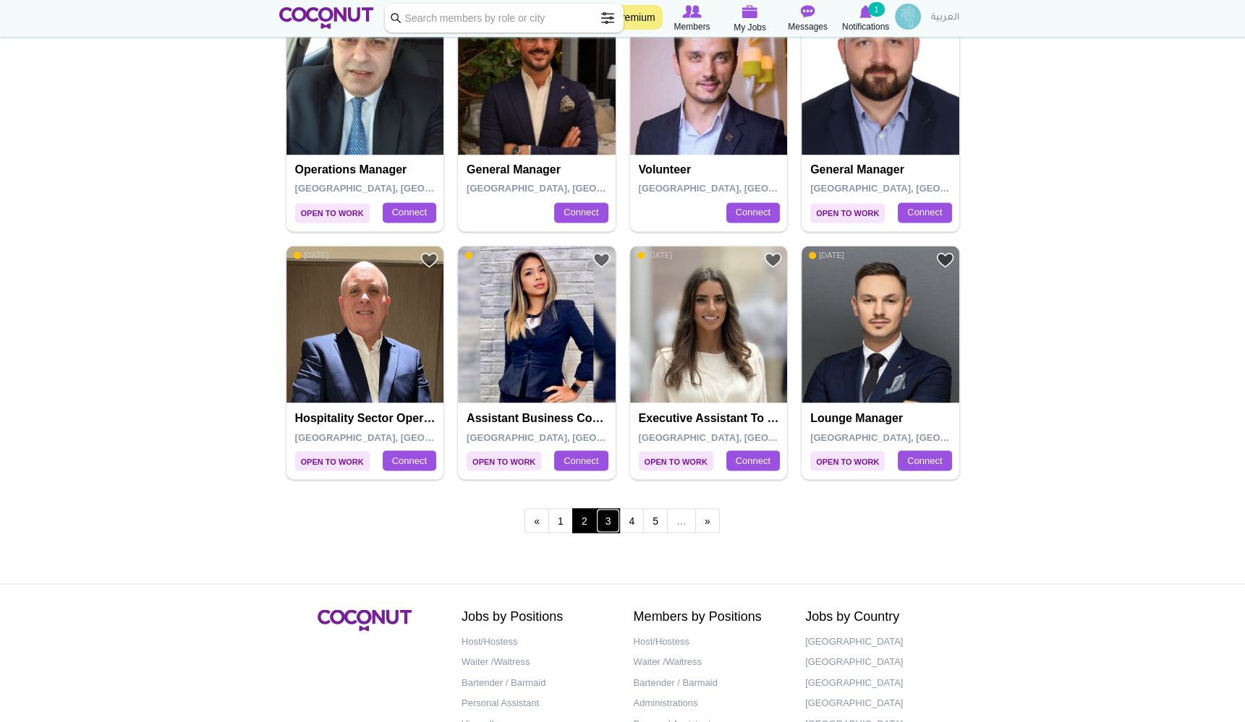
click at [607, 516] on link "3" at bounding box center [608, 520] width 25 height 25
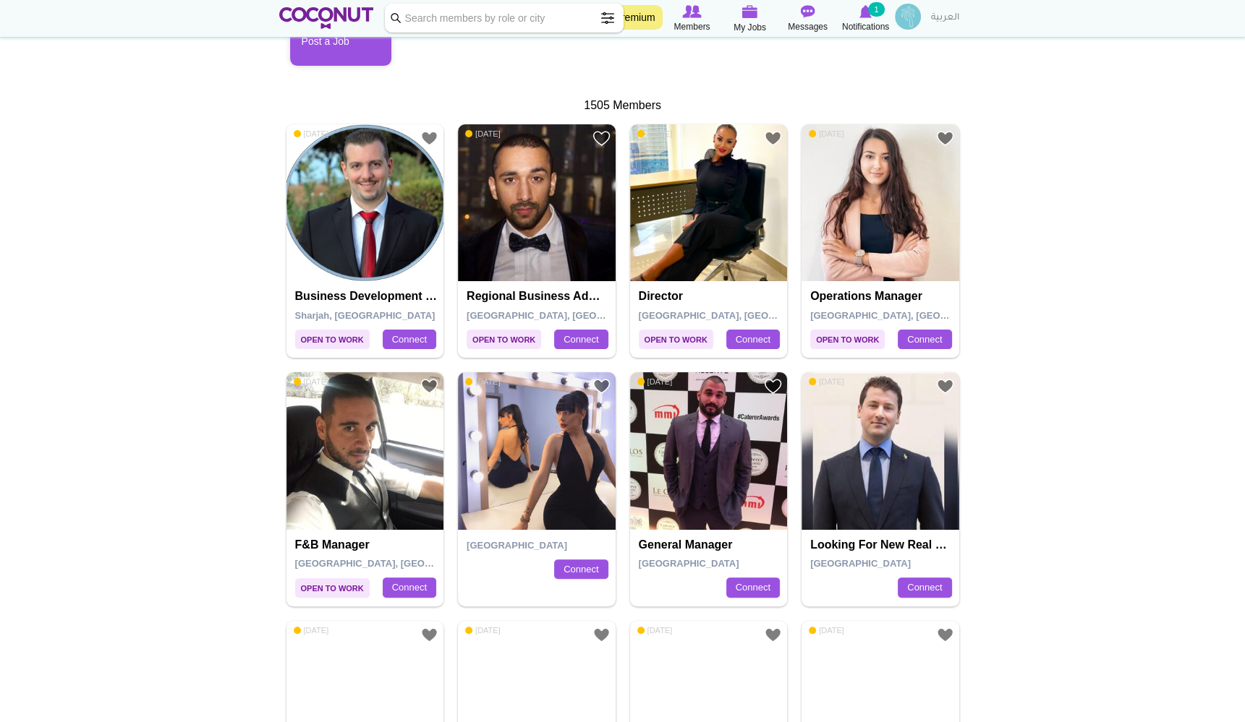
scroll to position [282, 0]
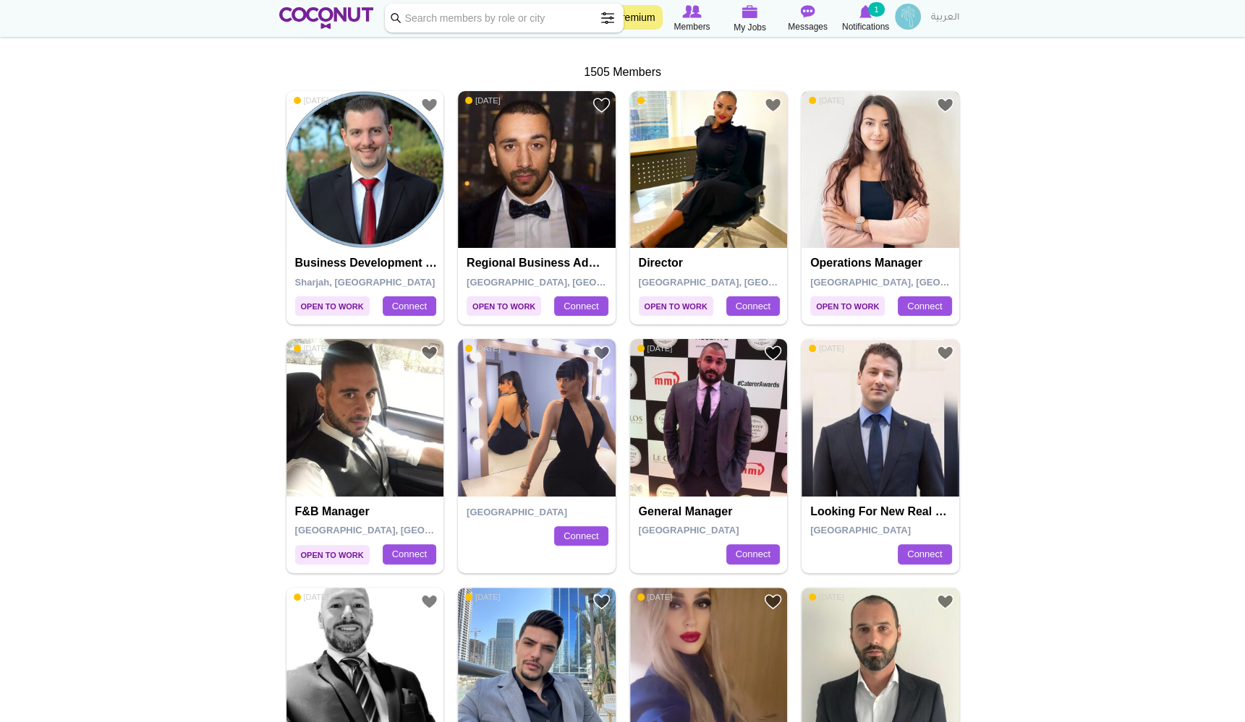
click at [853, 150] on img at bounding box center [880, 170] width 158 height 158
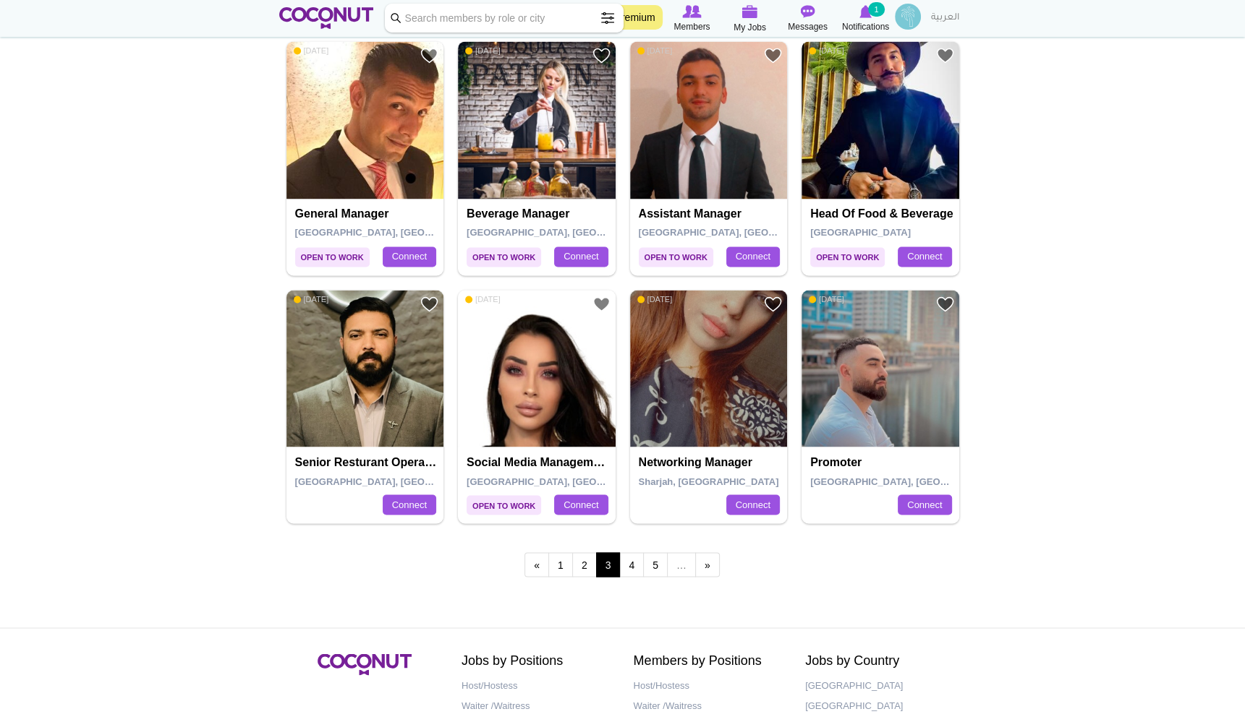
scroll to position [2324, 0]
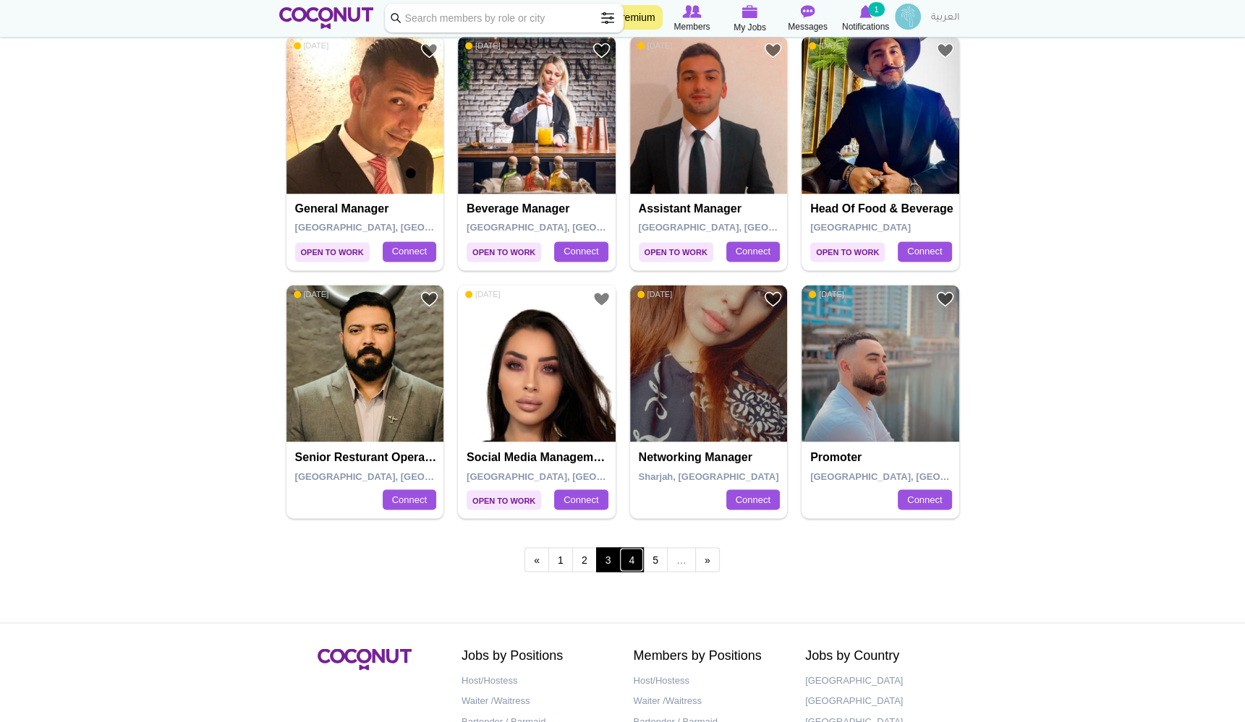
click at [631, 556] on link "4" at bounding box center [631, 559] width 25 height 25
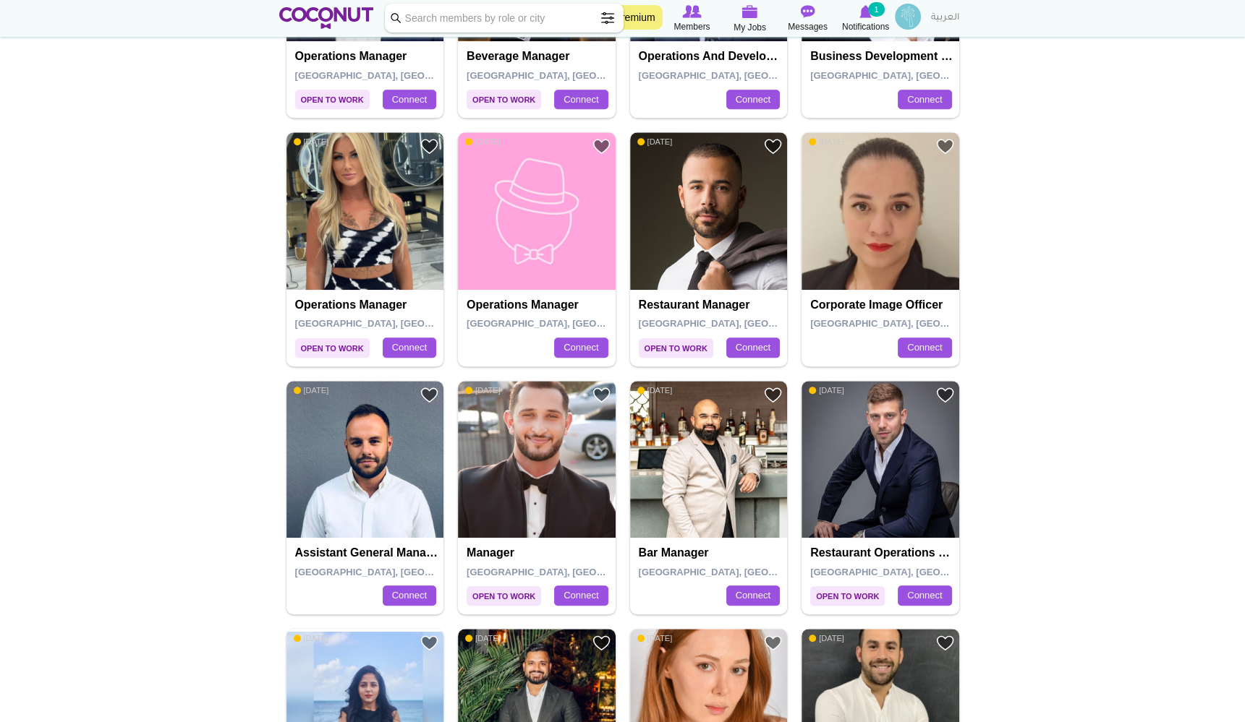
scroll to position [989, 0]
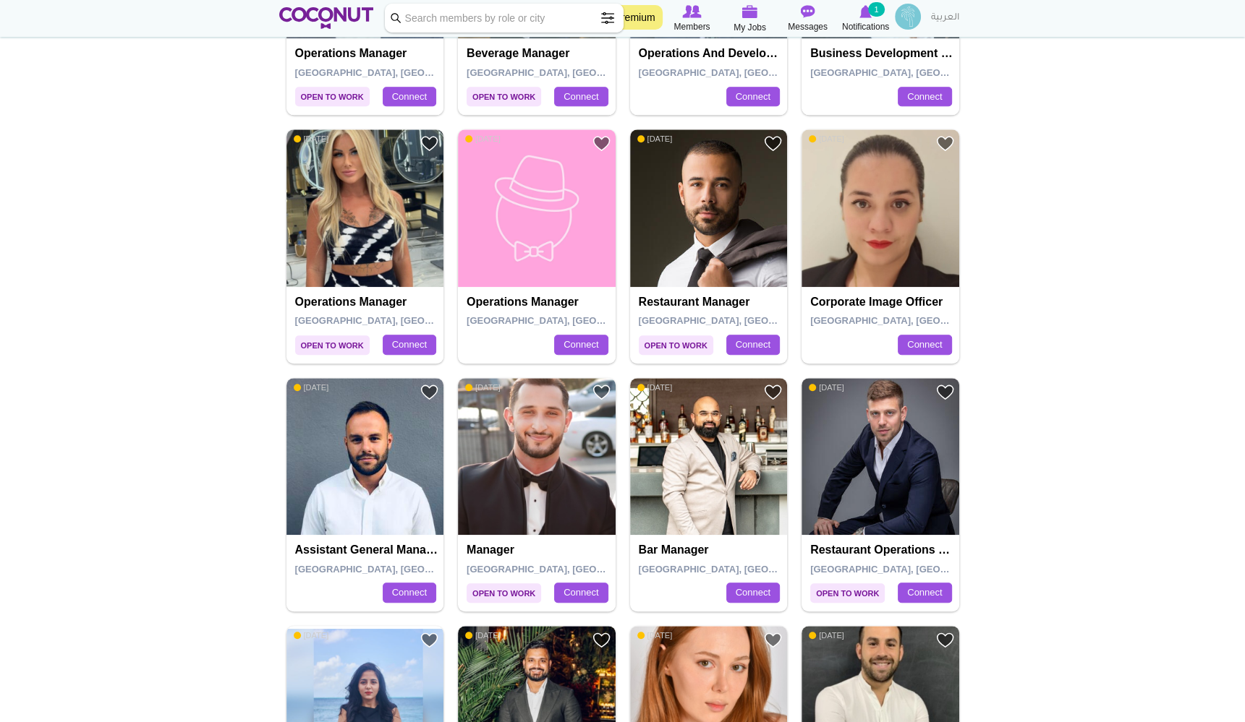
click at [339, 344] on span "Open to Work" at bounding box center [332, 346] width 74 height 20
click at [336, 302] on h4 "Operations manager" at bounding box center [367, 302] width 144 height 13
click at [359, 207] on img at bounding box center [365, 208] width 158 height 158
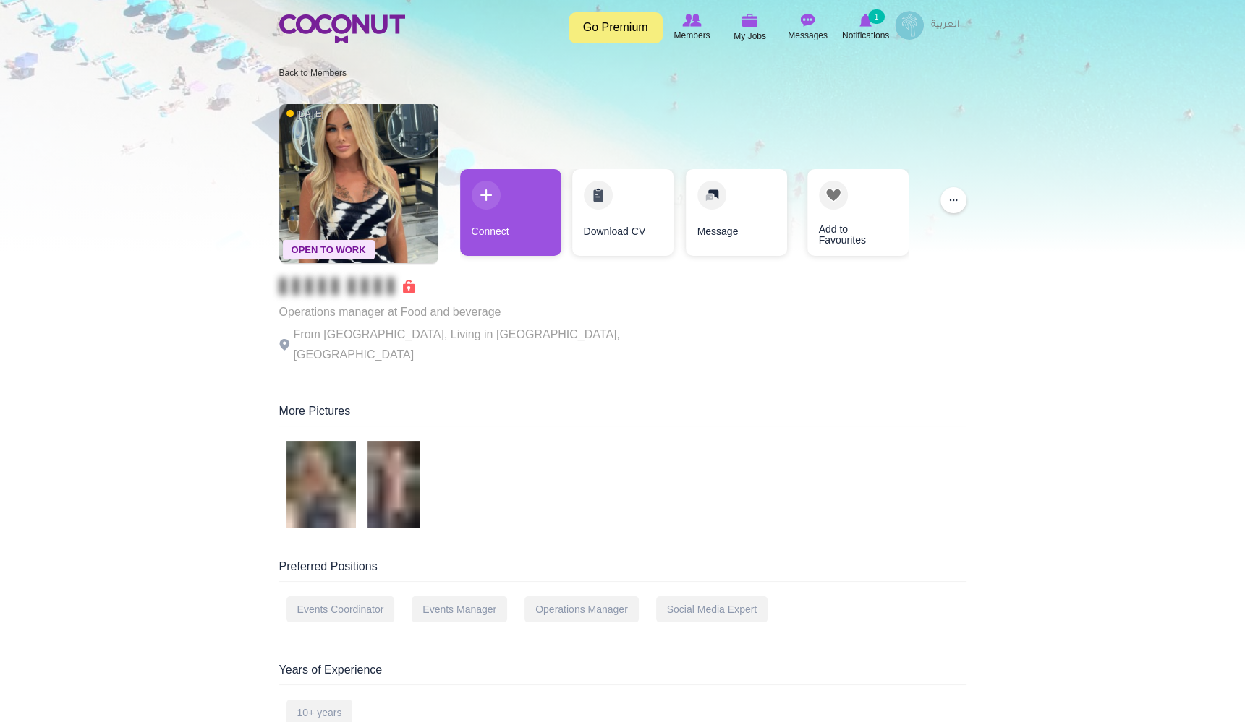
click at [384, 287] on span at bounding box center [346, 286] width 135 height 14
click at [409, 286] on span at bounding box center [346, 286] width 135 height 14
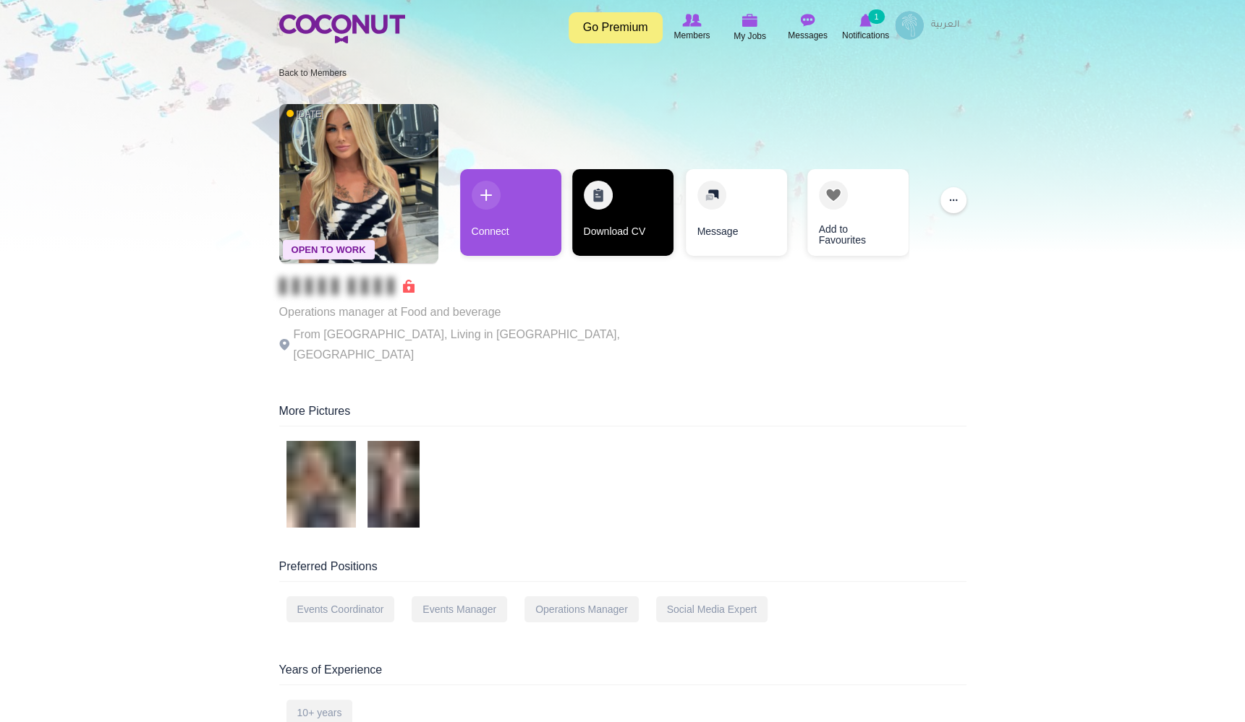
click at [623, 211] on link "Download CV" at bounding box center [622, 212] width 101 height 87
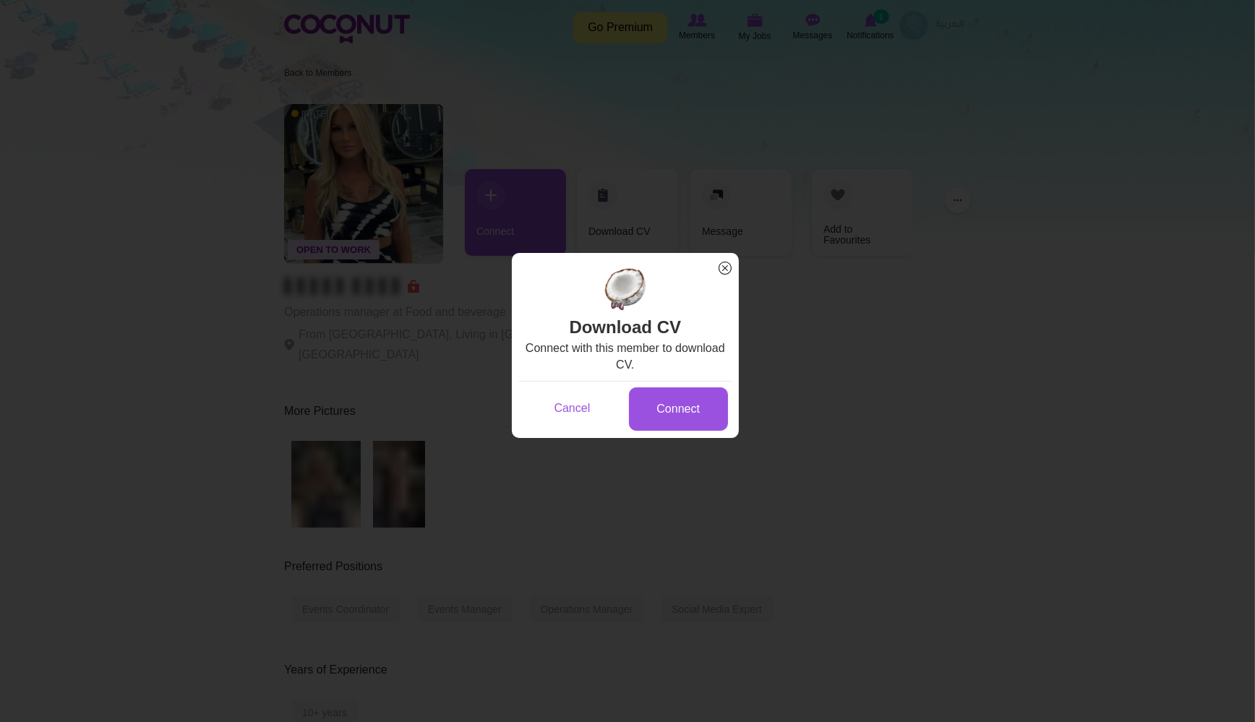
click at [725, 264] on span "x" at bounding box center [725, 268] width 19 height 19
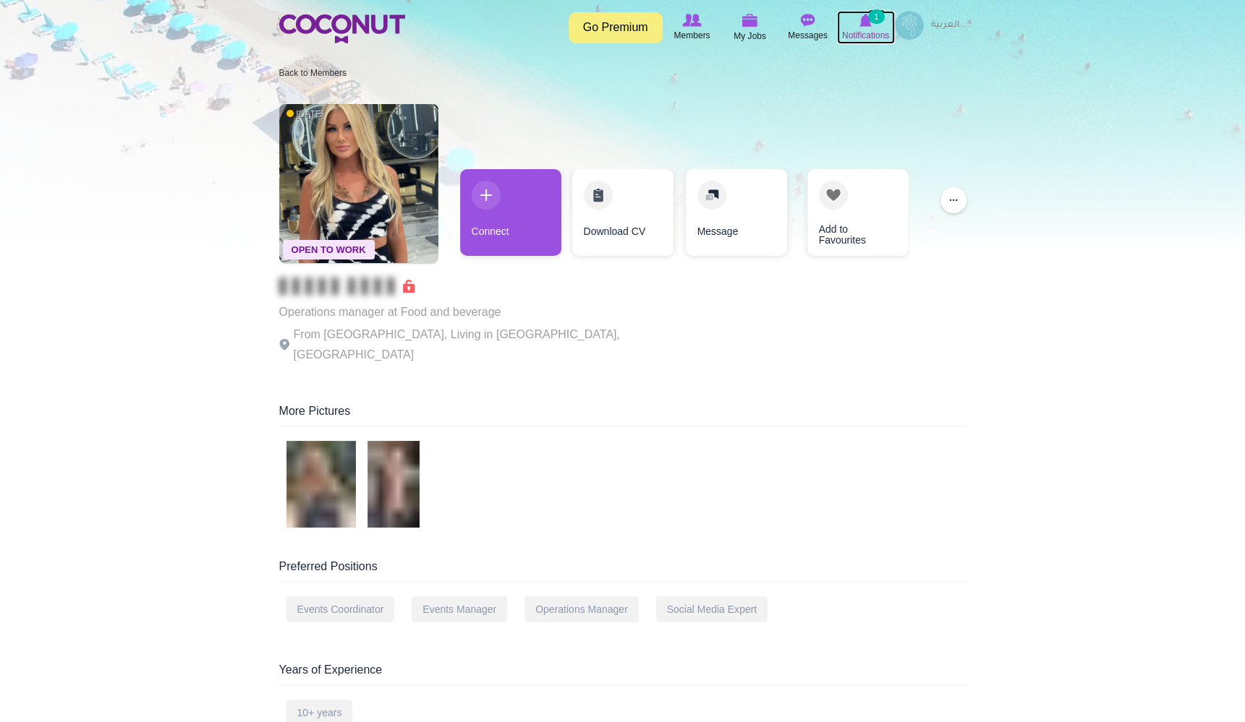
click at [867, 24] on img at bounding box center [865, 20] width 12 height 13
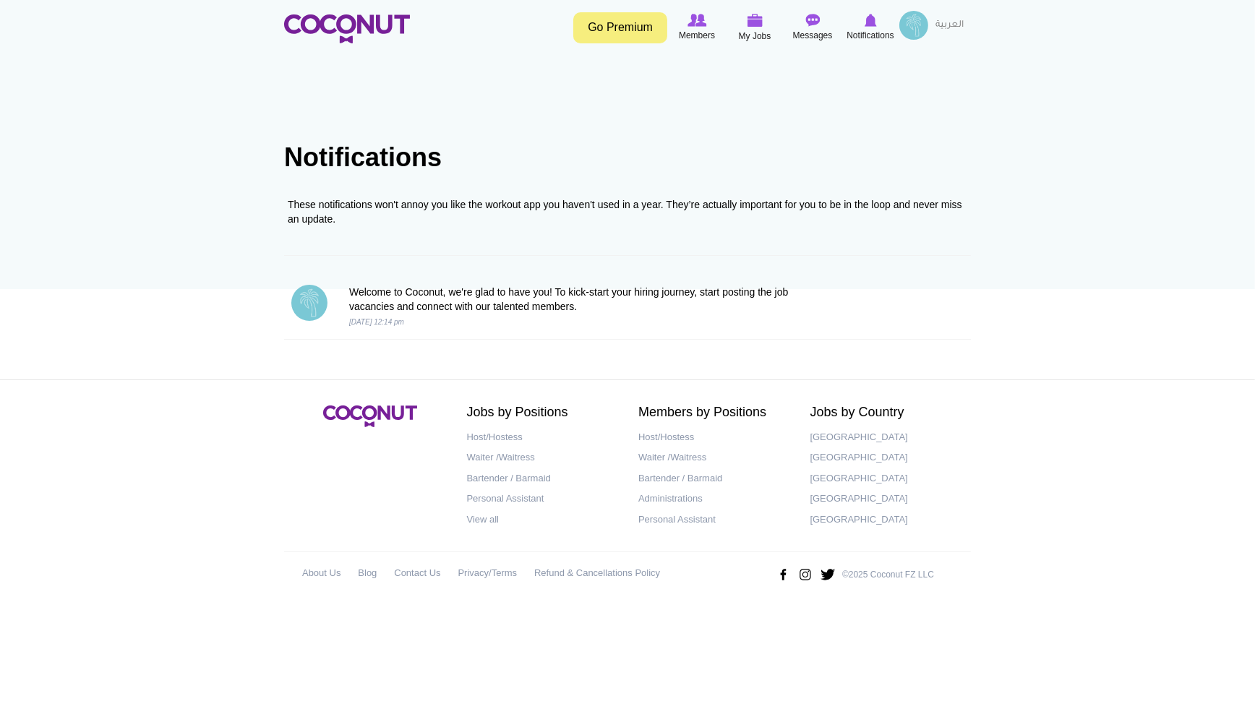
click at [919, 33] on img at bounding box center [914, 25] width 29 height 29
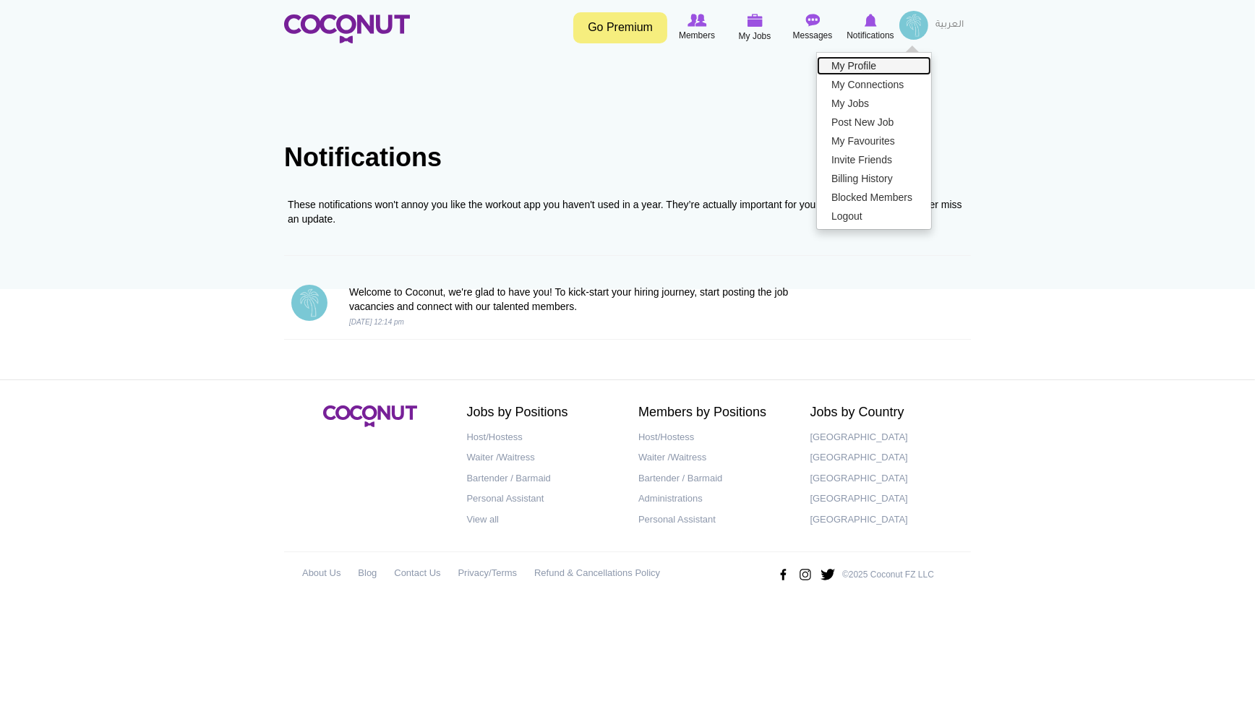
click at [867, 63] on link "My Profile" at bounding box center [874, 65] width 114 height 19
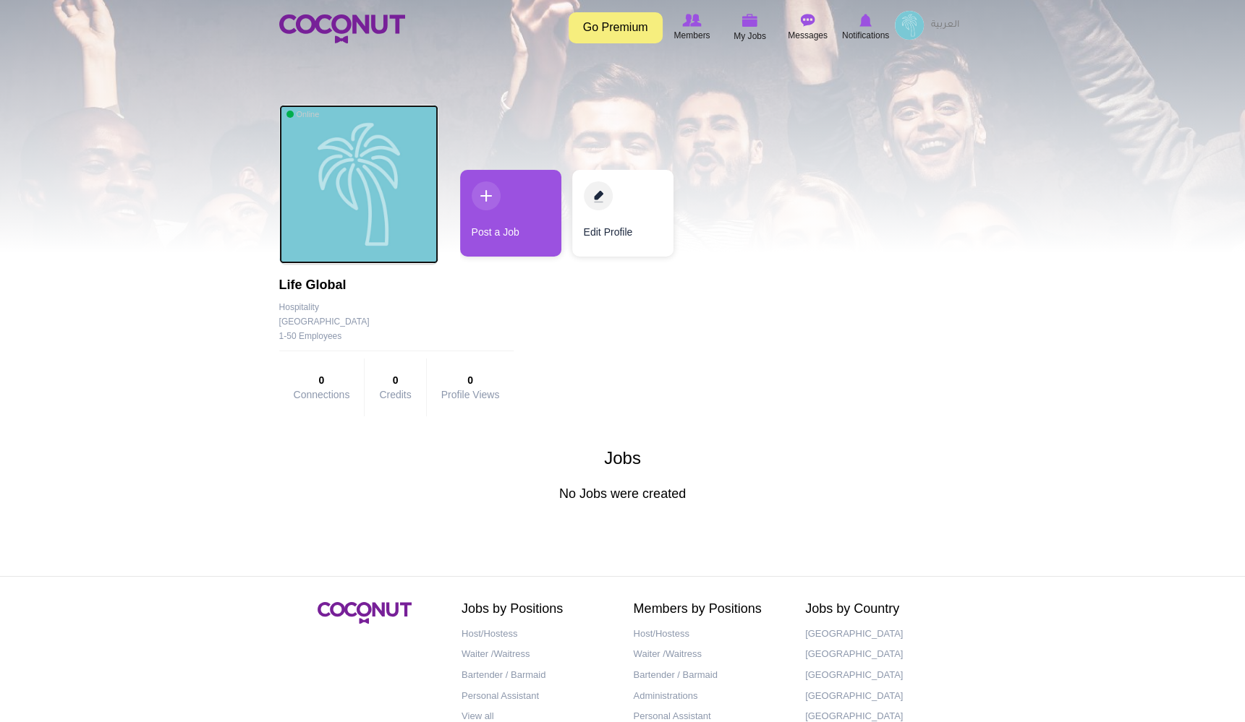
click at [391, 184] on img at bounding box center [358, 184] width 159 height 159
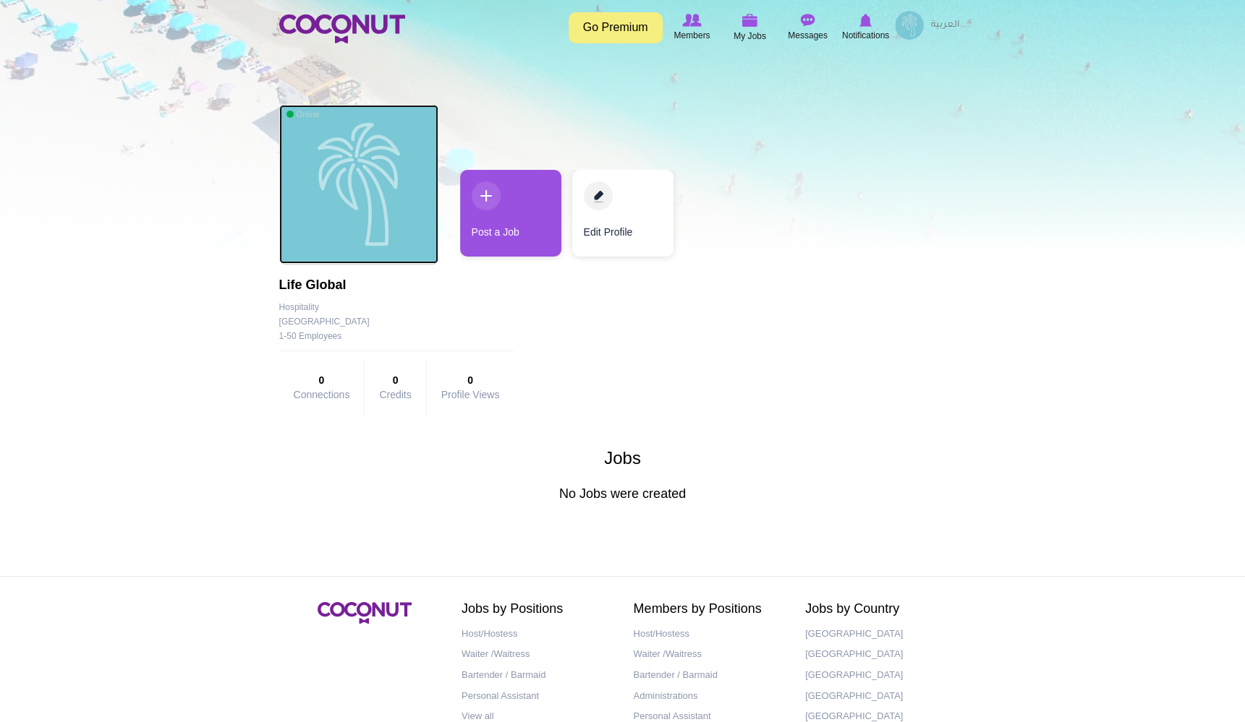
click at [391, 184] on img at bounding box center [358, 184] width 159 height 159
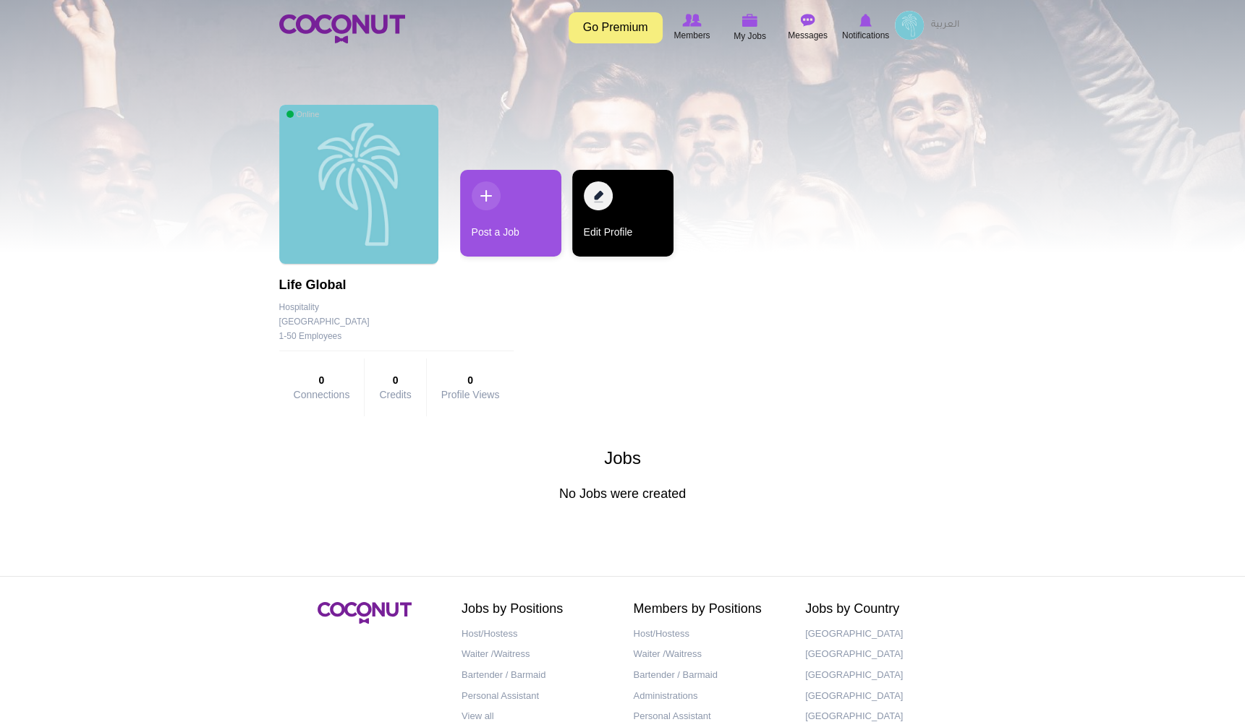
click at [595, 198] on link "Edit Profile" at bounding box center [622, 213] width 101 height 87
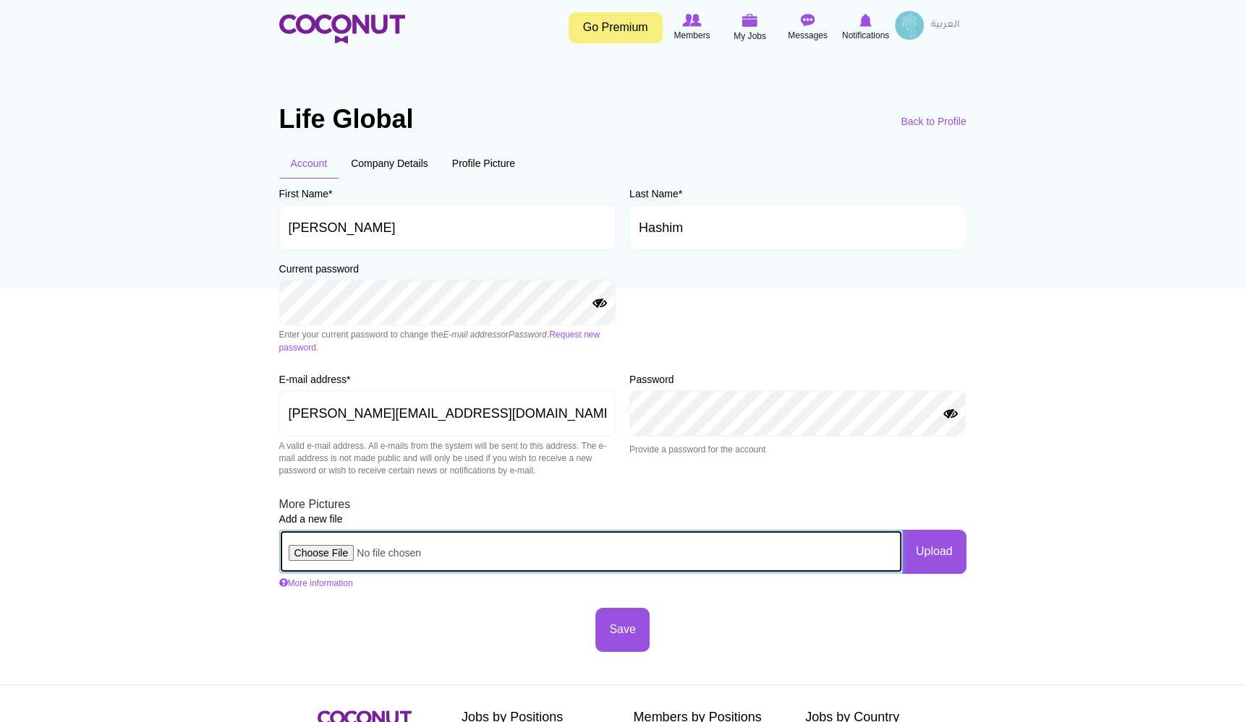
click at [346, 553] on input "file" at bounding box center [590, 551] width 623 height 43
type input "C:\fakepath\LOGO_LIVELIFE.jpg"
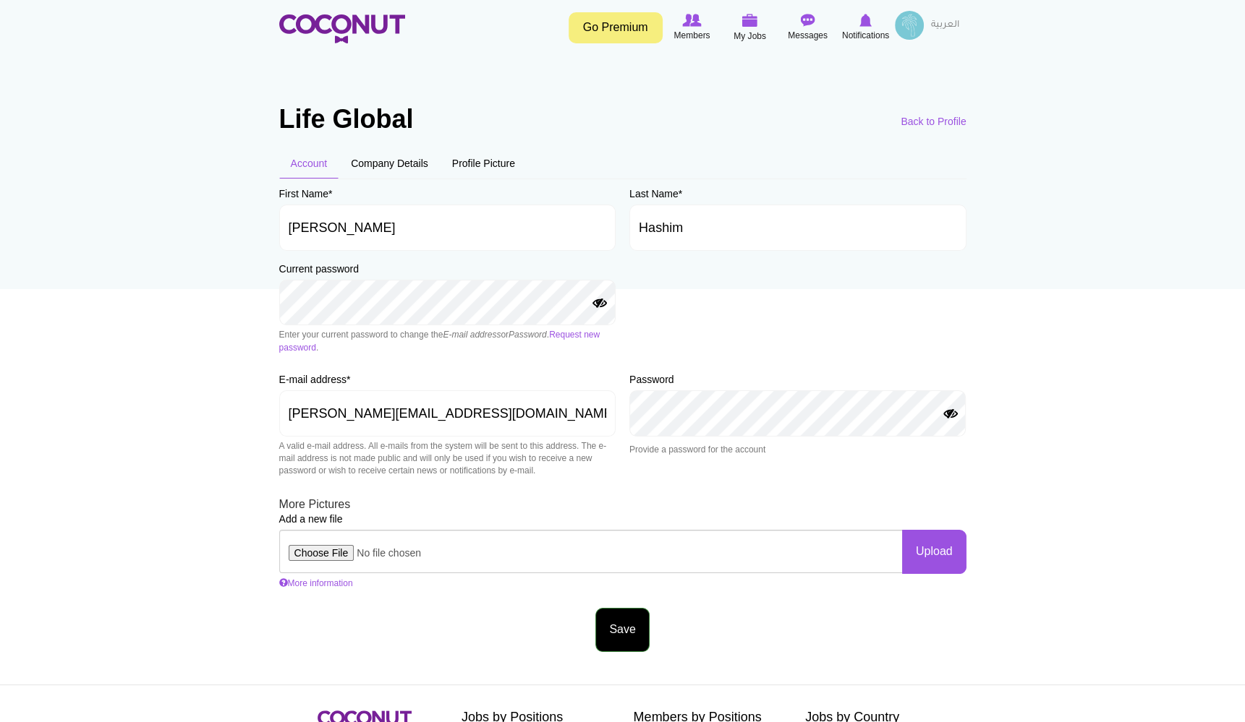
click at [635, 637] on button "Save" at bounding box center [622, 630] width 54 height 44
click at [965, 545] on section "Life Global Primary tabs View All your data Deactivate Account Delete User Edit…" at bounding box center [622, 356] width 709 height 591
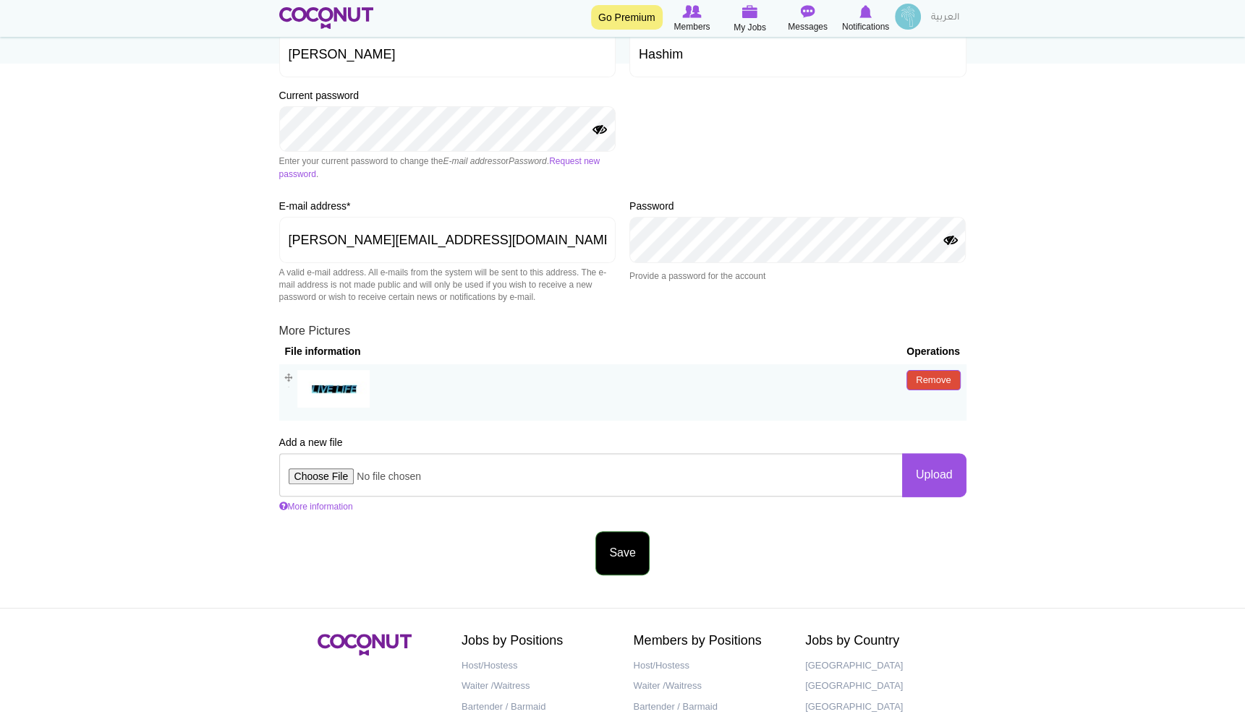
click at [610, 537] on button "Save" at bounding box center [622, 554] width 54 height 44
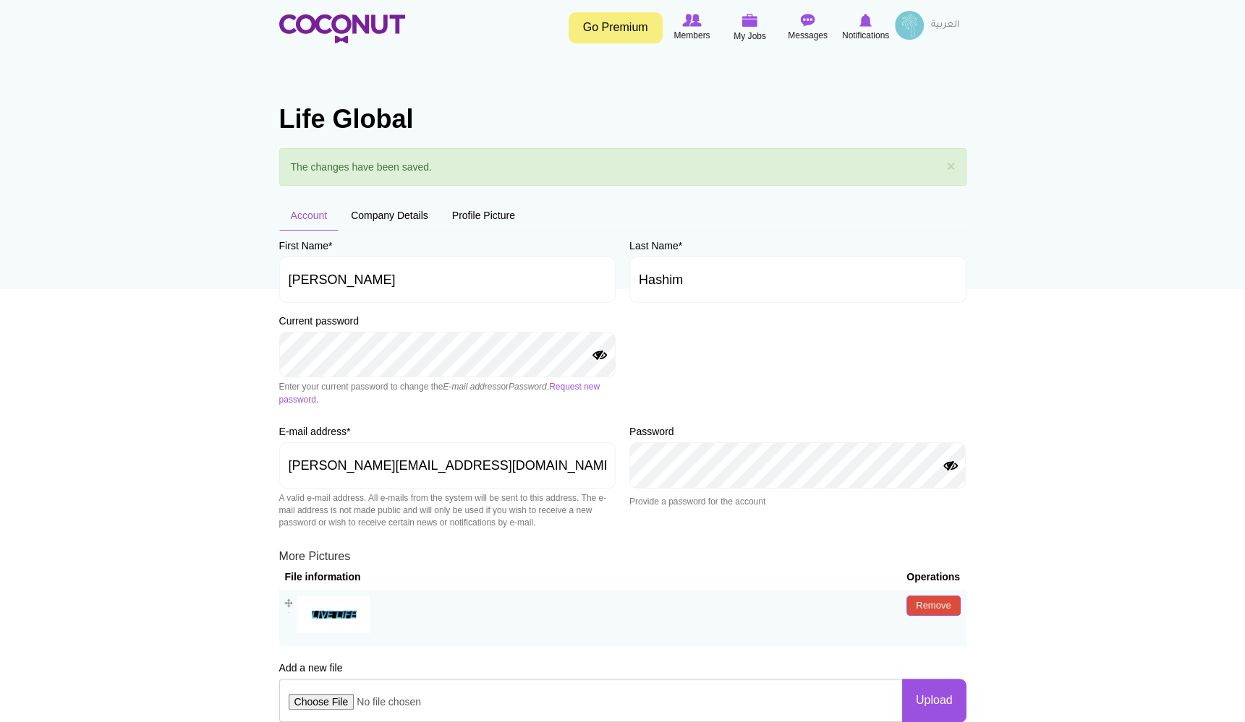
click at [364, 117] on h1 "Life Global" at bounding box center [622, 119] width 687 height 29
click at [909, 25] on img at bounding box center [909, 25] width 29 height 29
click at [865, 61] on link "My Profile" at bounding box center [869, 65] width 114 height 19
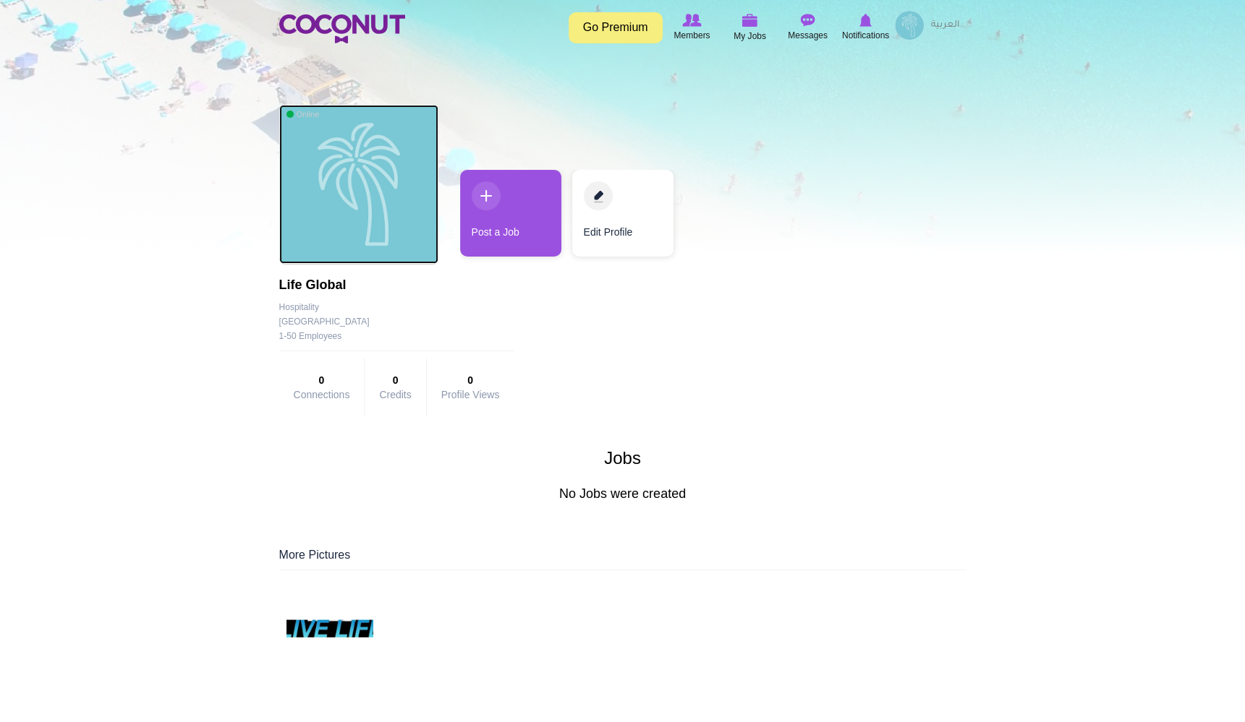
click at [362, 205] on img at bounding box center [358, 184] width 159 height 159
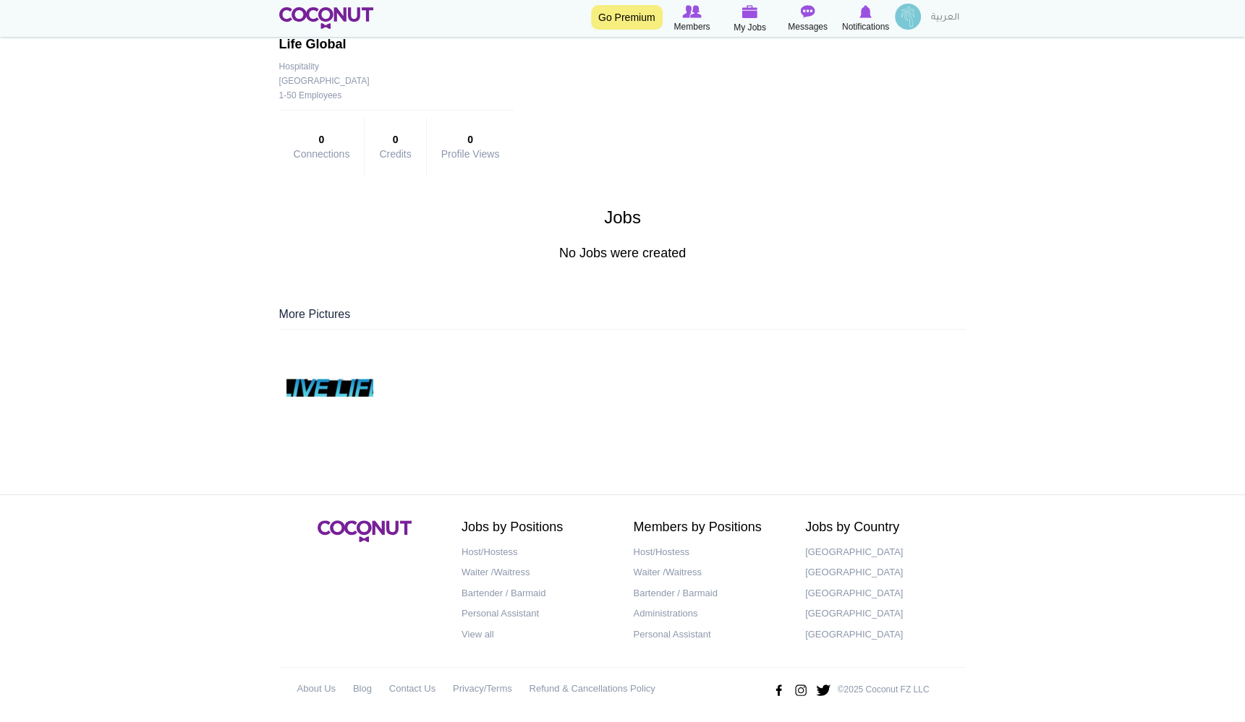
scroll to position [246, 0]
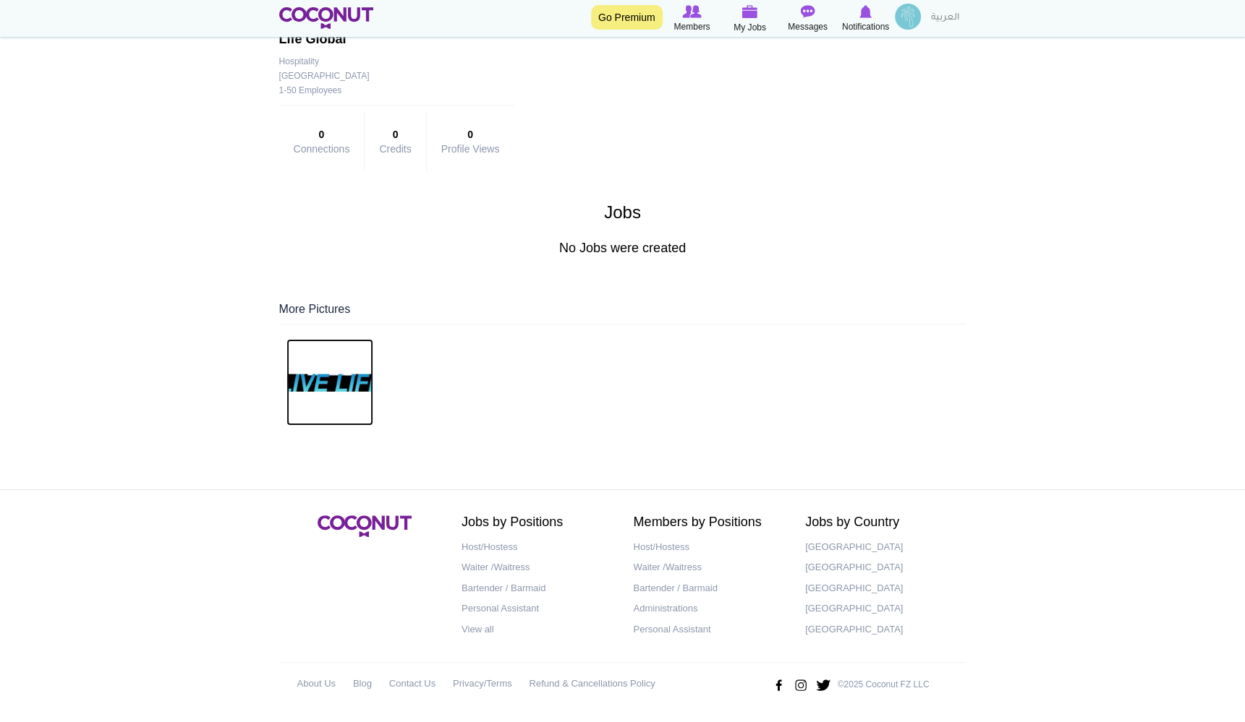
click at [359, 370] on img at bounding box center [329, 382] width 87 height 87
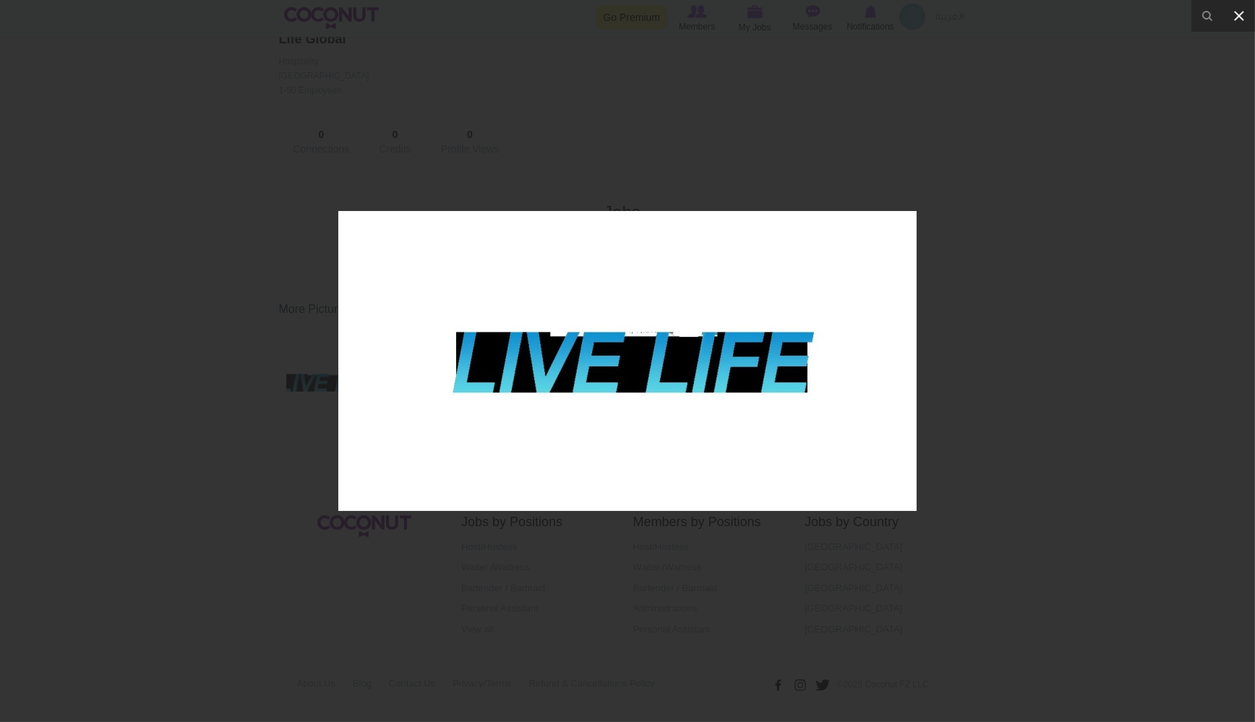
click at [1241, 17] on icon at bounding box center [1239, 16] width 10 height 10
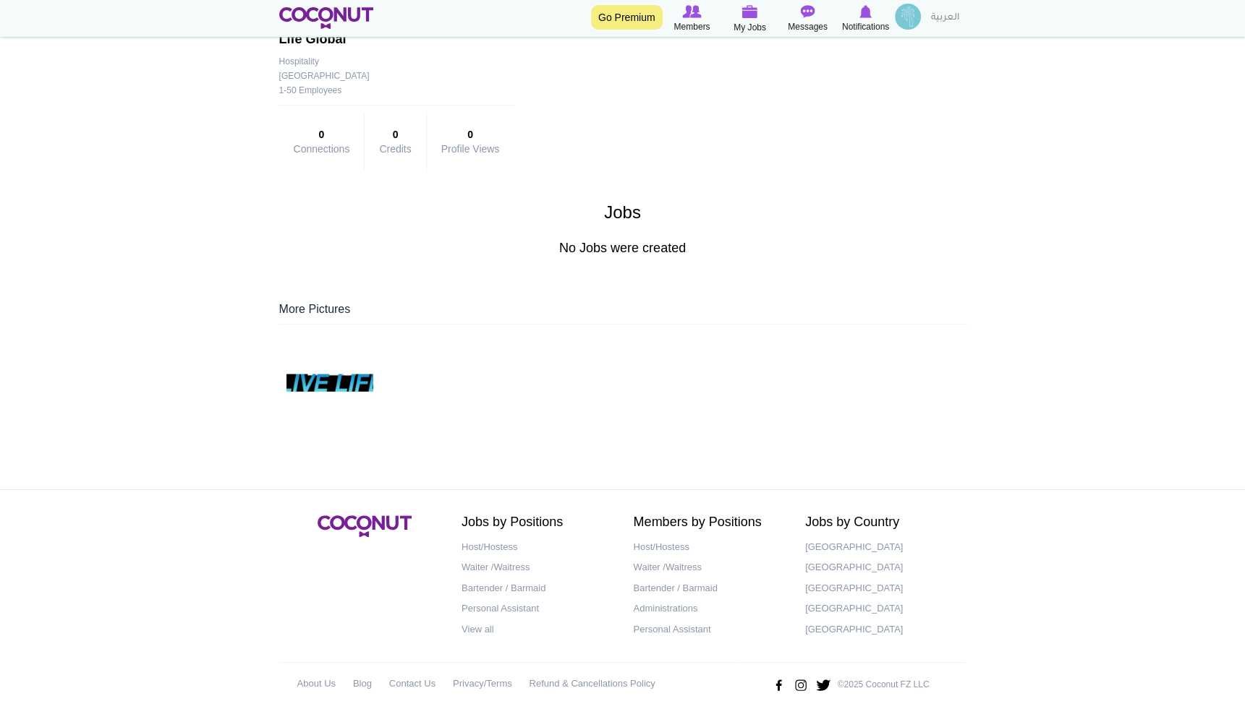
click at [909, 16] on img at bounding box center [908, 17] width 26 height 26
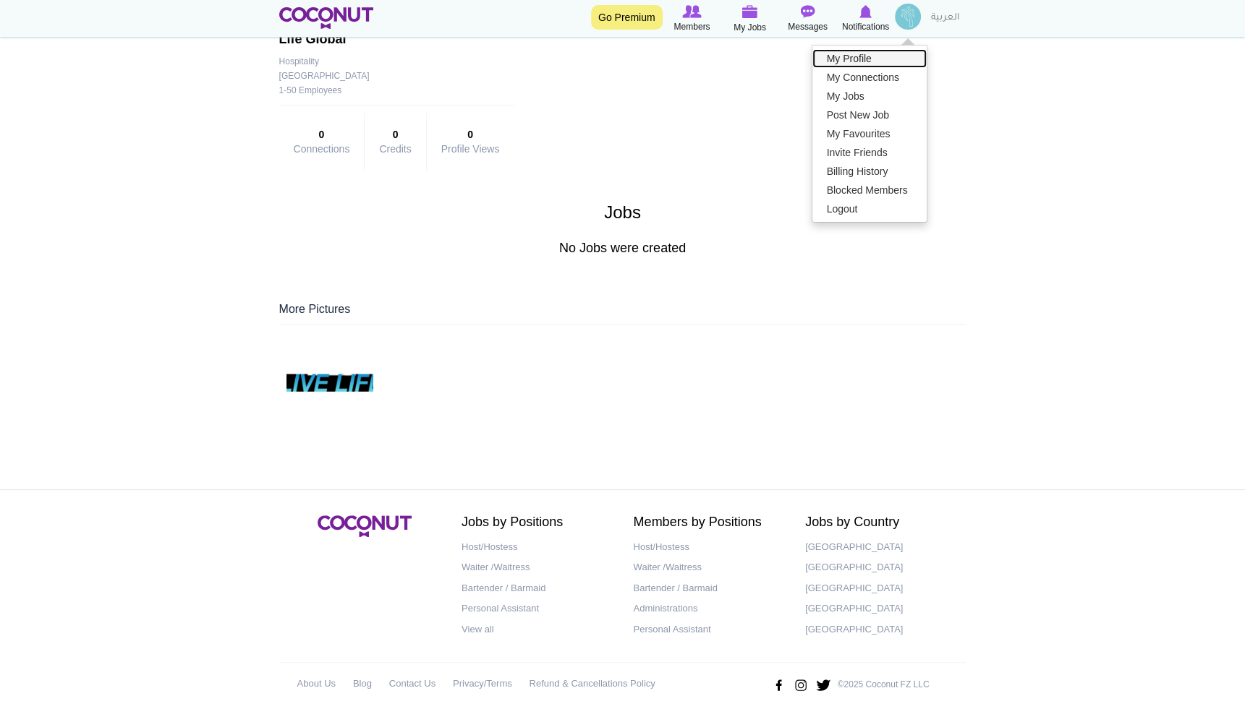
click at [856, 56] on link "My Profile" at bounding box center [869, 58] width 114 height 19
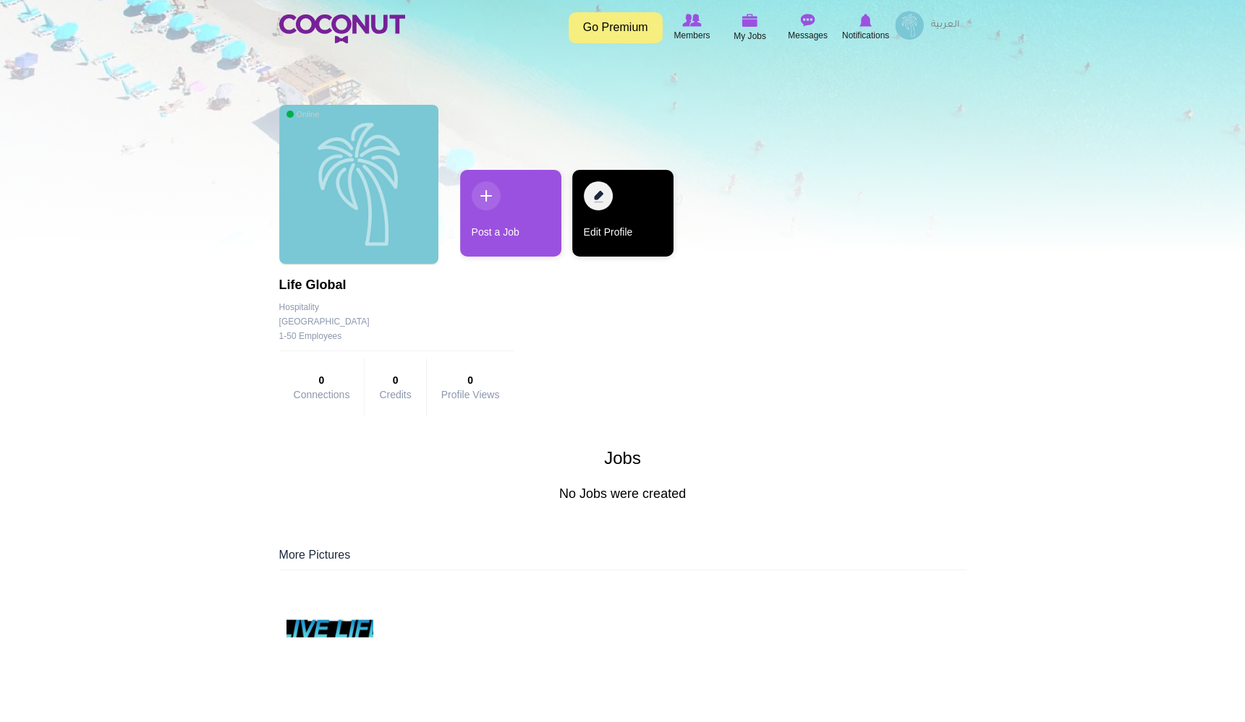
click at [610, 193] on link "Edit Profile" at bounding box center [622, 213] width 101 height 87
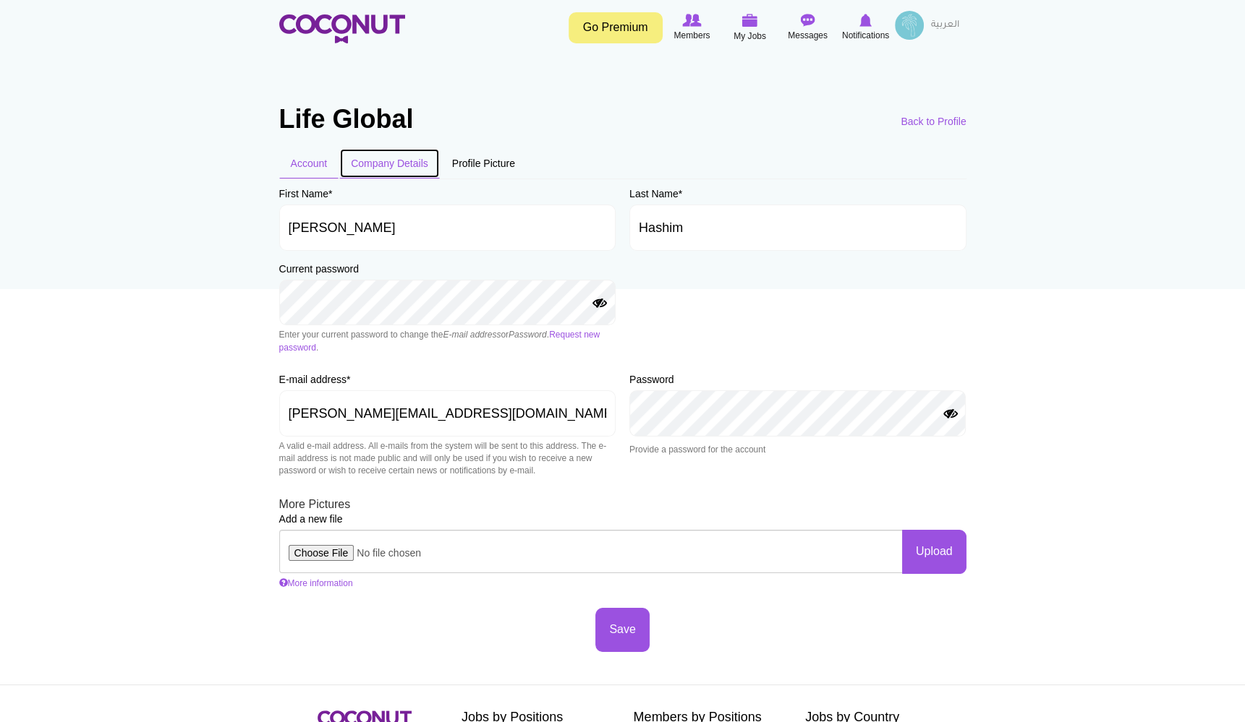
click at [404, 158] on link "Company Details" at bounding box center [389, 163] width 101 height 30
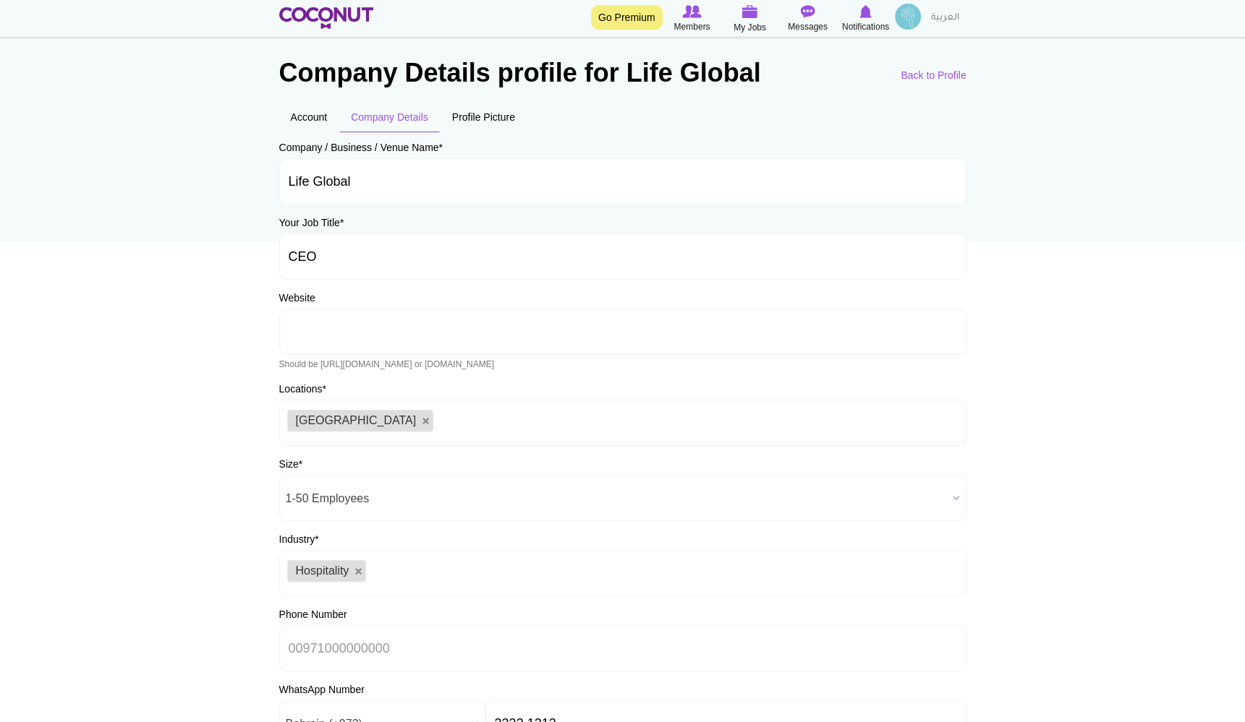
scroll to position [39, 0]
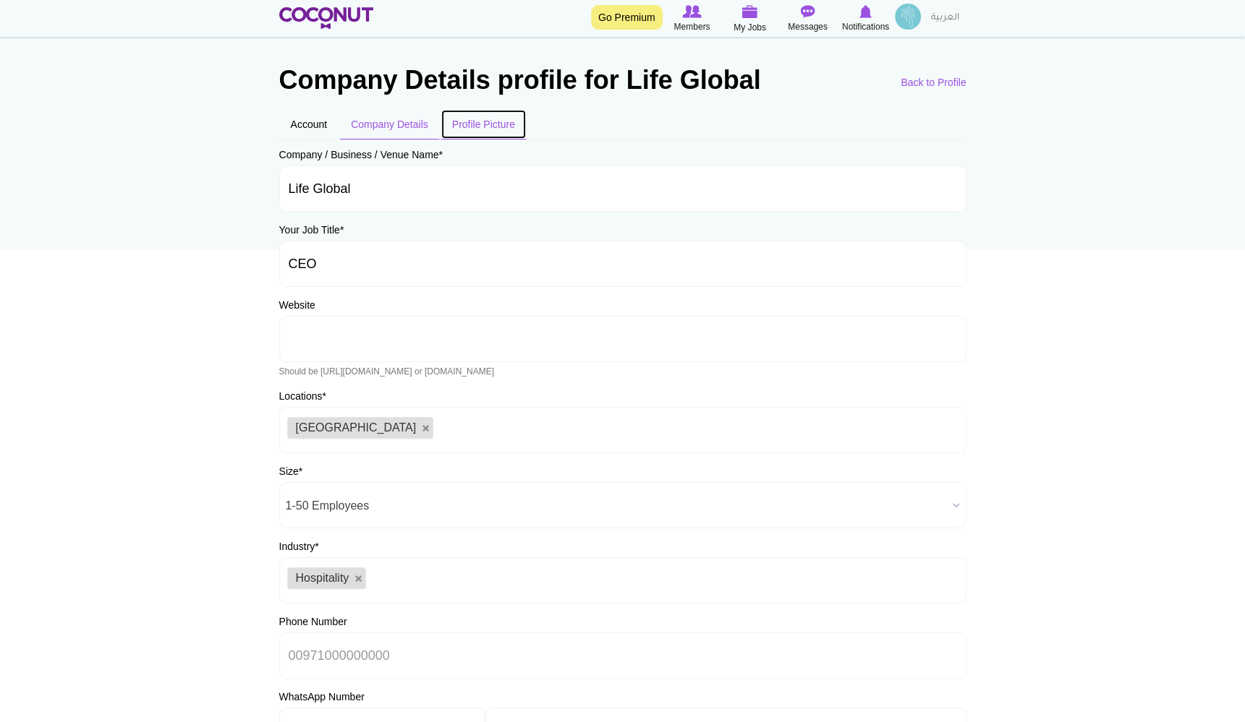
click at [474, 127] on link "Profile Picture" at bounding box center [483, 124] width 86 height 30
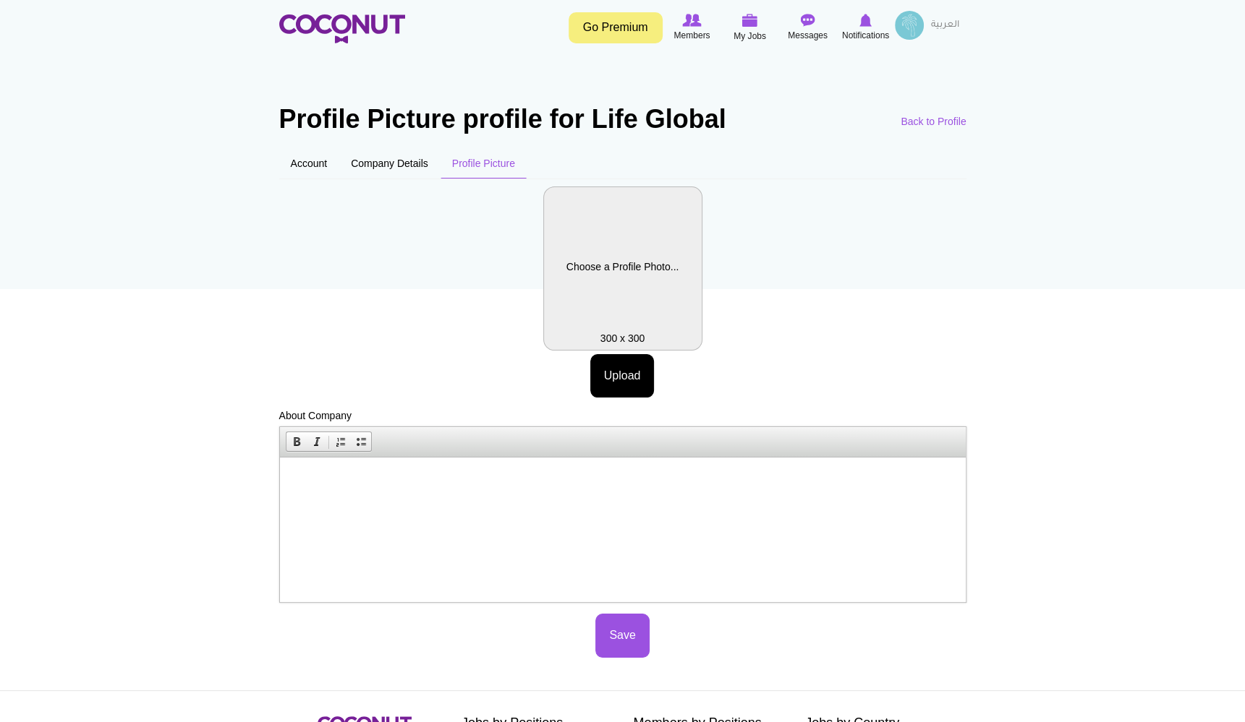
click at [261, 36] on body "Toggle navigation Go Premium Members My Jobs Post a Job Messages Notifications …" at bounding box center [622, 462] width 1245 height 924
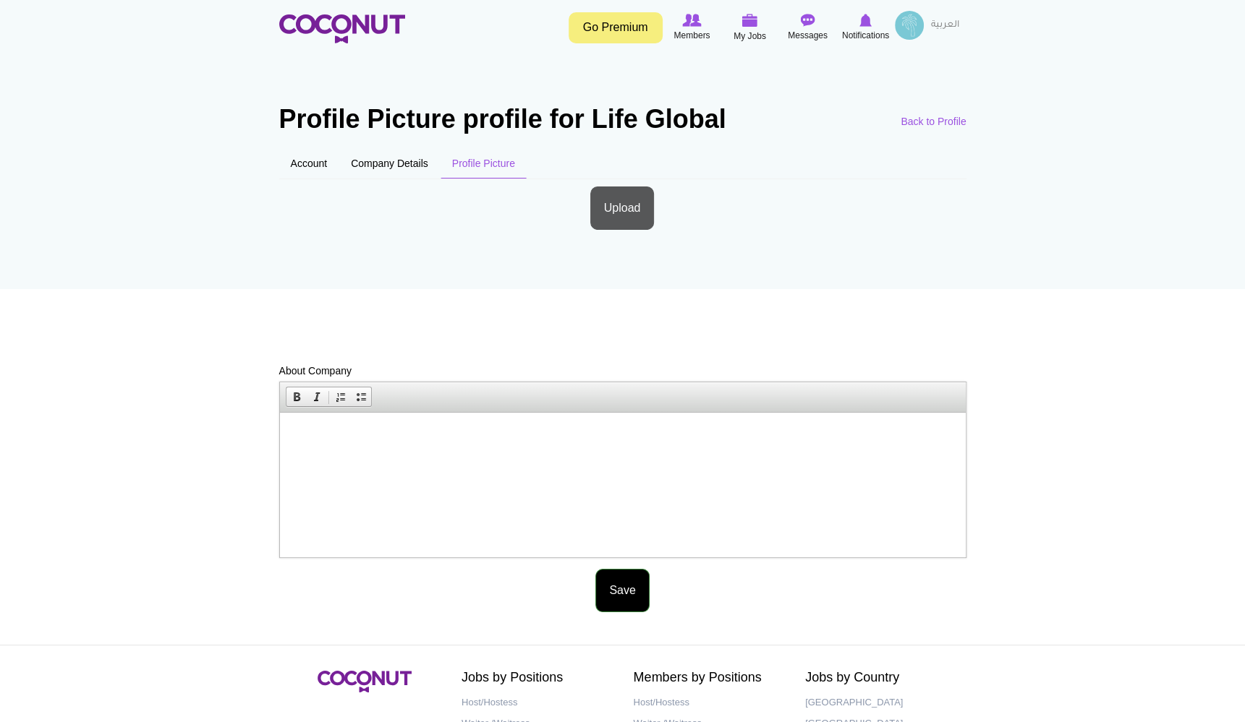
click at [626, 582] on button "Save" at bounding box center [622, 591] width 54 height 44
click at [485, 161] on link "Profile Picture (active tab)" at bounding box center [483, 163] width 86 height 30
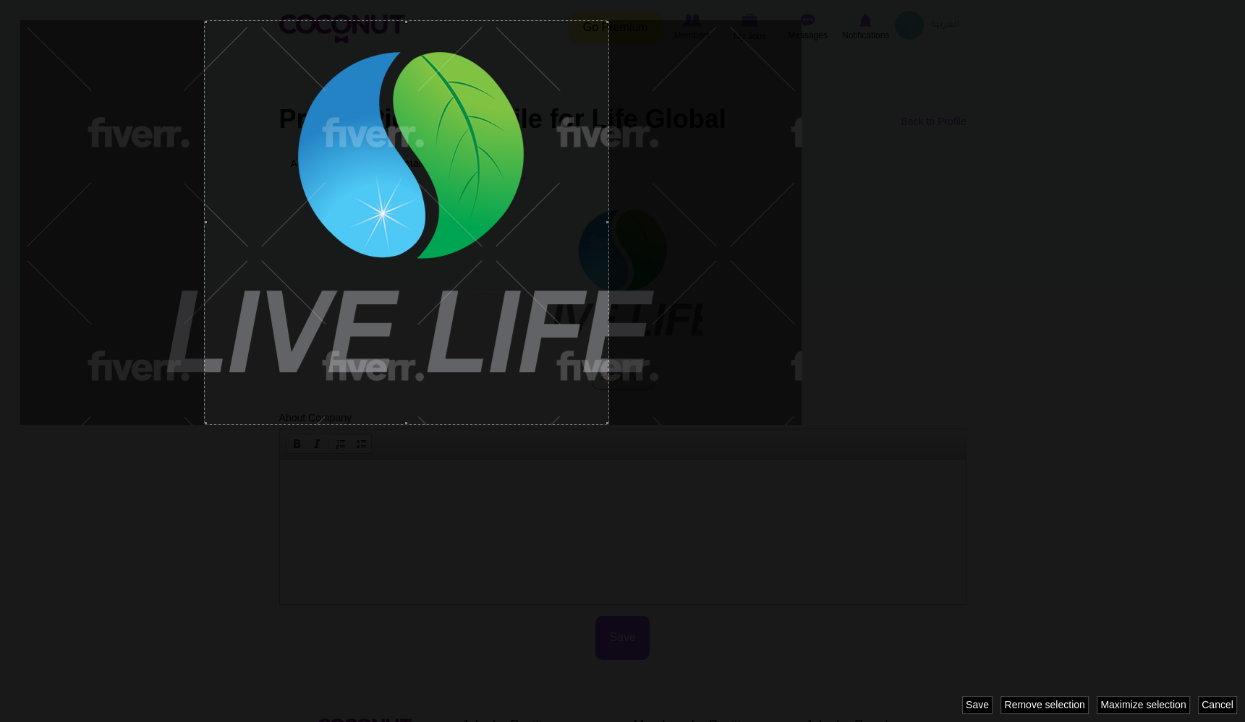
drag, startPoint x: 323, startPoint y: 236, endPoint x: 318, endPoint y: 210, distance: 26.4
click at [318, 210] on div at bounding box center [406, 222] width 405 height 405
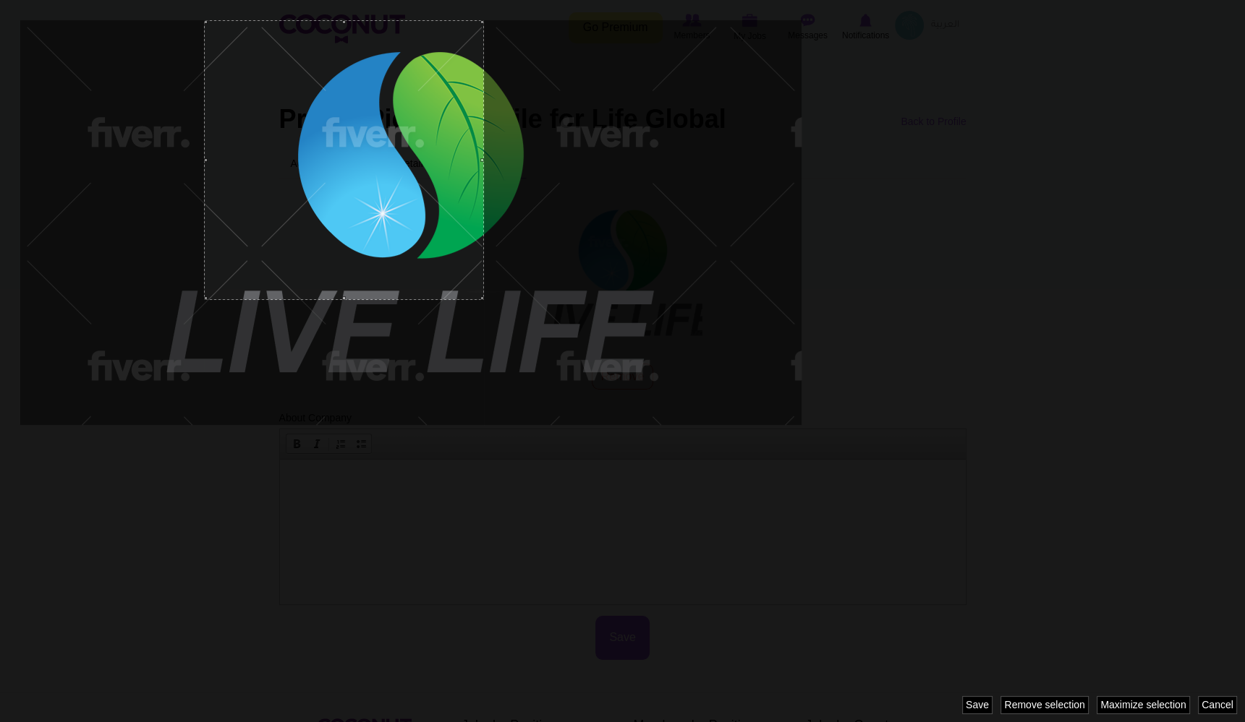
drag, startPoint x: 404, startPoint y: 424, endPoint x: 407, endPoint y: 300, distance: 124.4
click at [407, 300] on div at bounding box center [622, 361] width 1245 height 722
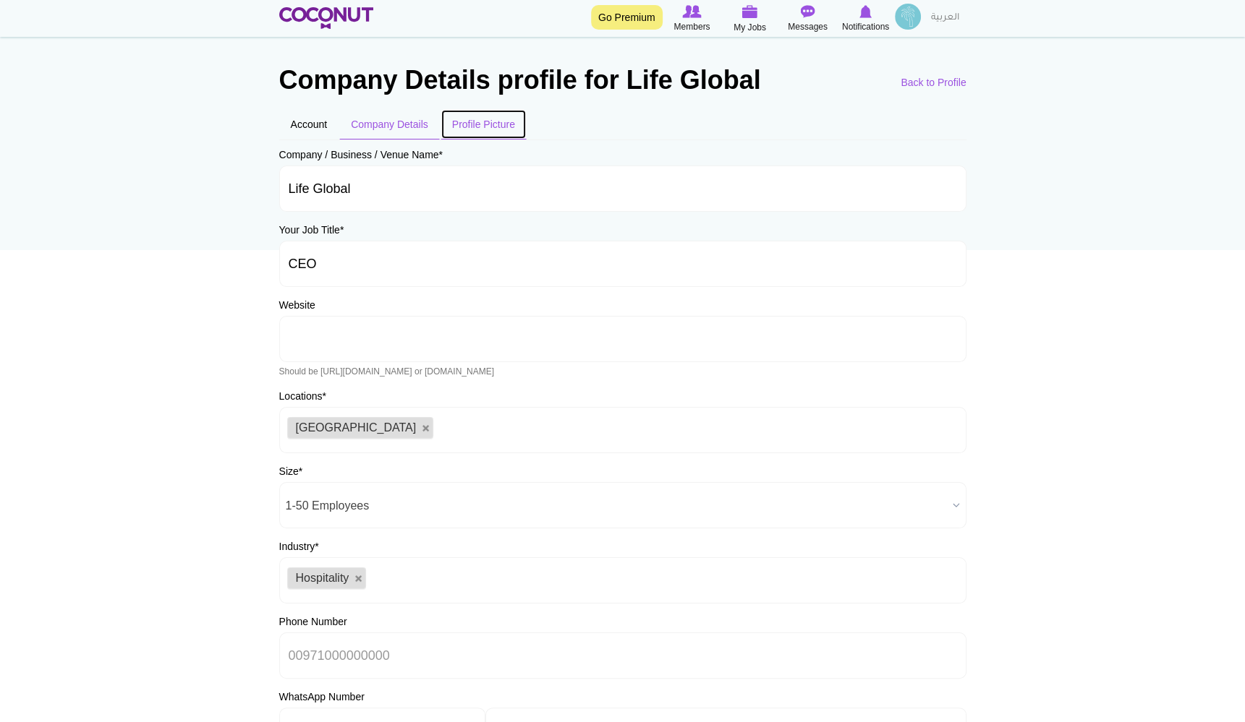
click at [490, 117] on link "Profile Picture" at bounding box center [483, 124] width 86 height 30
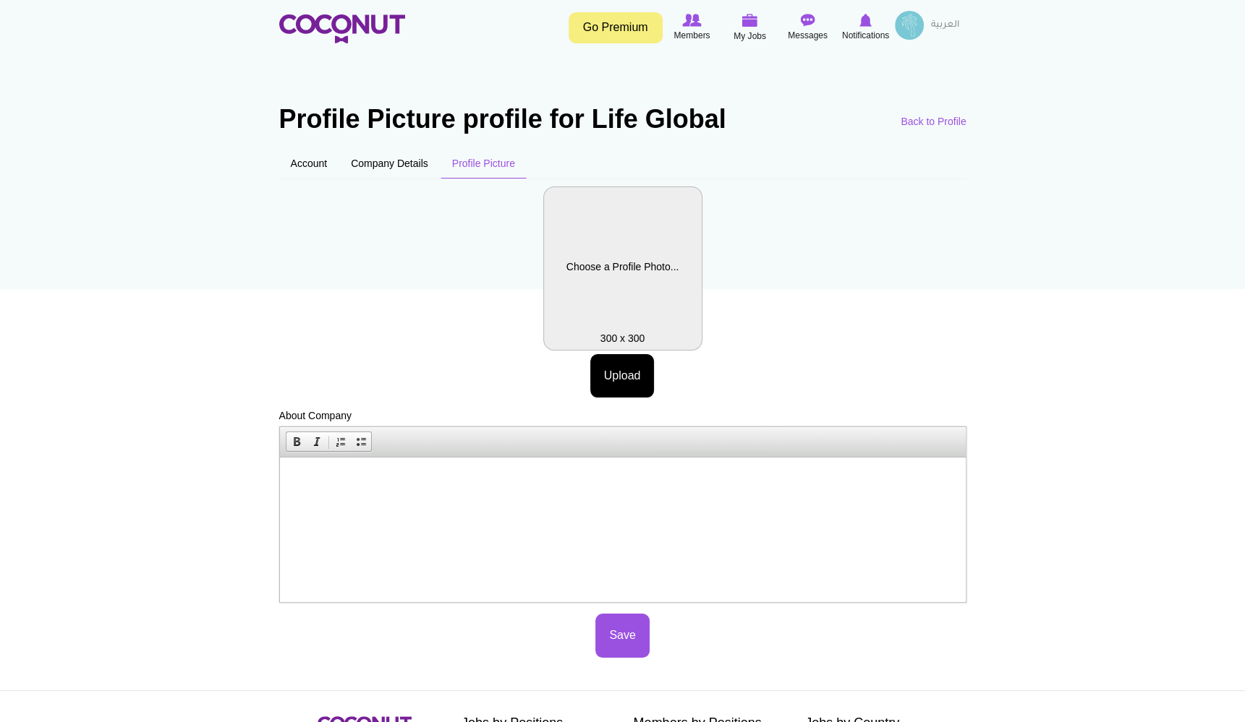
click at [320, 20] on body "Toggle navigation Go Premium Members My Jobs Post a Job Messages Notifications …" at bounding box center [622, 462] width 1245 height 924
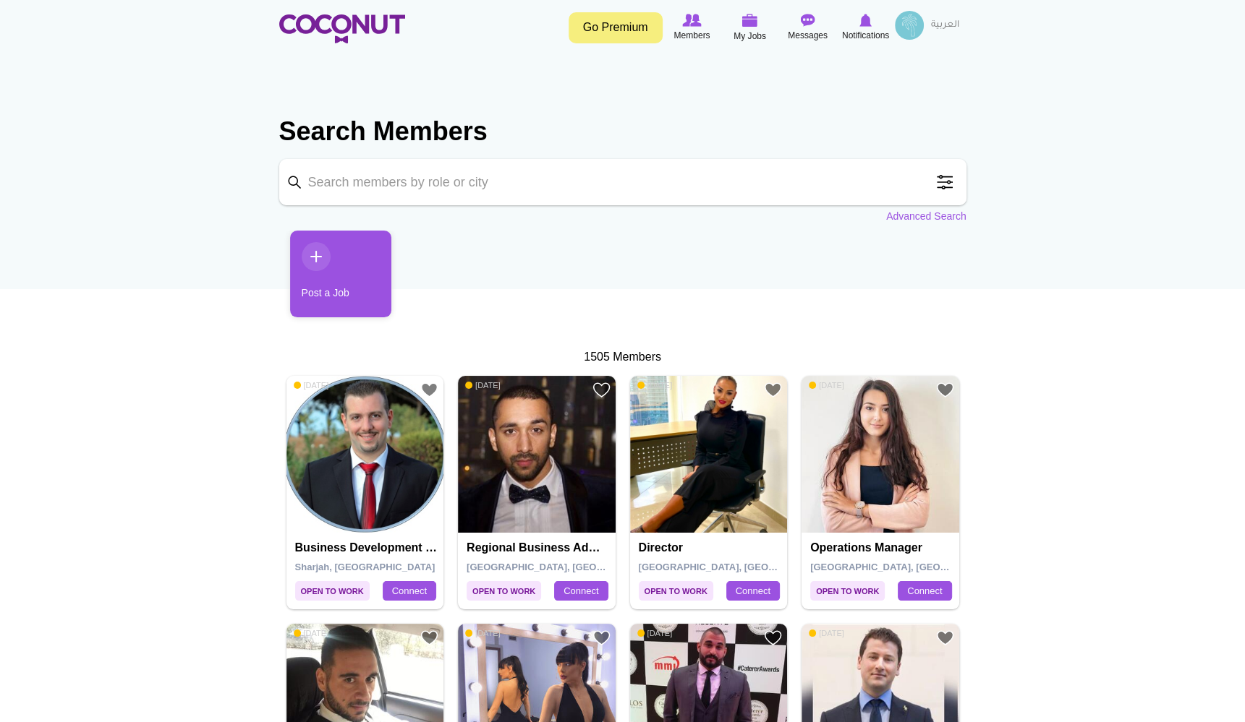
click at [631, 17] on link "Go Premium" at bounding box center [615, 27] width 94 height 31
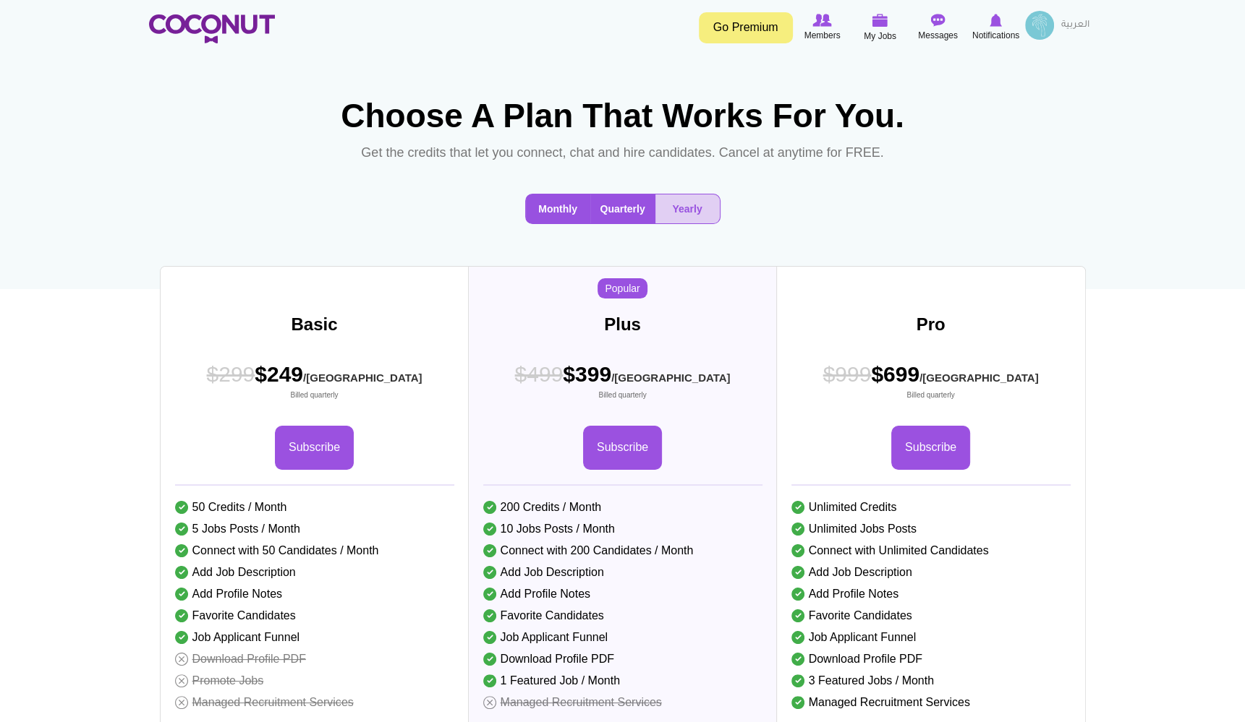
click at [558, 223] on button "Monthly" at bounding box center [558, 209] width 64 height 29
click at [607, 223] on button "Quarterly" at bounding box center [622, 209] width 65 height 29
click at [683, 223] on button "Yearly" at bounding box center [687, 209] width 64 height 29
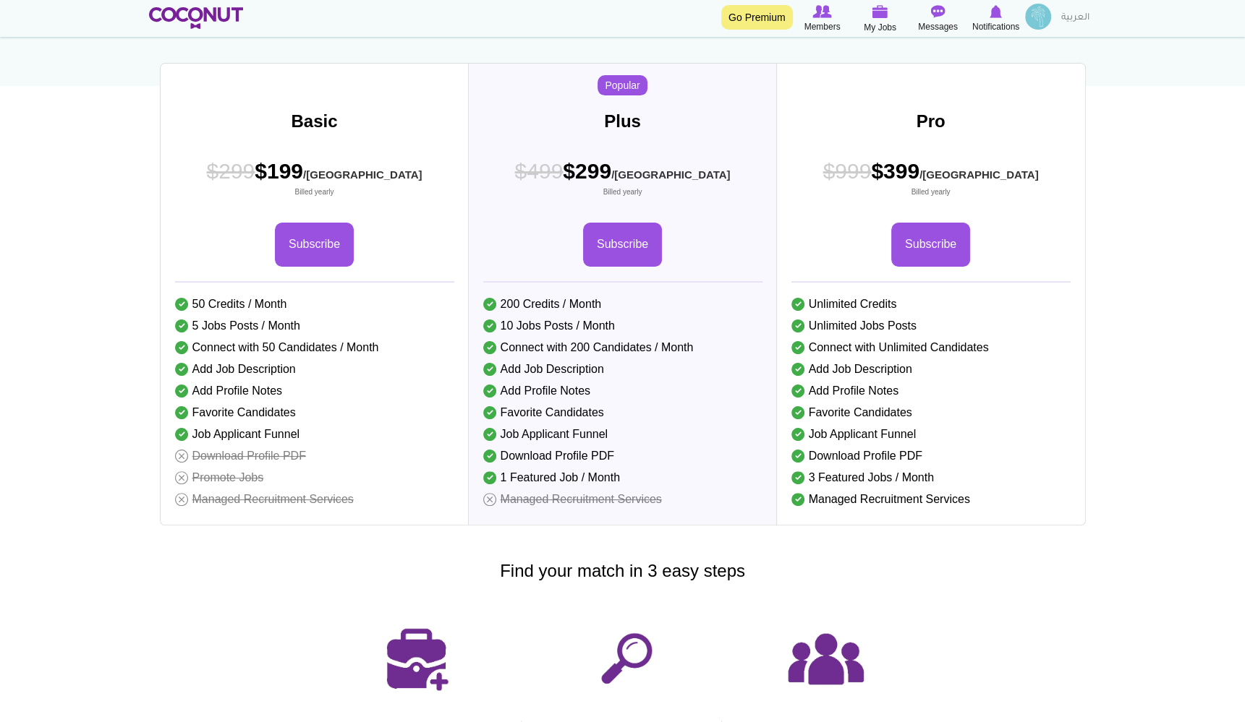
scroll to position [202, 0]
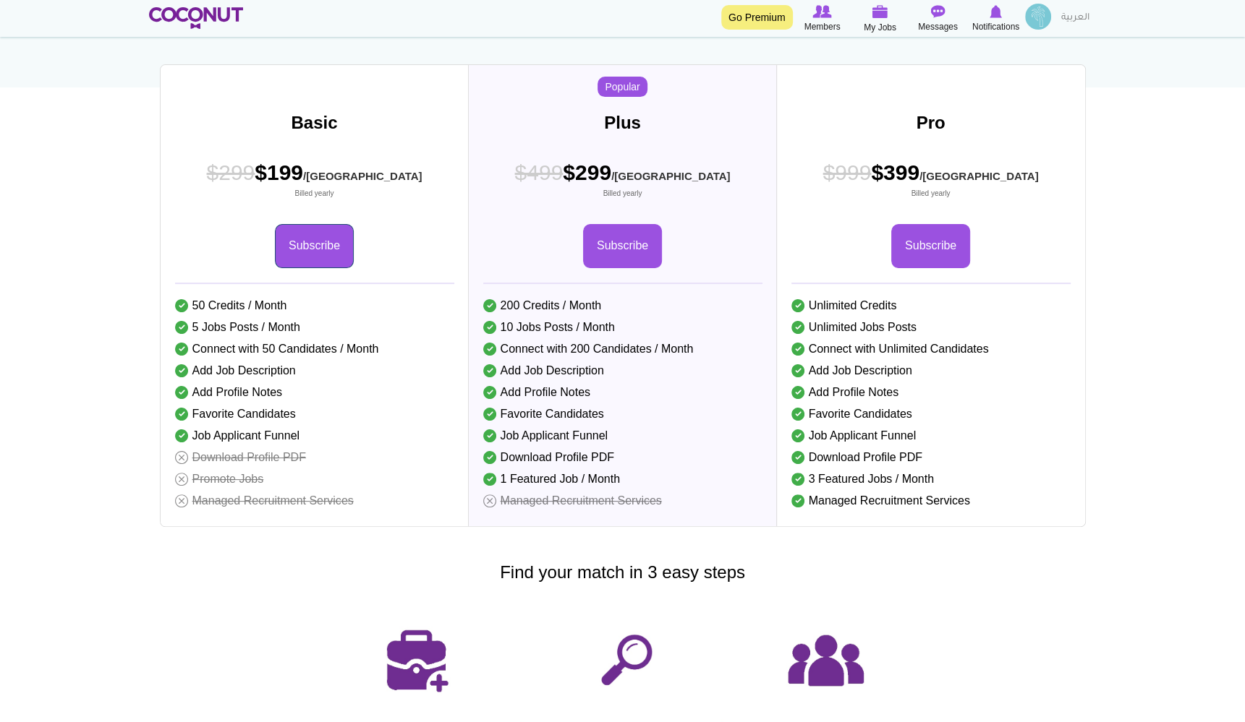
click at [333, 268] on link "Subscribe" at bounding box center [314, 246] width 79 height 44
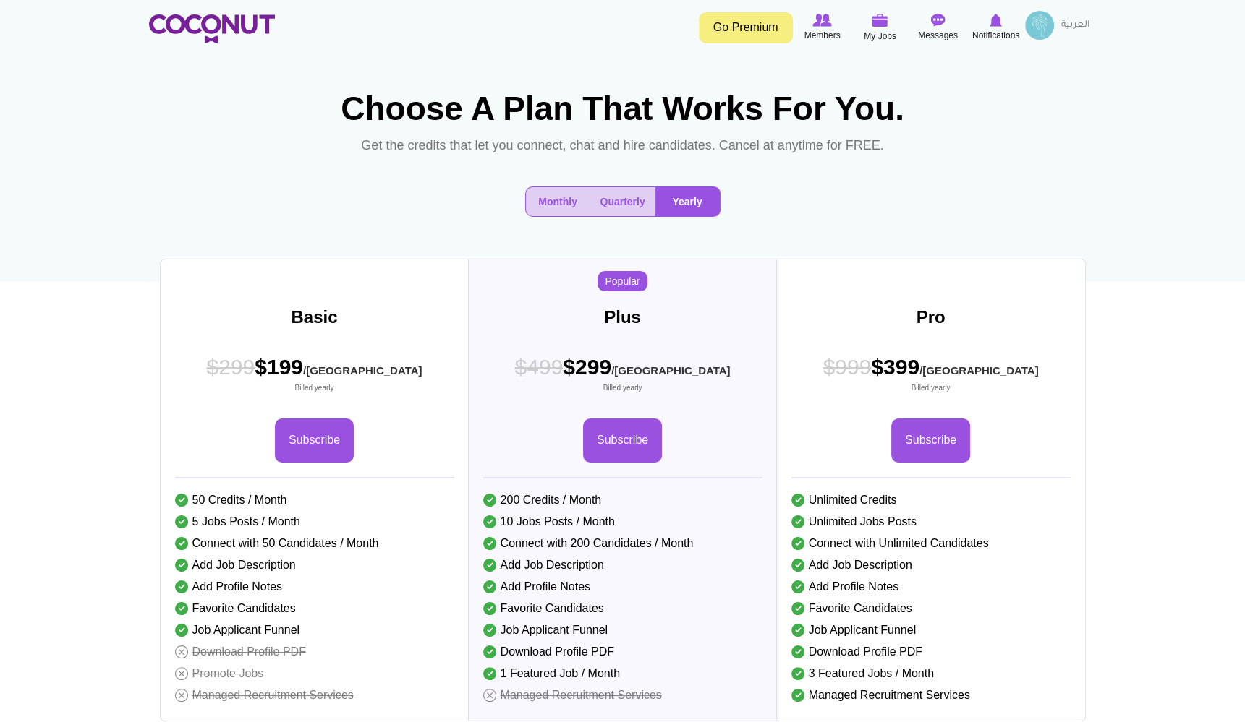
scroll to position [0, 0]
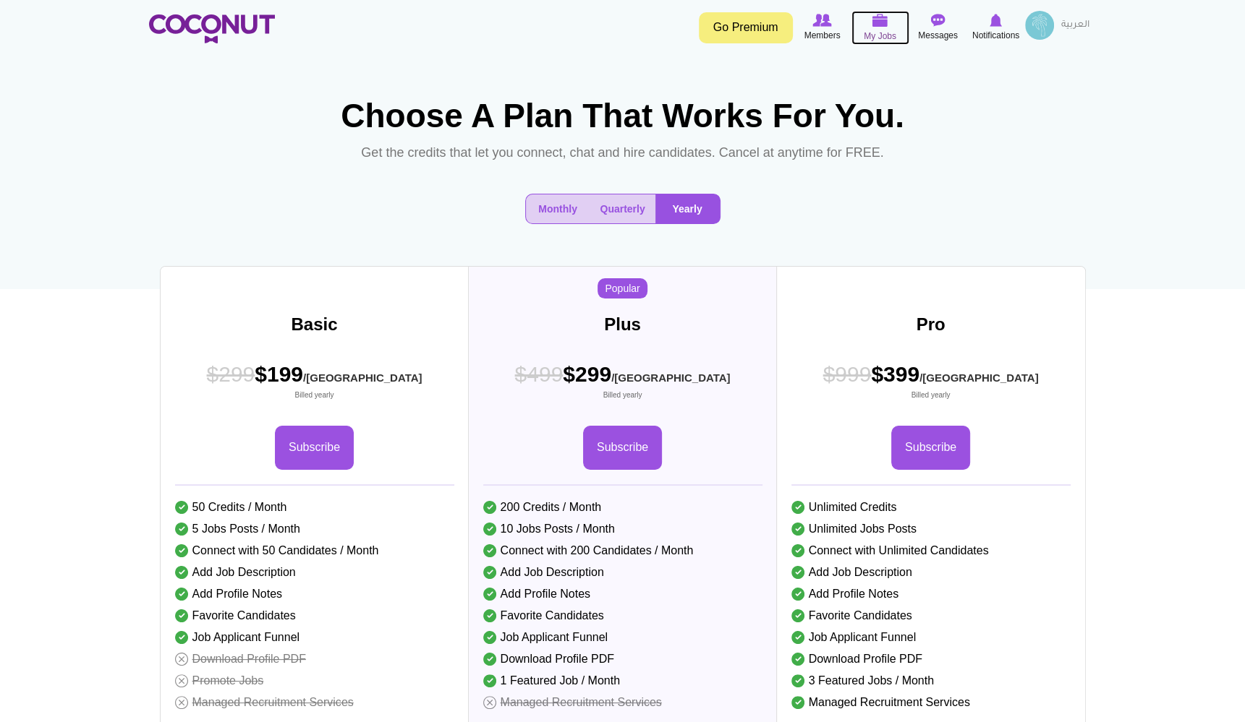
click at [877, 23] on img at bounding box center [880, 20] width 16 height 13
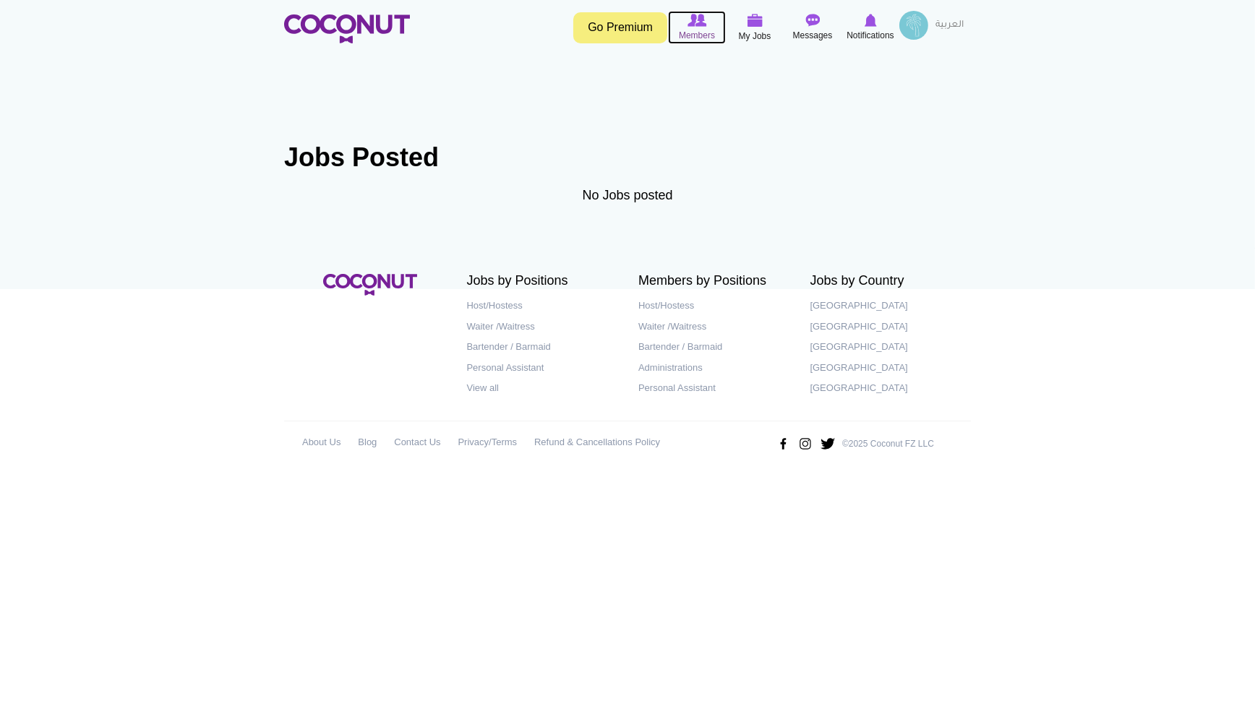
click at [701, 30] on span "Members" at bounding box center [697, 35] width 36 height 14
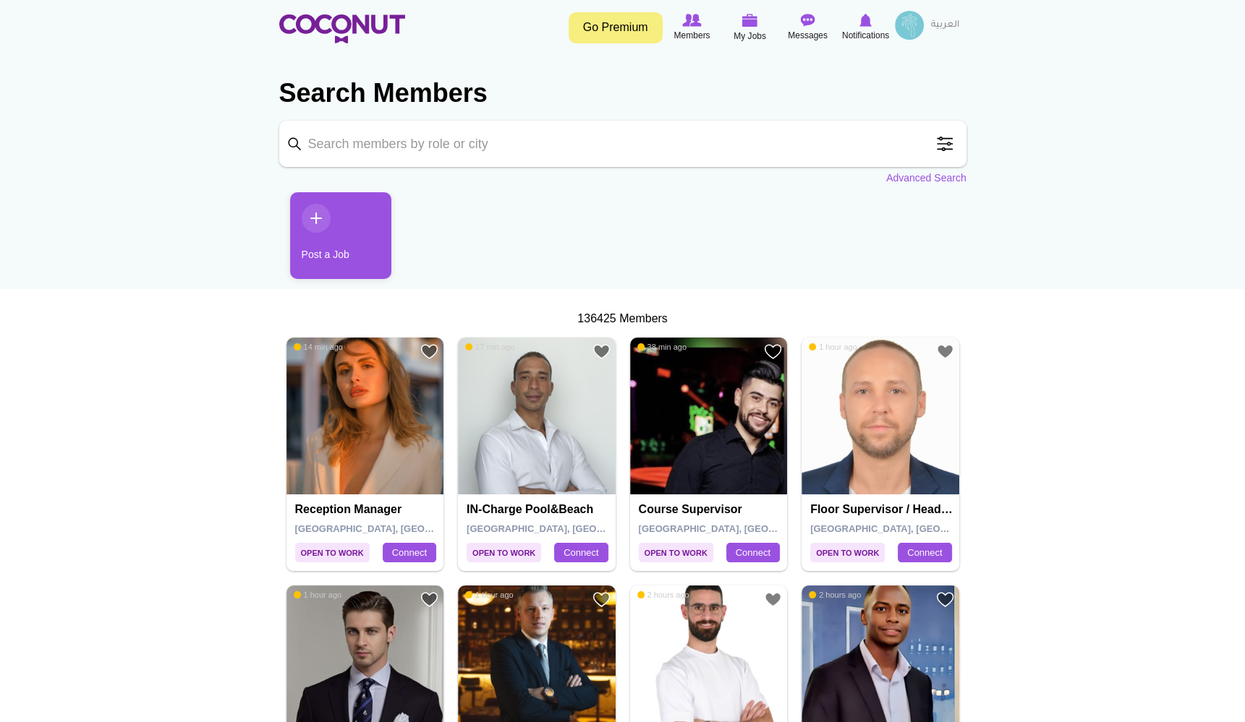
click at [323, 221] on link "Post a Job" at bounding box center [340, 235] width 101 height 87
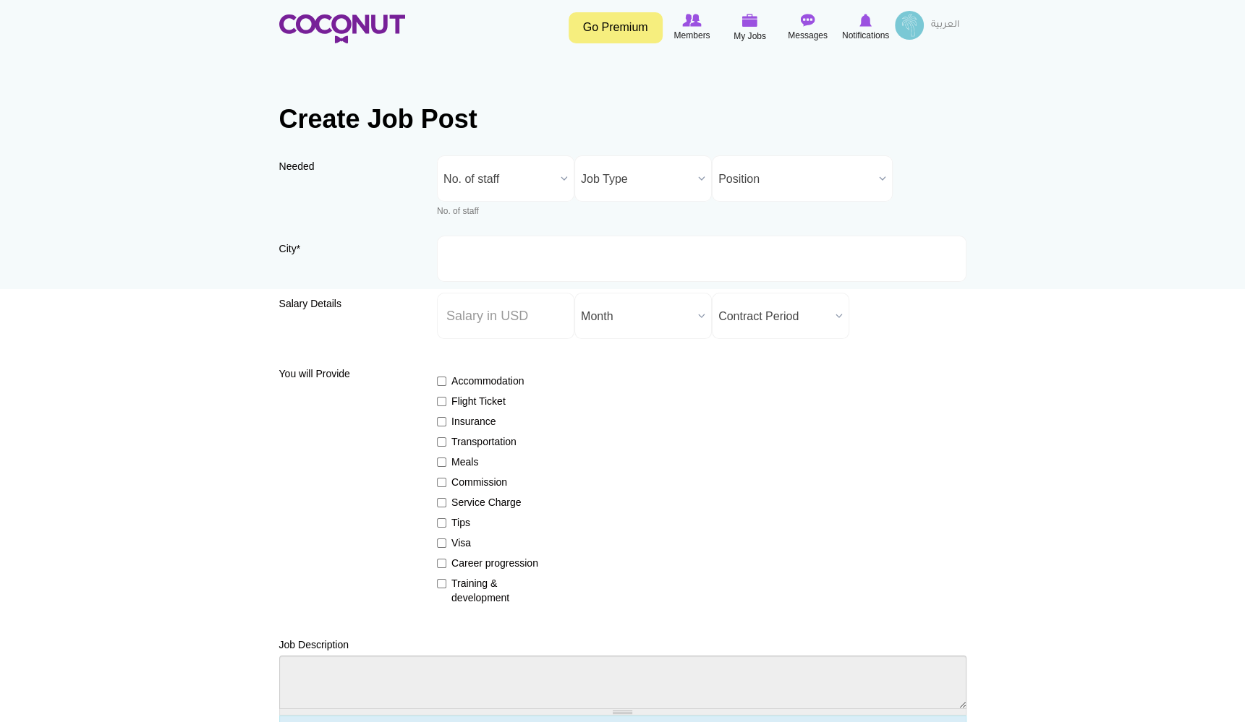
click at [484, 176] on span "No. of staff" at bounding box center [498, 179] width 111 height 46
click at [458, 346] on li "More than 5" at bounding box center [505, 345] width 130 height 18
click at [618, 181] on span "Job Type" at bounding box center [636, 179] width 111 height 46
click at [614, 242] on li "Full Time" at bounding box center [643, 246] width 130 height 18
click at [762, 177] on span "Position" at bounding box center [795, 179] width 155 height 46
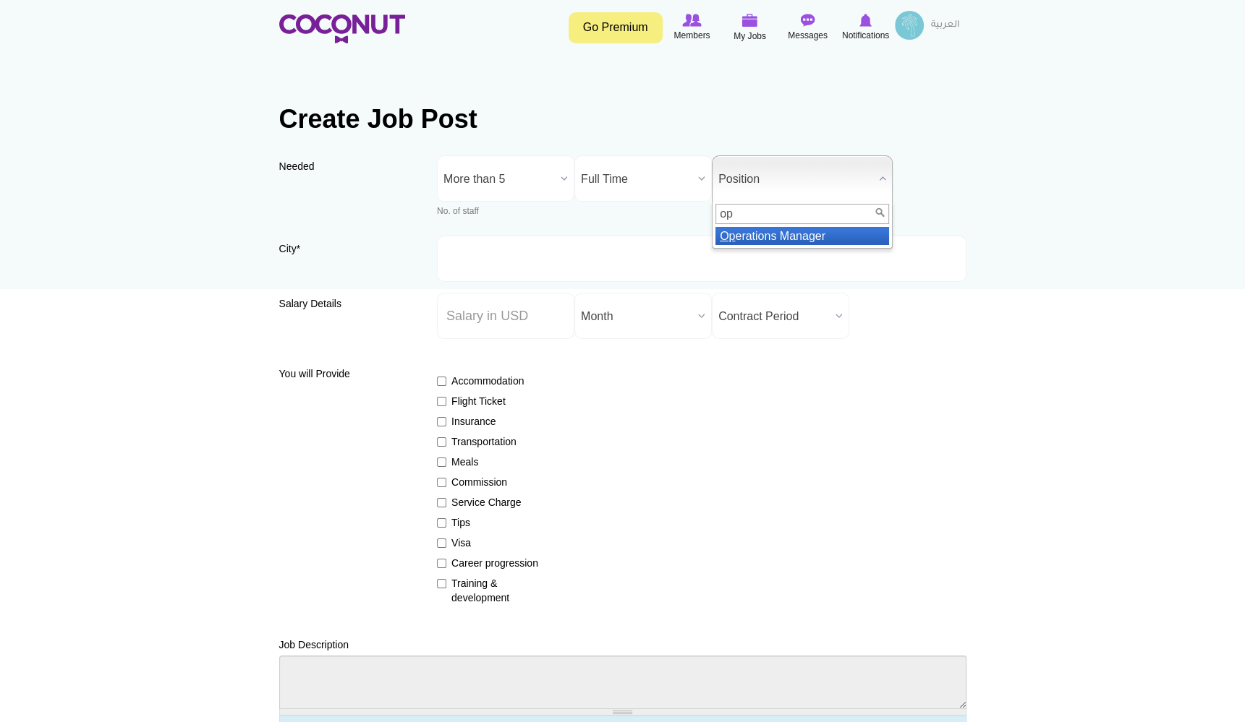
type input "op"
click at [749, 240] on li "Op erations Manager" at bounding box center [802, 236] width 174 height 18
click at [438, 239] on input "City *" at bounding box center [701, 259] width 529 height 46
type input "[GEOGRAPHIC_DATA], [GEOGRAPHIC_DATA]"
click at [489, 317] on input "Salary ($) *" at bounding box center [505, 316] width 137 height 46
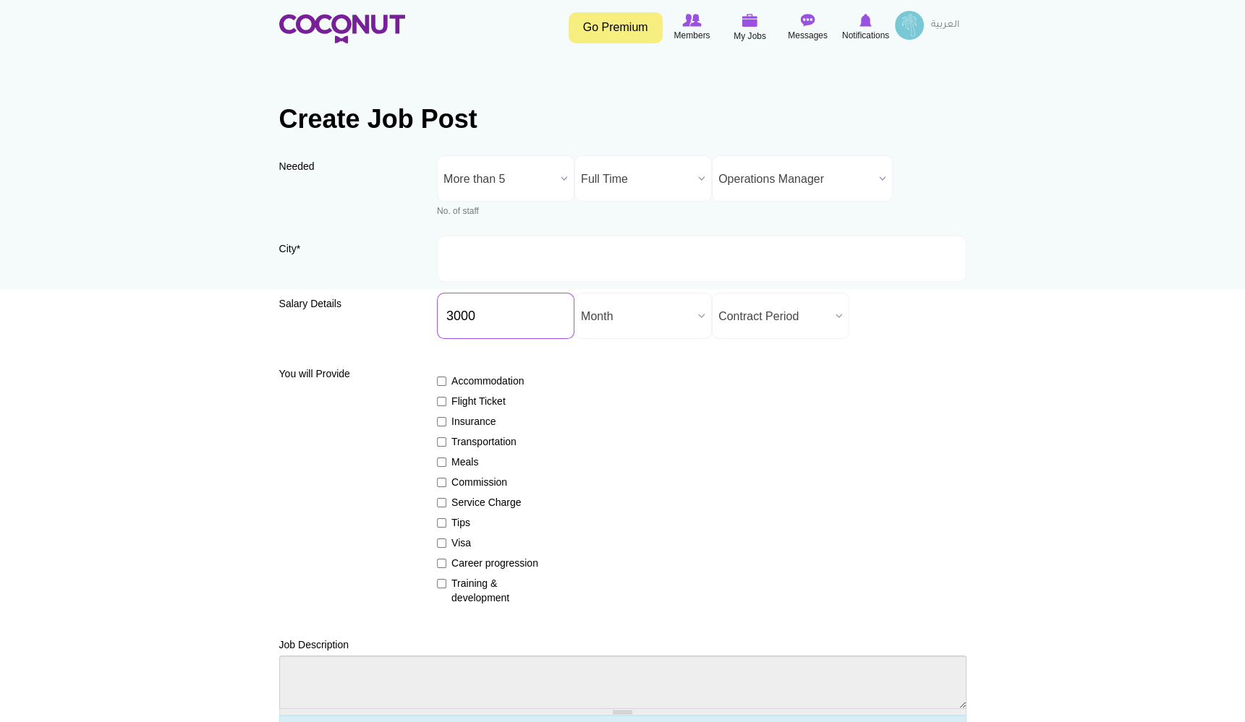
type input "3000"
click at [613, 273] on input "City *" at bounding box center [701, 259] width 529 height 46
click at [660, 368] on div "Accommodation Flight Ticket Insurance Transportation Meals Commission Service C…" at bounding box center [701, 483] width 529 height 244
click at [487, 315] on input "3000" at bounding box center [505, 316] width 137 height 46
click at [439, 380] on input "Accommodation" at bounding box center [441, 381] width 9 height 9
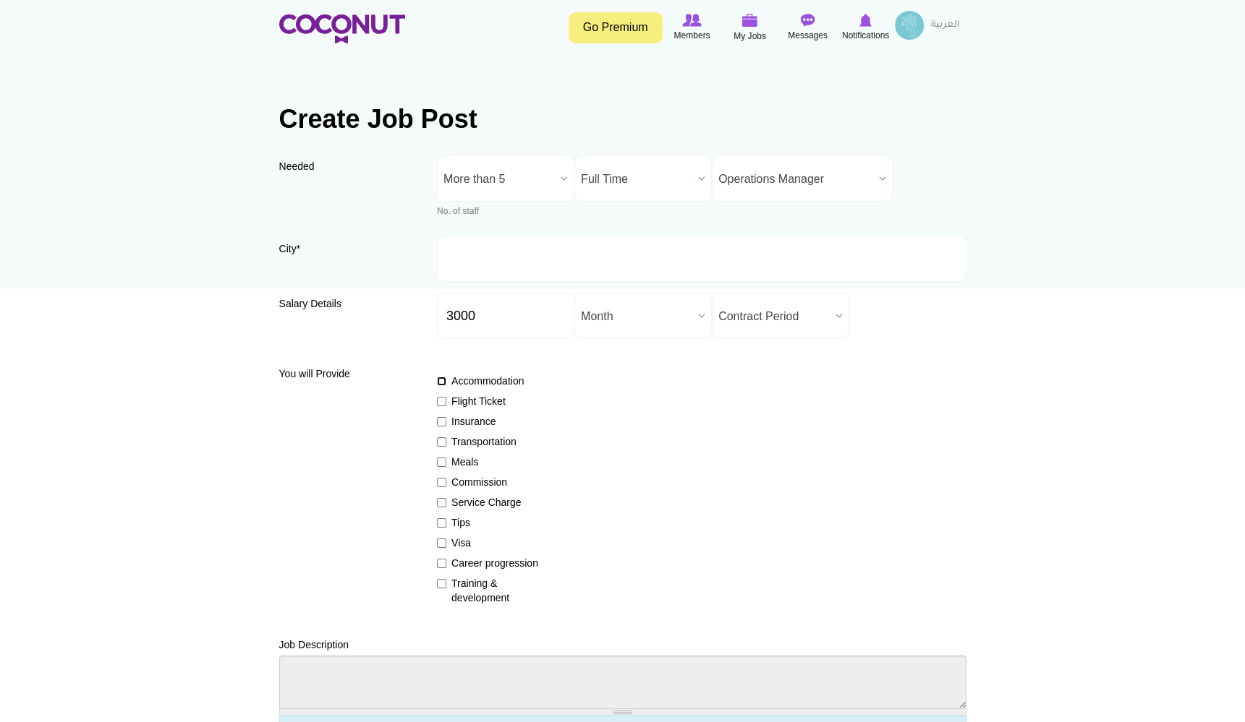
checkbox input "true"
click at [440, 399] on input "Flight Ticket" at bounding box center [441, 401] width 9 height 9
checkbox input "true"
click at [440, 424] on input "Insurance" at bounding box center [441, 421] width 9 height 9
checkbox input "true"
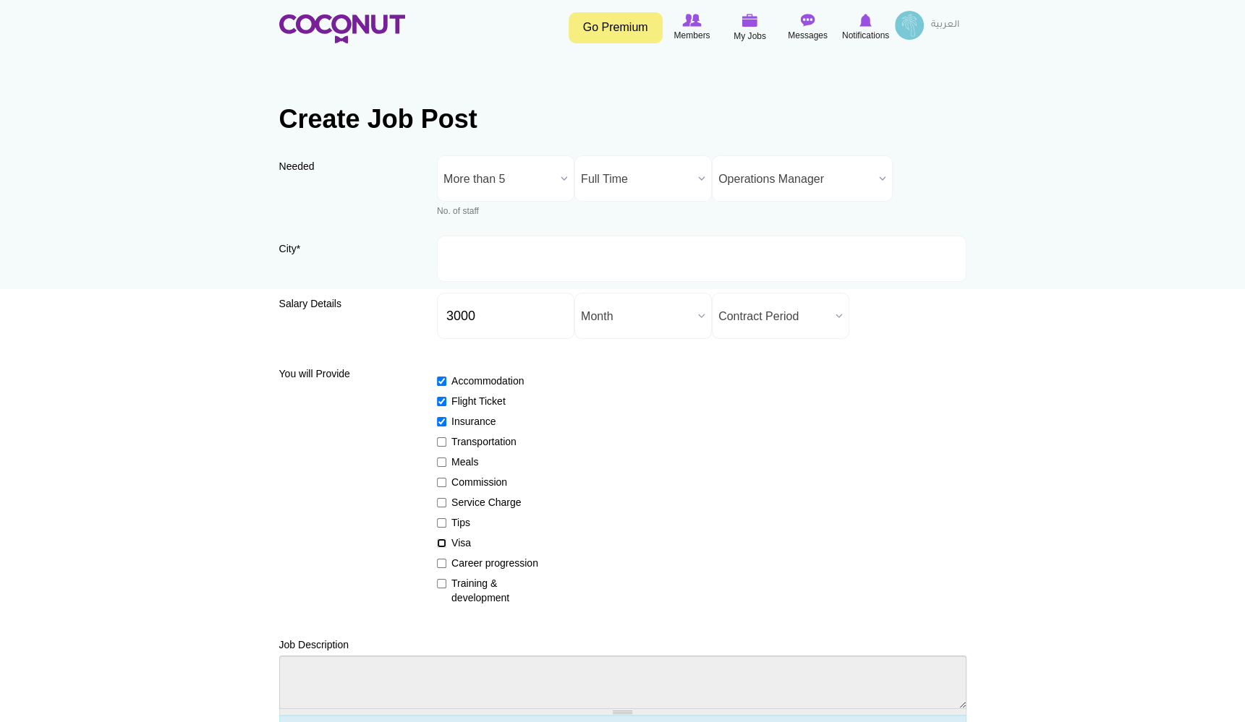
click at [441, 544] on input "Visa" at bounding box center [441, 543] width 9 height 9
checkbox input "true"
click at [442, 575] on div "Accommodation Flight Ticket Insurance Transportation Meals Commission Service C…" at bounding box center [701, 483] width 529 height 244
click at [443, 585] on input "Training & development" at bounding box center [441, 583] width 9 height 9
checkbox input "true"
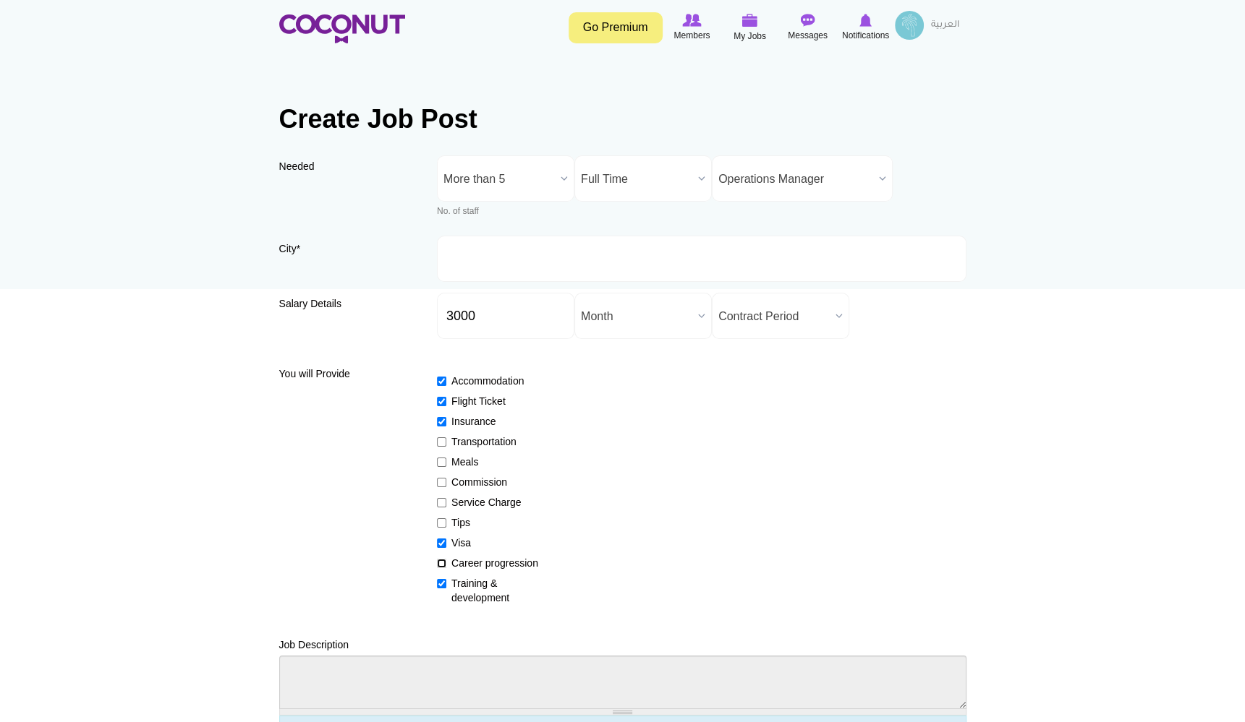
click at [441, 566] on input "Career progression" at bounding box center [441, 563] width 9 height 9
checkbox input "true"
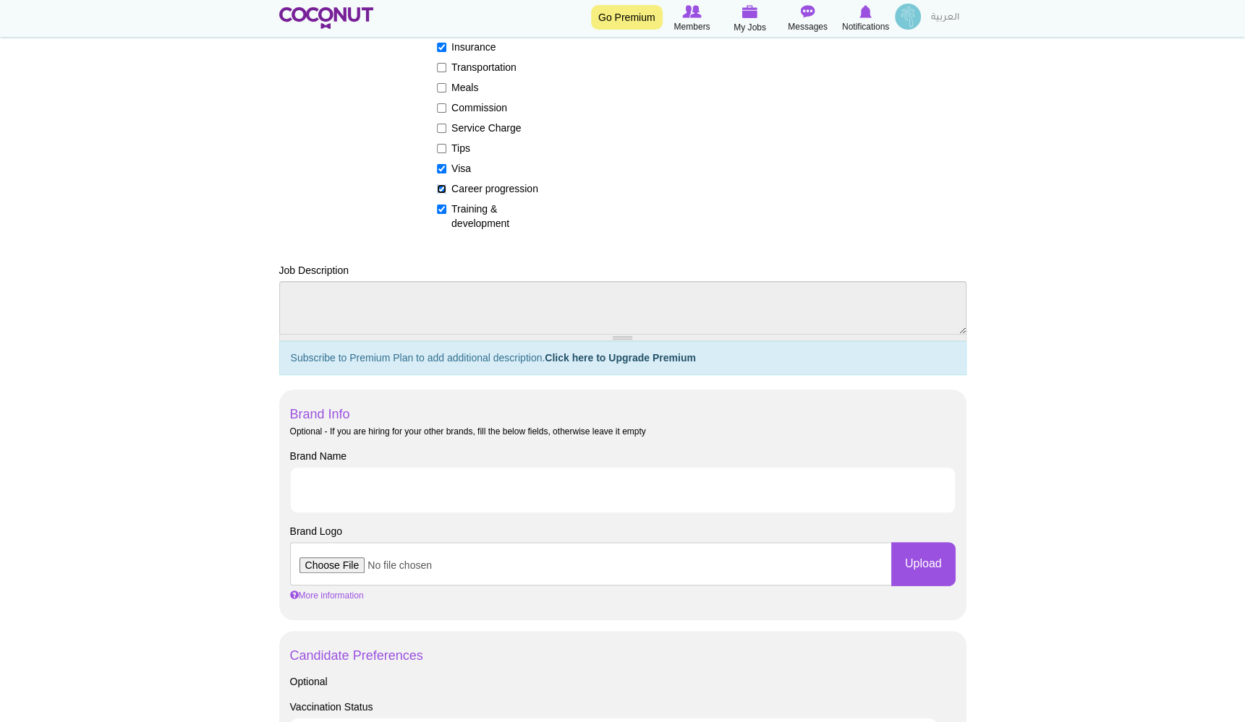
scroll to position [380, 0]
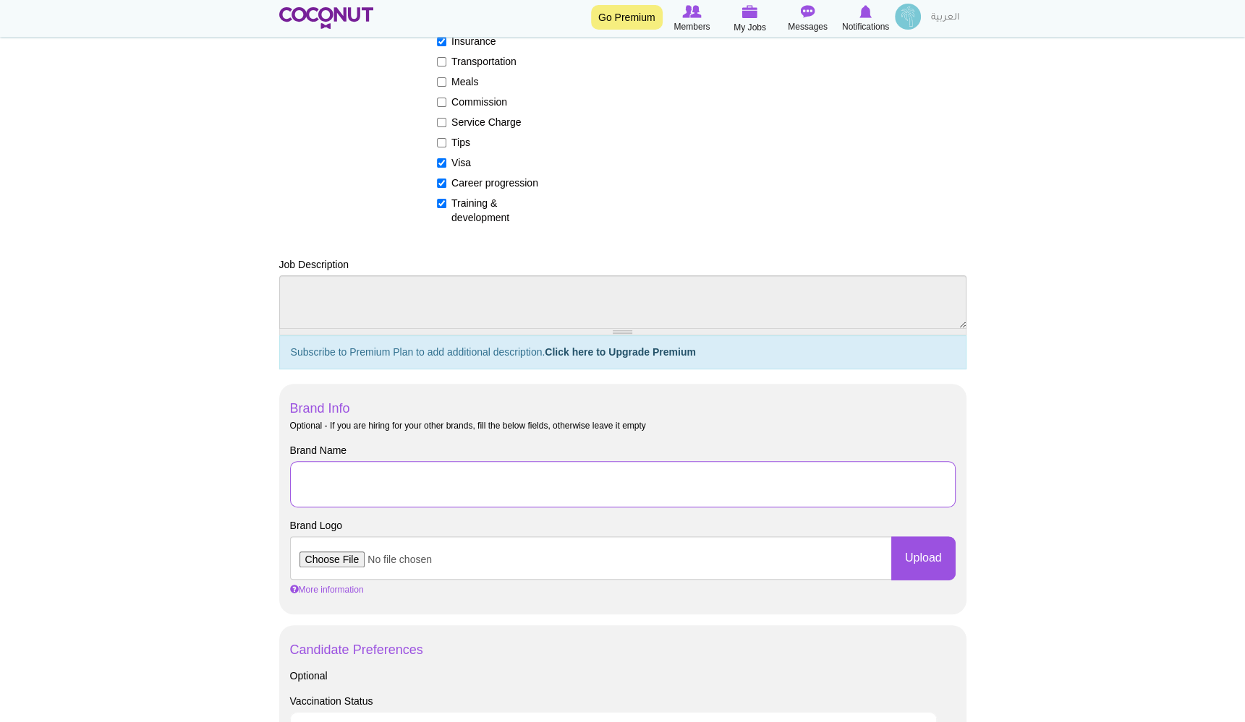
click at [342, 464] on input "Brand Name" at bounding box center [622, 484] width 665 height 46
type input "To Be Disclosed"
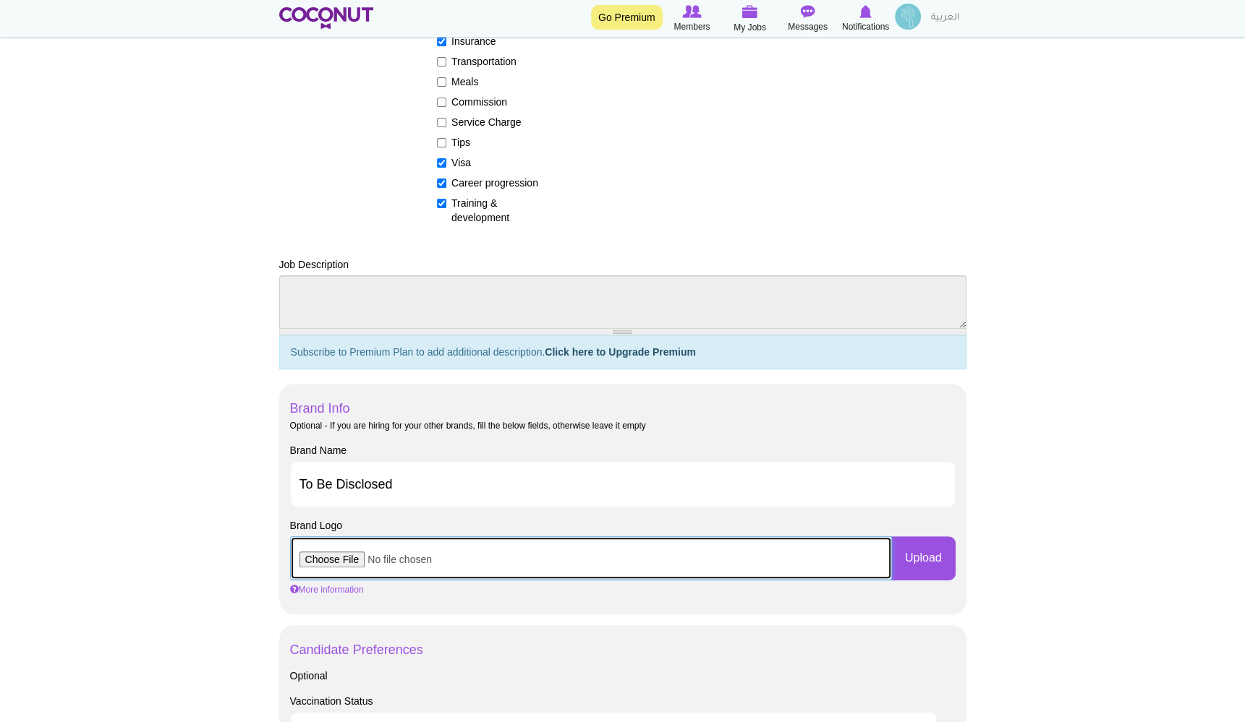
click at [357, 558] on input "file" at bounding box center [591, 558] width 602 height 43
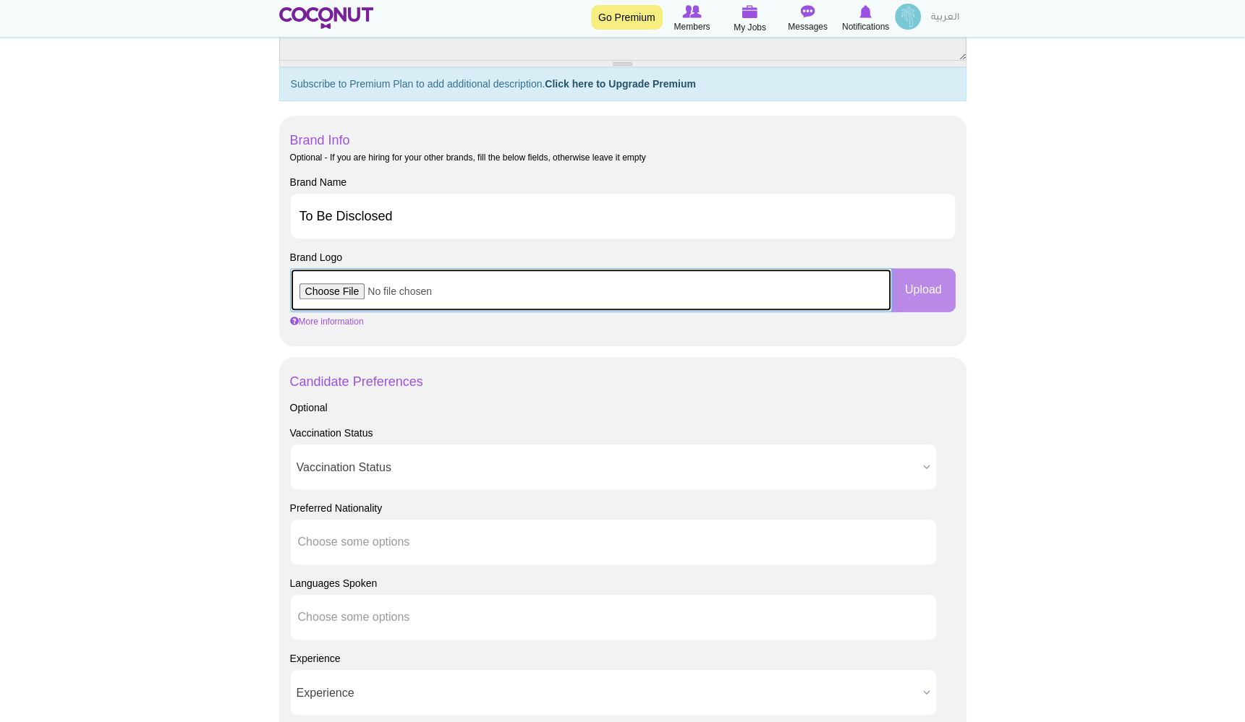
scroll to position [662, 0]
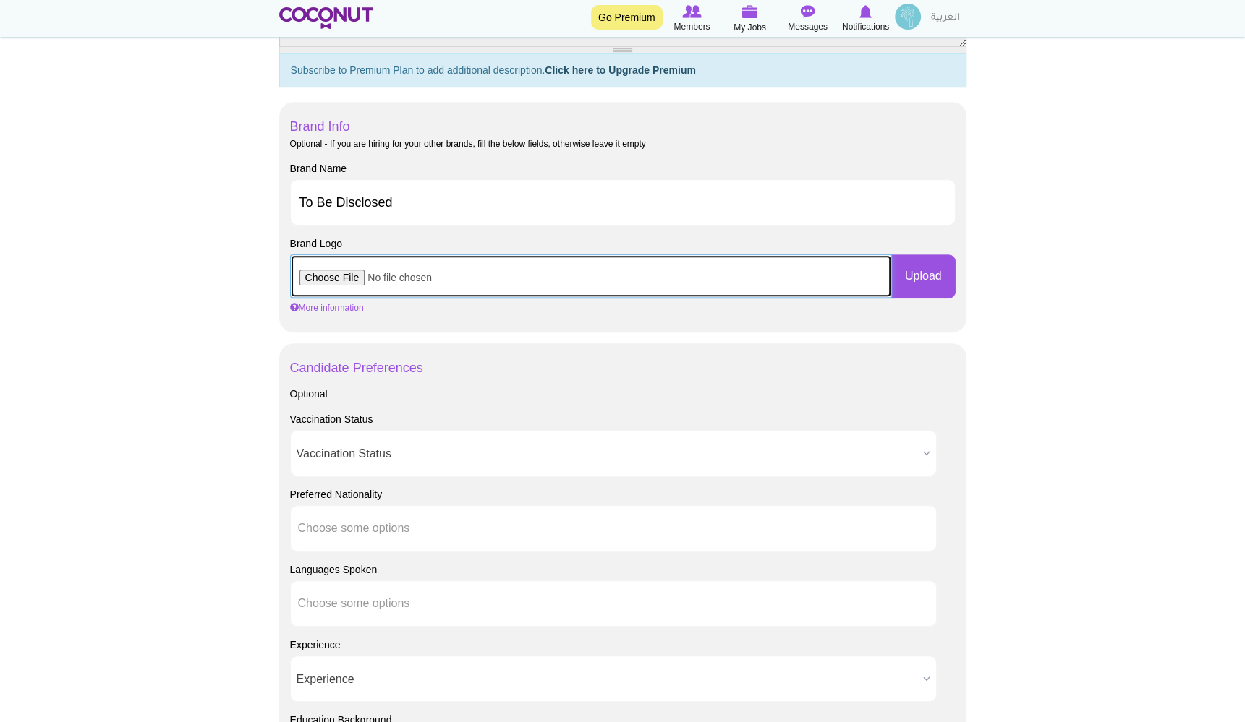
click at [419, 279] on input "file" at bounding box center [591, 276] width 602 height 43
type input "C:\fakepath\LIVELIFE2...png"
click at [467, 273] on input "file" at bounding box center [591, 276] width 602 height 43
click at [487, 270] on input "file" at bounding box center [591, 276] width 602 height 43
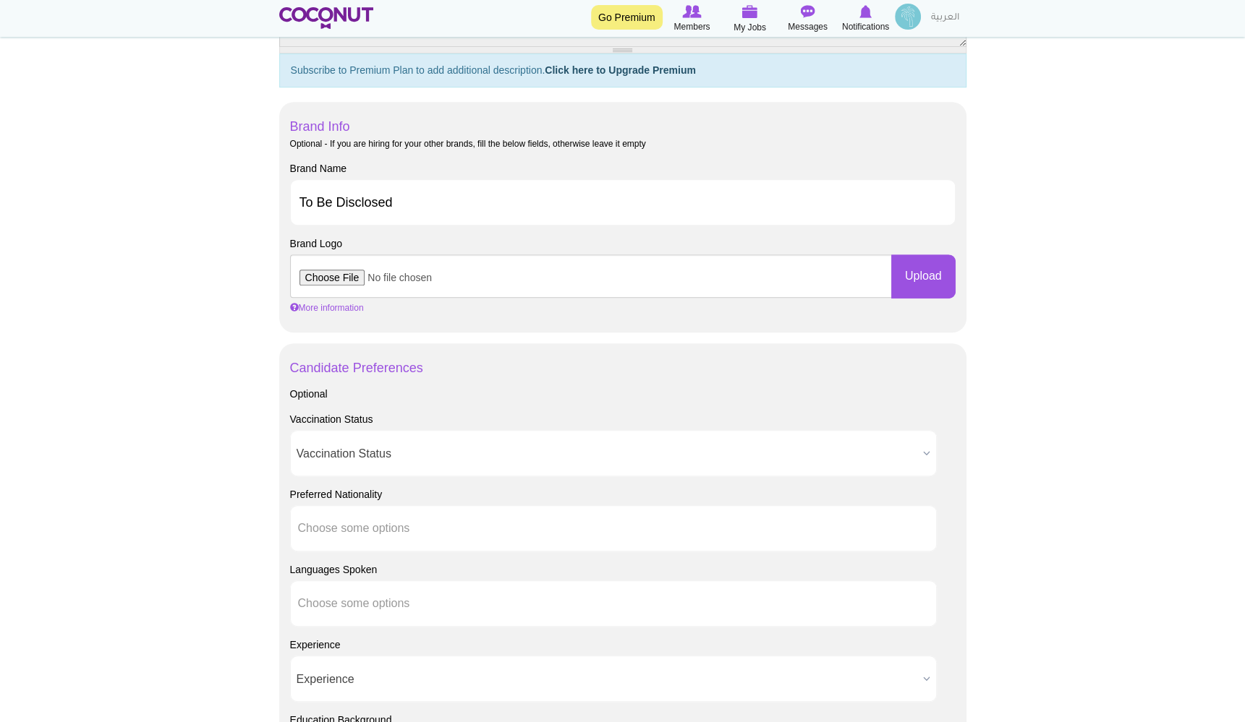
click at [330, 459] on span "Vaccination Status" at bounding box center [606, 454] width 620 height 46
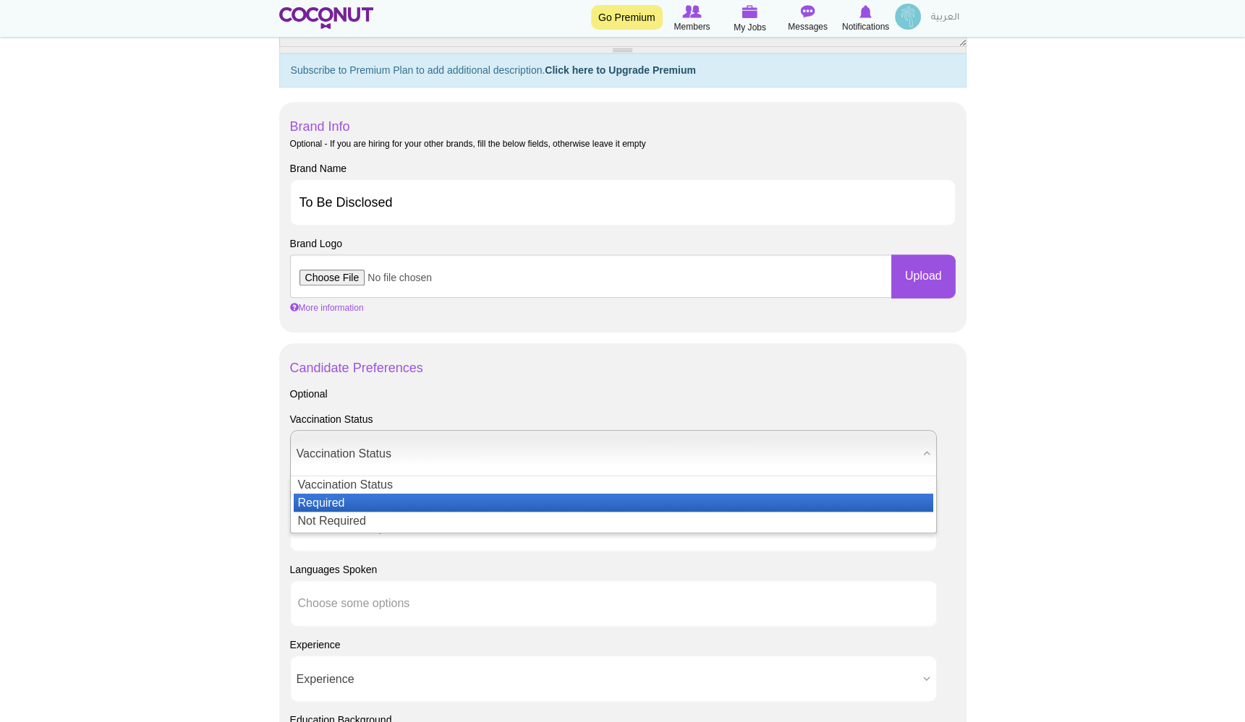
click at [327, 504] on li "Required" at bounding box center [613, 503] width 639 height 18
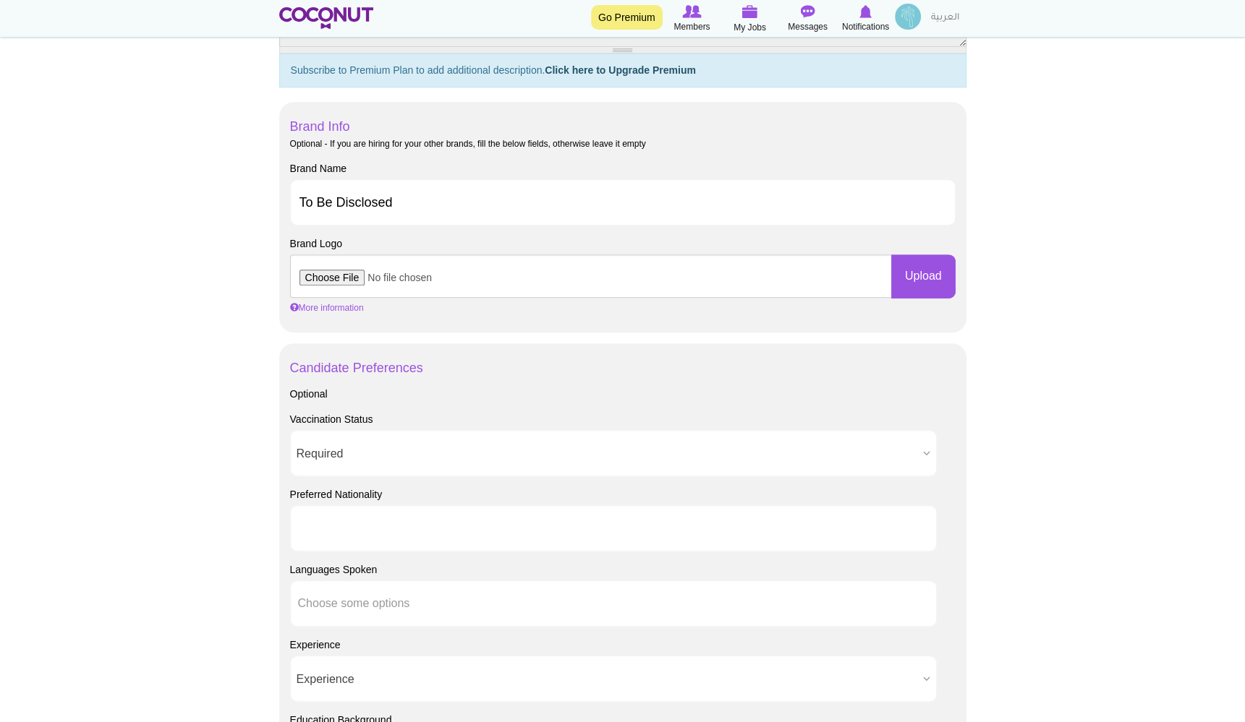
click at [318, 533] on li at bounding box center [363, 528] width 130 height 30
click at [224, 539] on body "Toggle navigation Go Premium Members My Jobs Post a Job Messages Notifications …" at bounding box center [622, 336] width 1245 height 1997
type input "Choose some options"
click at [332, 535] on li at bounding box center [363, 528] width 130 height 30
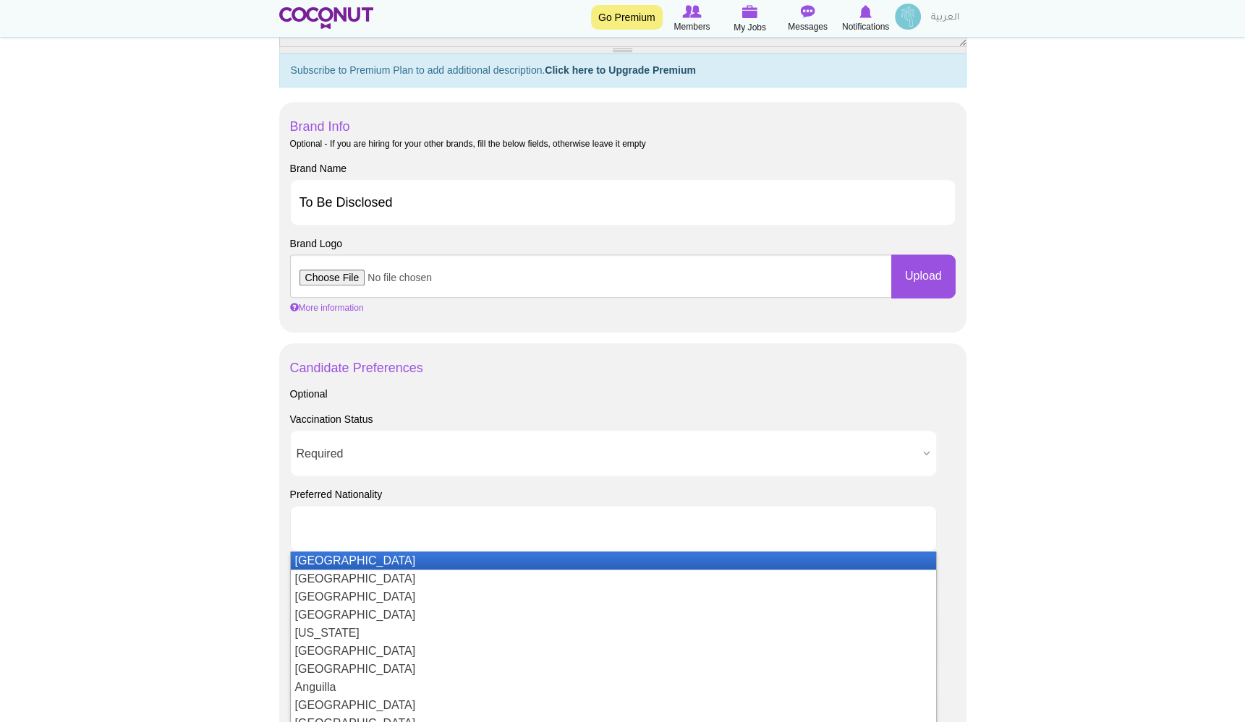
click at [260, 537] on body "Toggle navigation Go Premium Members My Jobs Post a Job Messages Notifications …" at bounding box center [622, 336] width 1245 height 1997
type input "Choose some options"
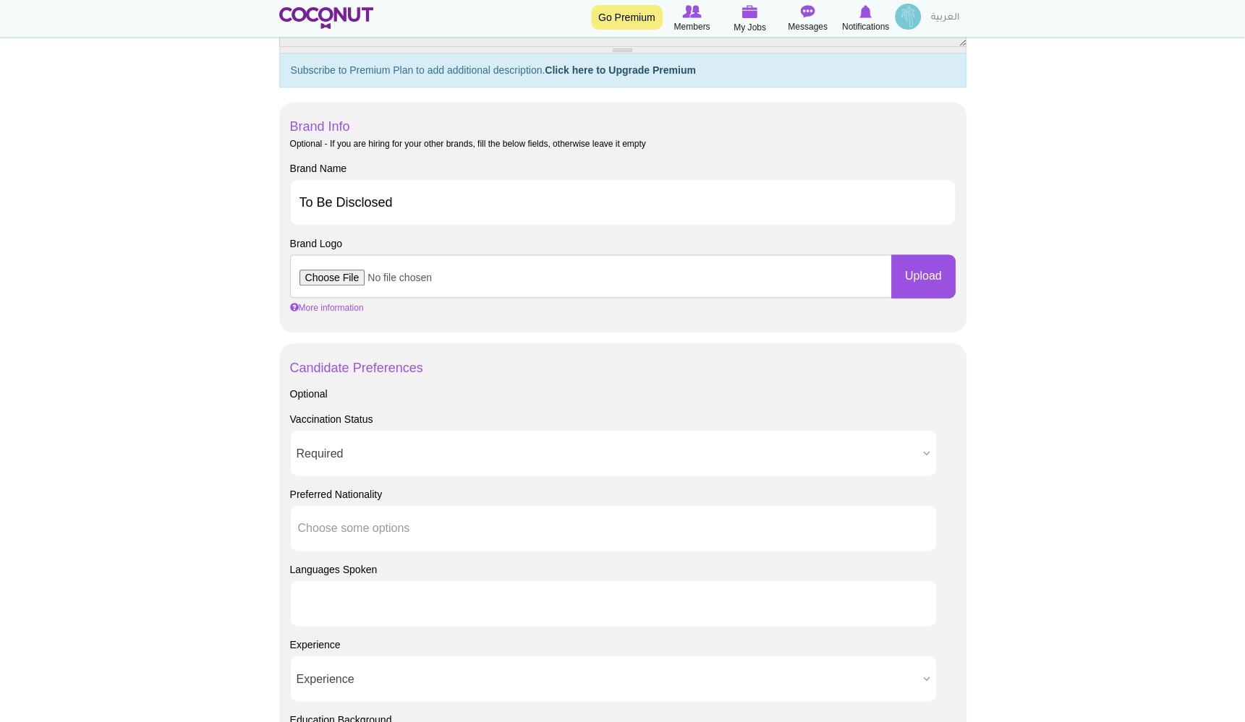
click at [354, 602] on input "text" at bounding box center [363, 603] width 130 height 13
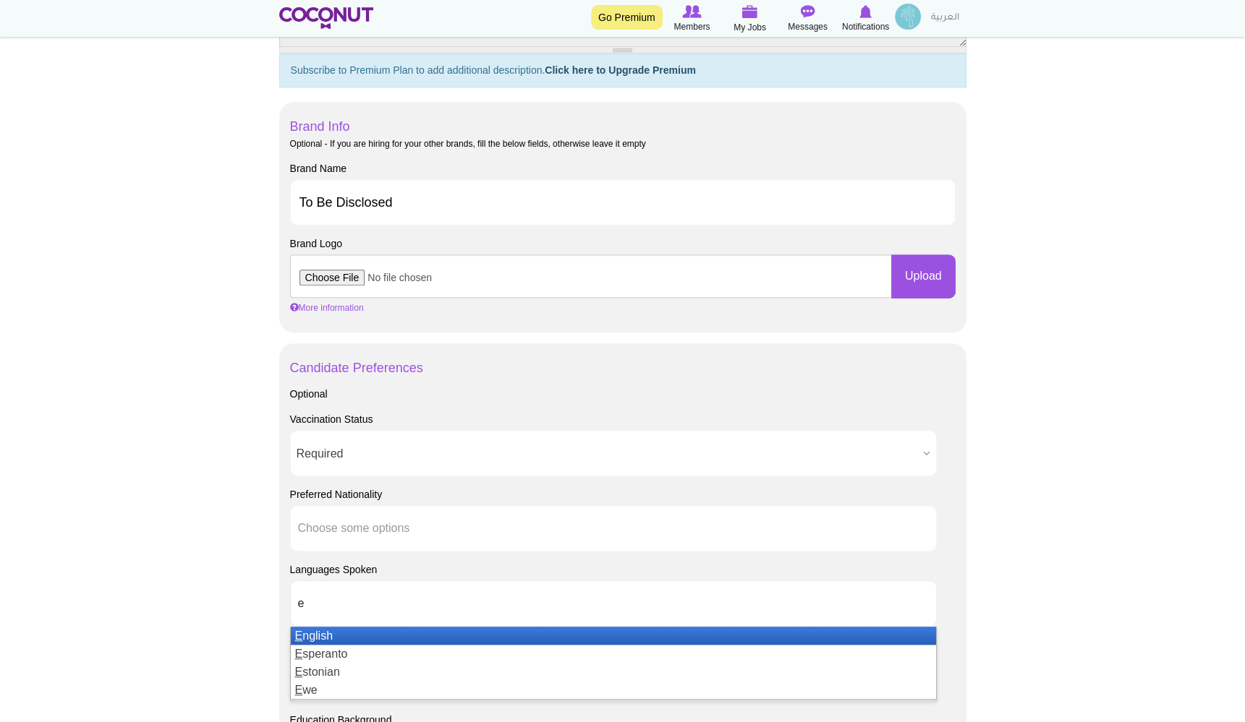
type input "e"
click at [327, 638] on li "E nglish" at bounding box center [613, 636] width 645 height 18
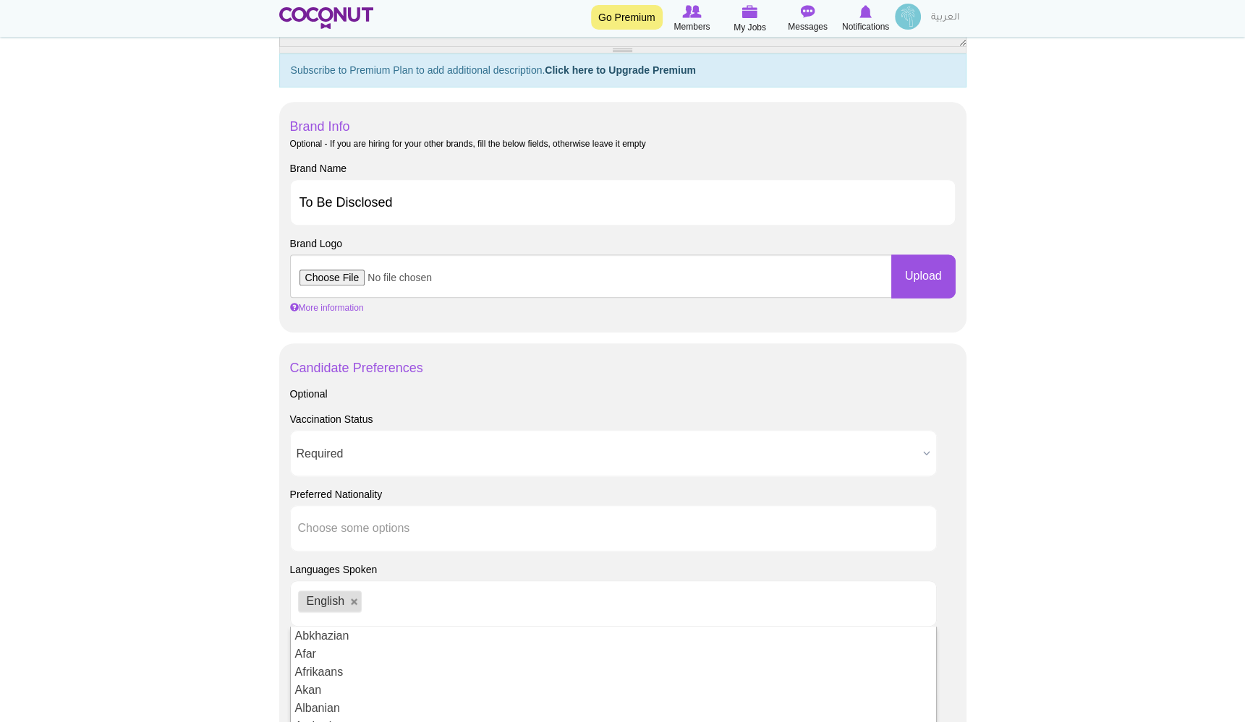
click at [1083, 511] on body "Toggle navigation Go Premium Members My Jobs Post a Job Messages Notifications …" at bounding box center [622, 336] width 1245 height 1997
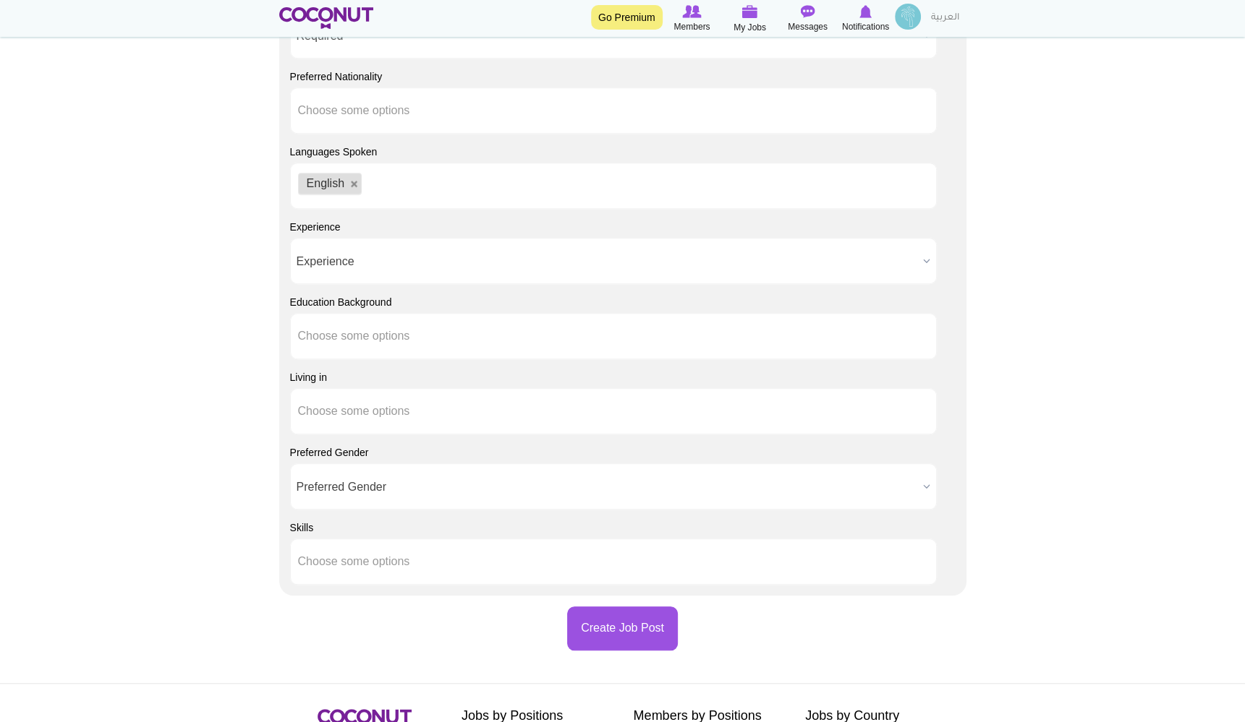
scroll to position [1096, 0]
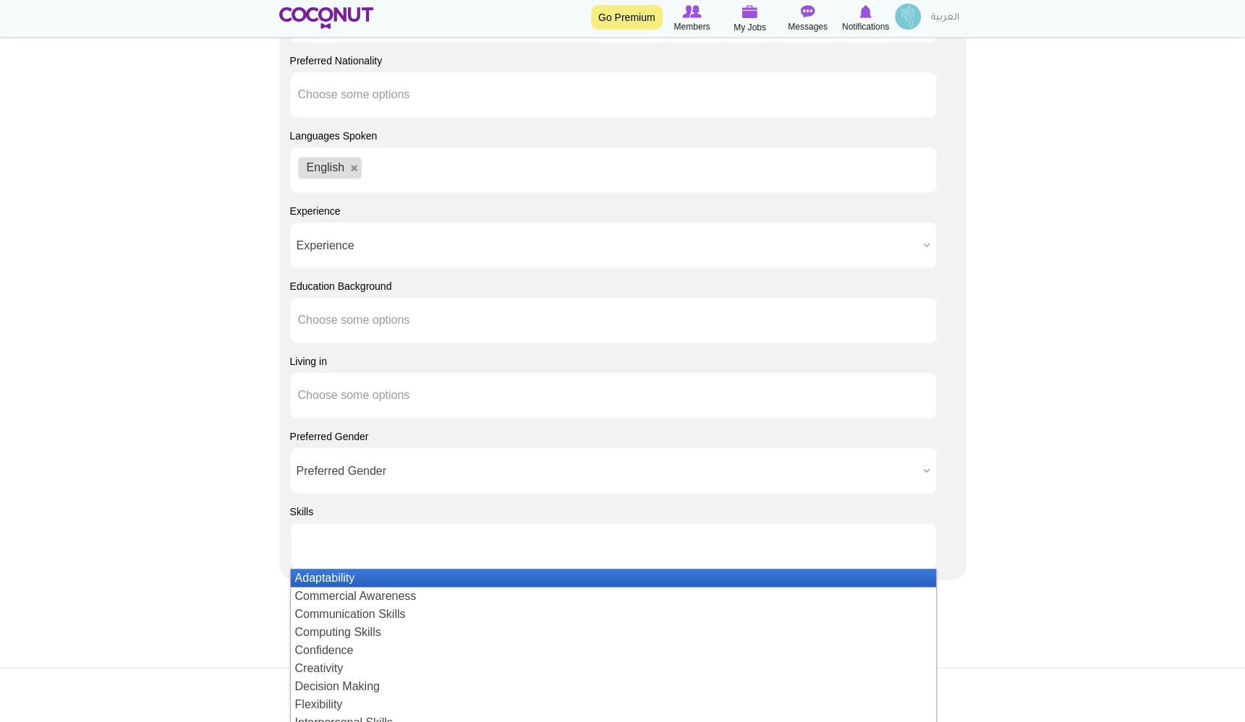
click at [388, 539] on input "text" at bounding box center [363, 545] width 130 height 13
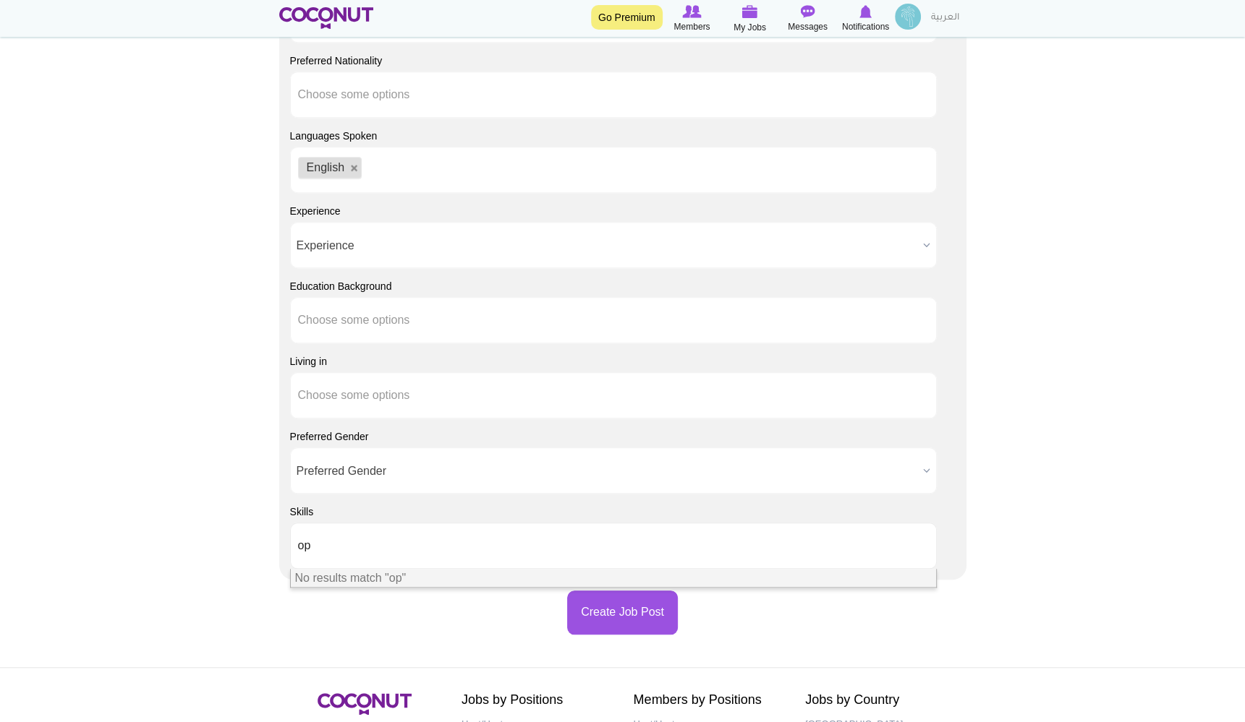
type input "o"
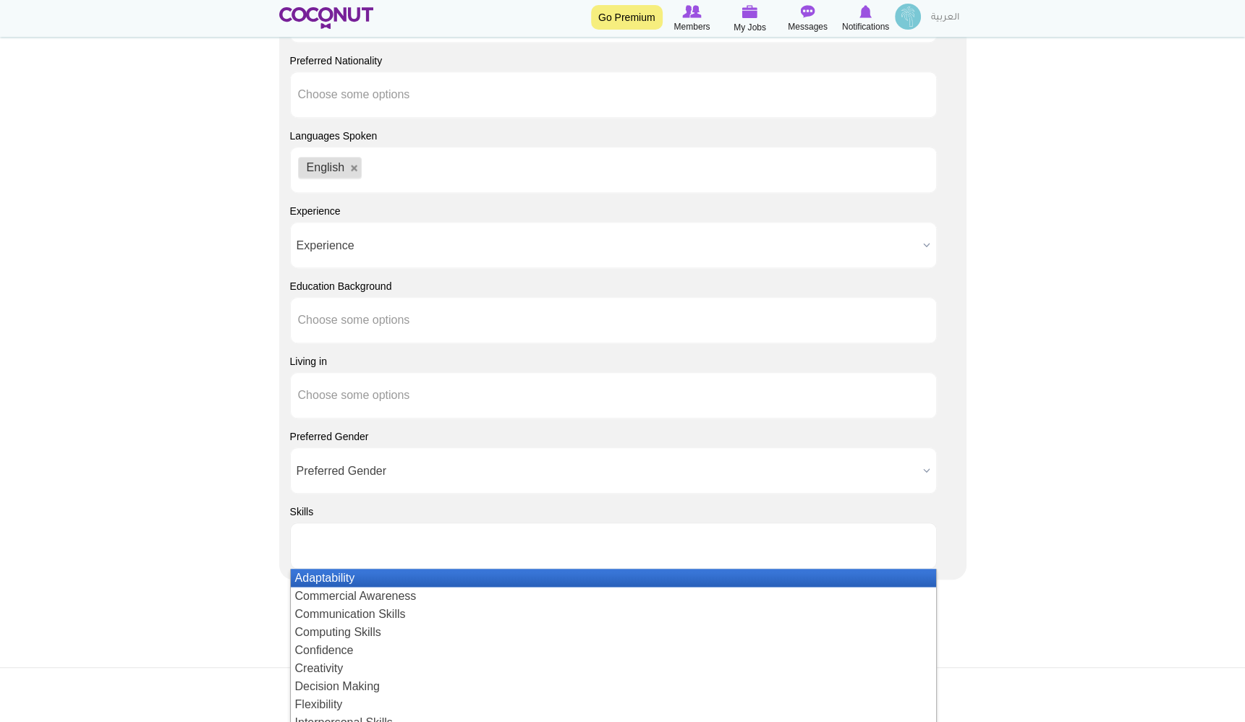
type input "Choose some options"
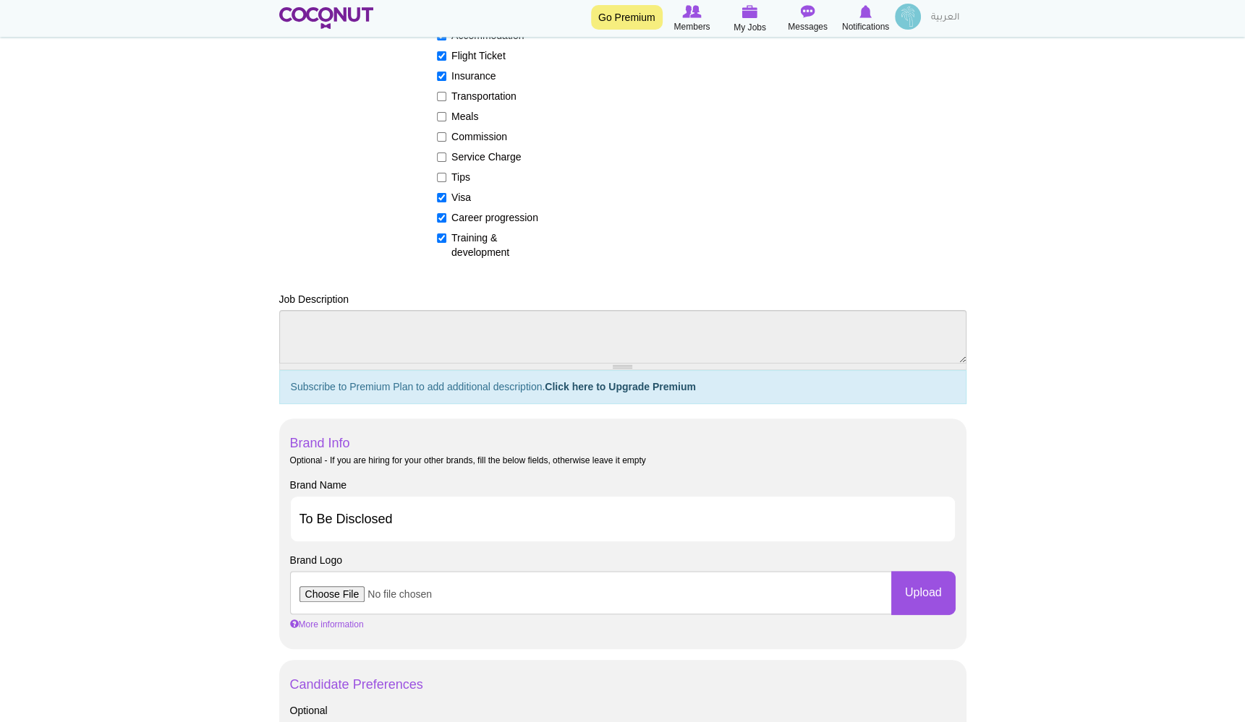
scroll to position [0, 0]
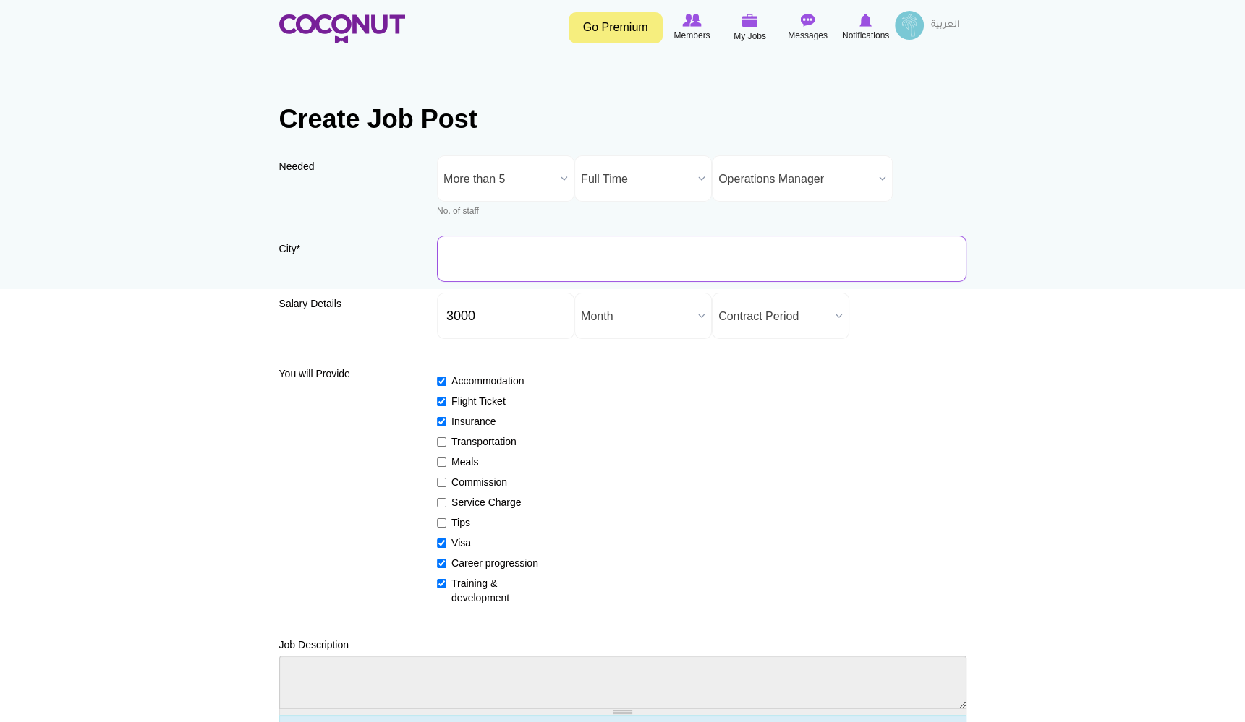
click at [446, 236] on input "City *" at bounding box center [701, 259] width 529 height 46
type input "[GEOGRAPHIC_DATA], [GEOGRAPHIC_DATA]"
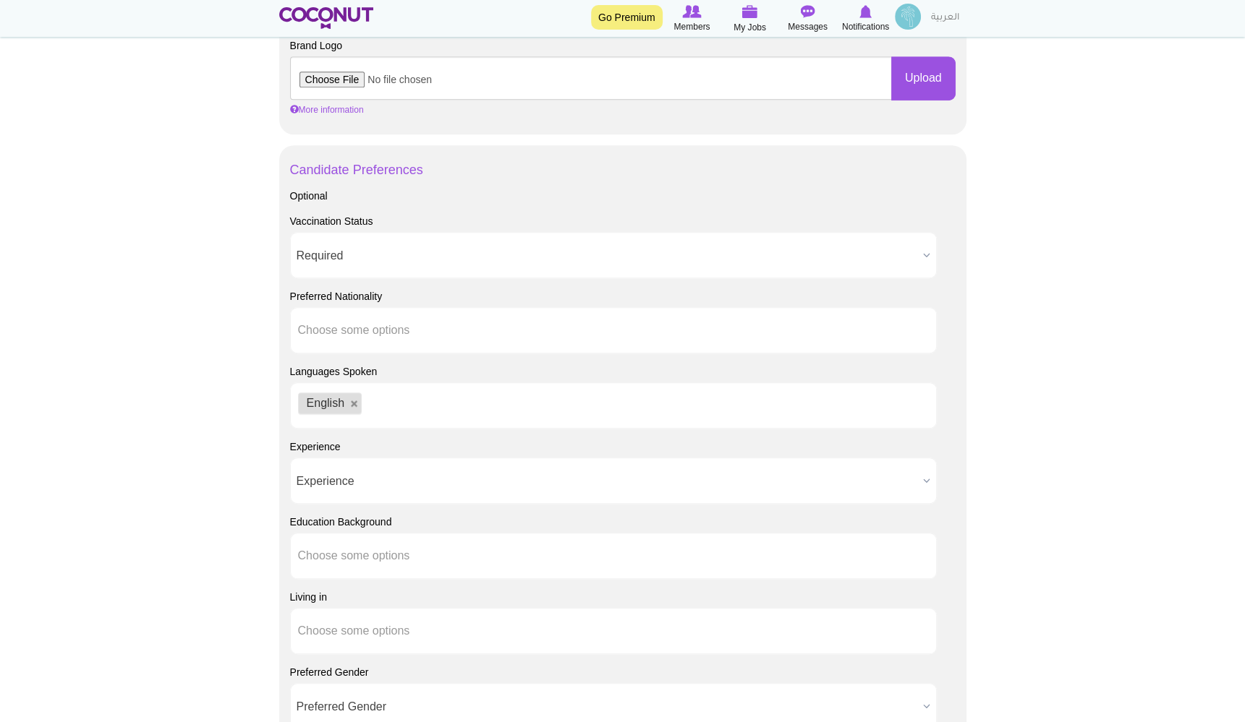
scroll to position [1272, 0]
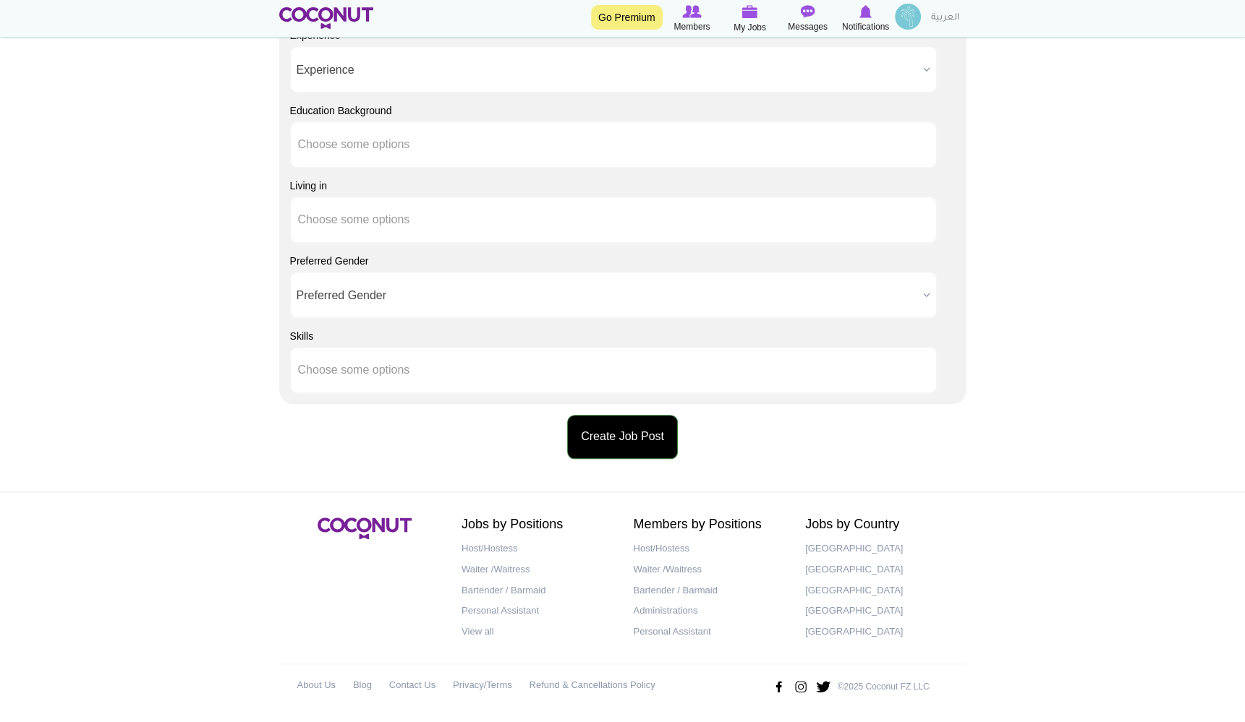
click at [624, 422] on button "Create Job Post" at bounding box center [622, 437] width 111 height 44
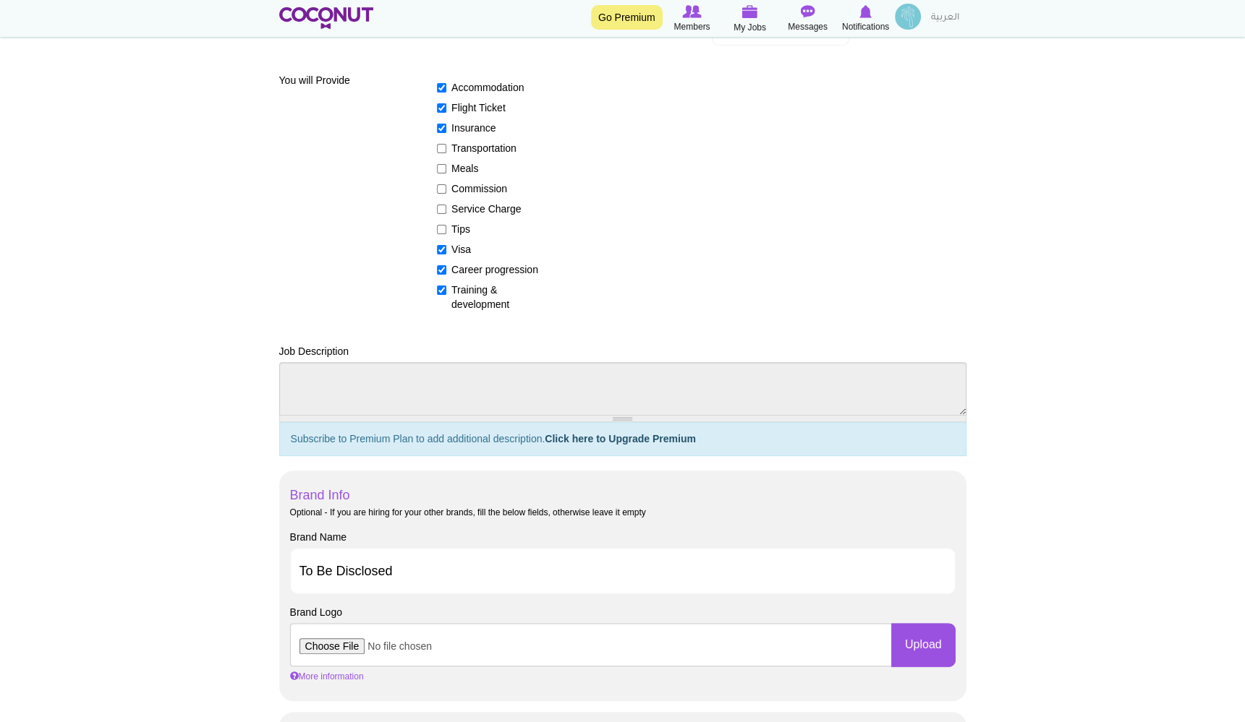
scroll to position [205, 0]
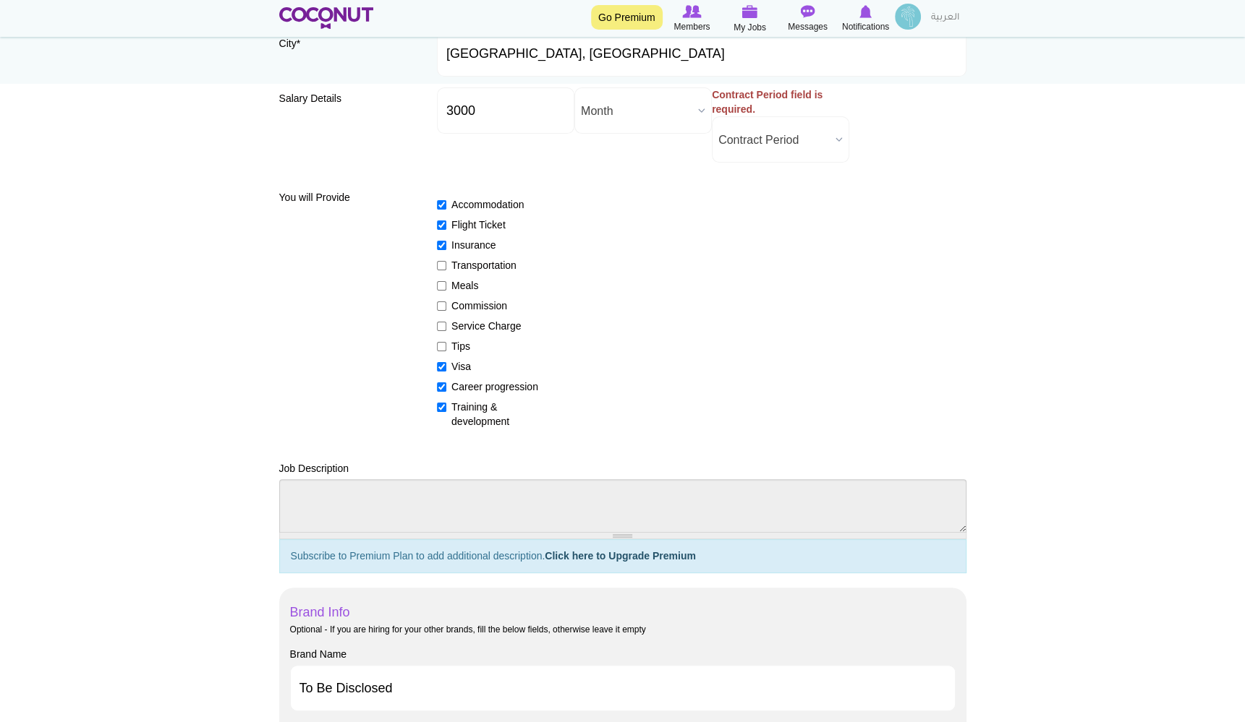
click at [738, 113] on label "Contract Period field is required." at bounding box center [780, 102] width 137 height 29
click at [0, 0] on select "Contract Period Undefined 1 Month or less 3 Months 6 Months 1 Year 2 Years 3 Ye…" at bounding box center [0, 0] width 0 height 0
click at [796, 141] on span "Contract Period" at bounding box center [773, 140] width 111 height 46
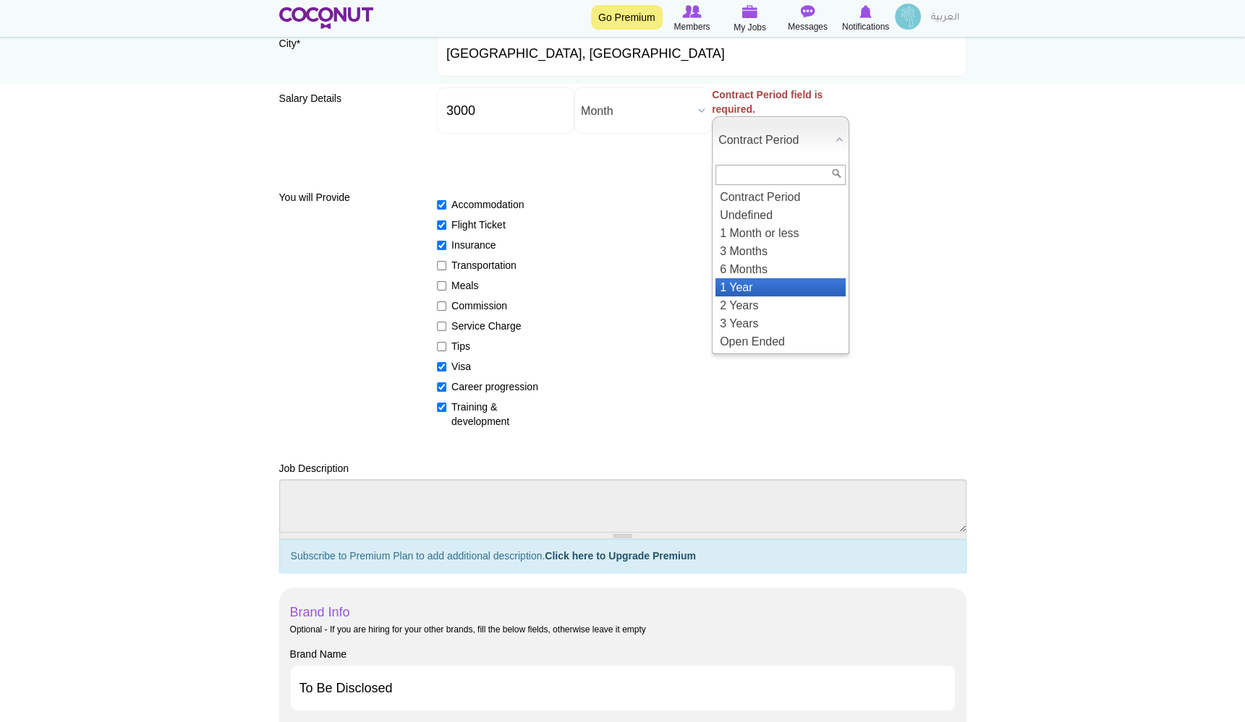
click at [756, 286] on li "1 Year" at bounding box center [780, 287] width 130 height 18
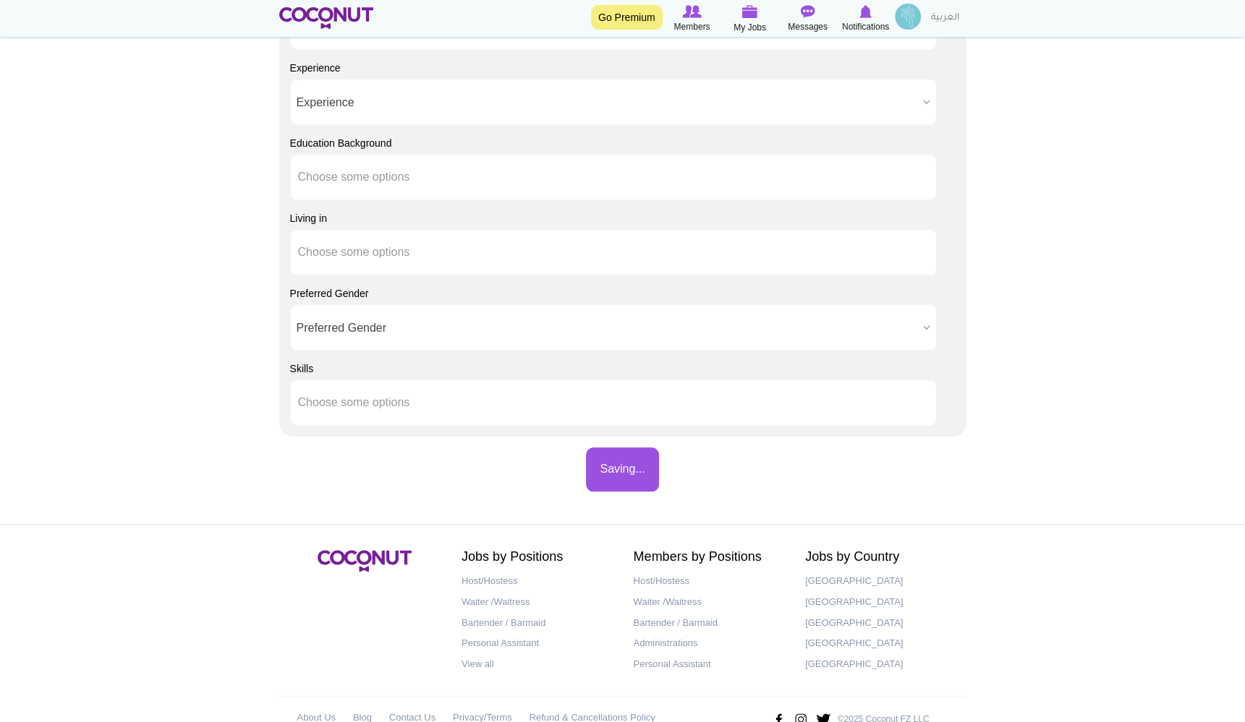
scroll to position [1272, 0]
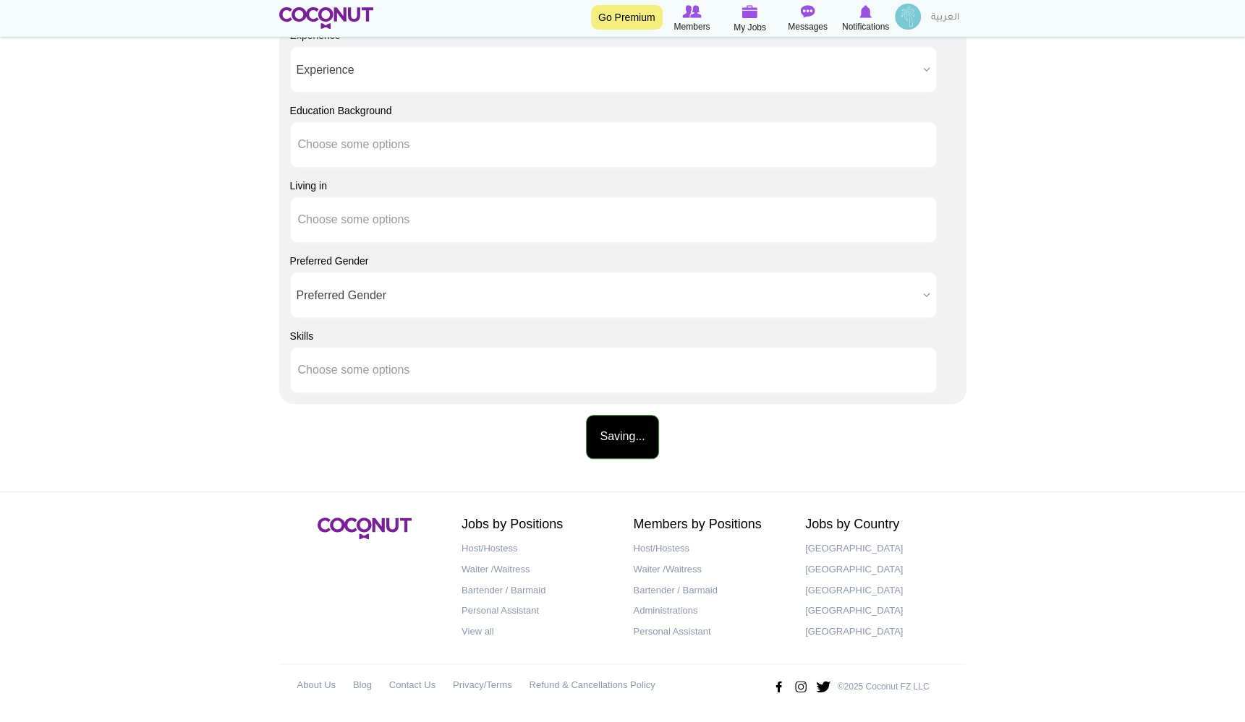
click at [616, 432] on button "Saving..." at bounding box center [622, 437] width 72 height 44
